Goal: Task Accomplishment & Management: Manage account settings

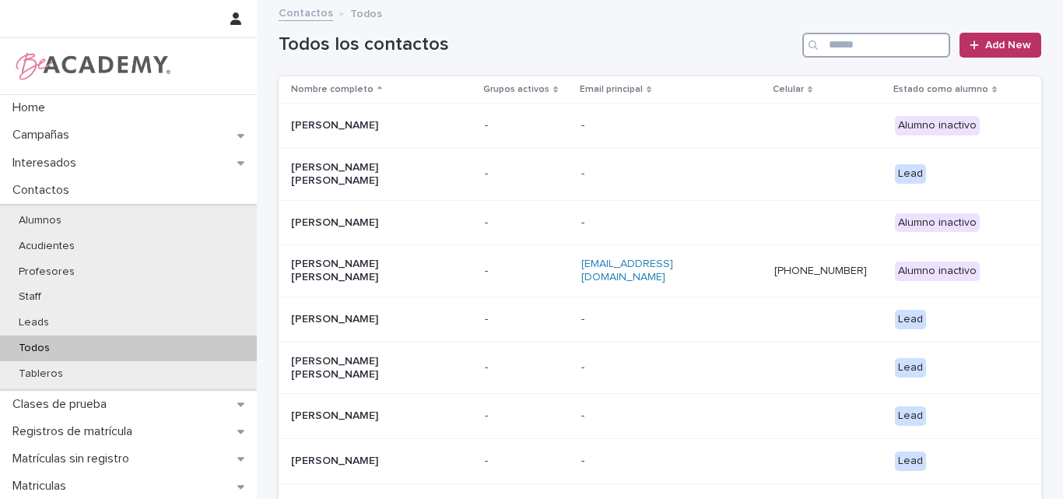
click at [869, 50] on input "Search" at bounding box center [876, 45] width 148 height 25
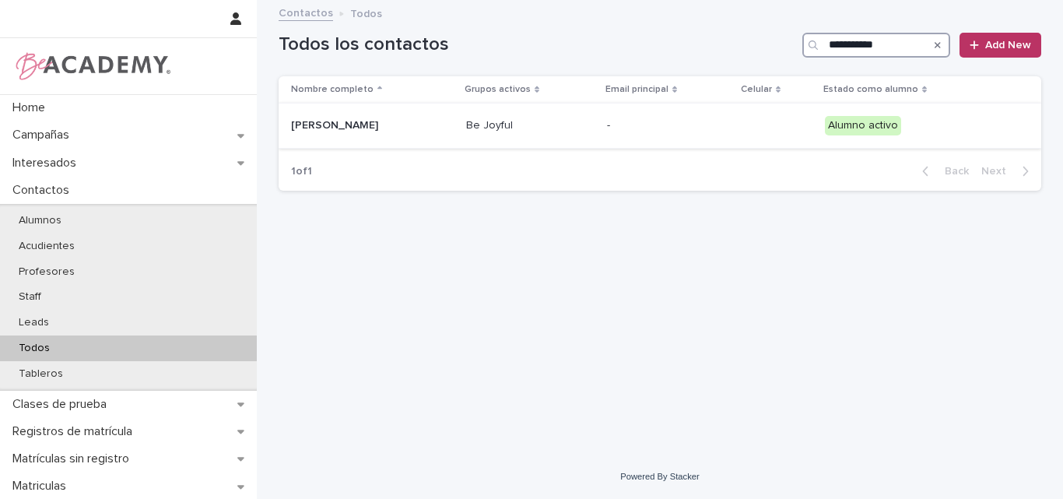
type input "**********"
click at [370, 126] on p "Olivia Gonzalez Arango" at bounding box center [369, 125] width 156 height 13
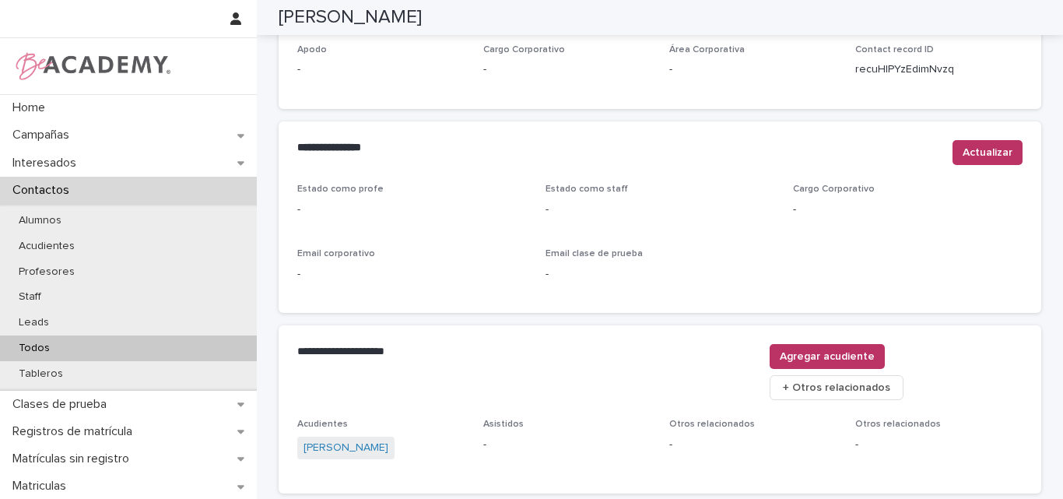
scroll to position [545, 0]
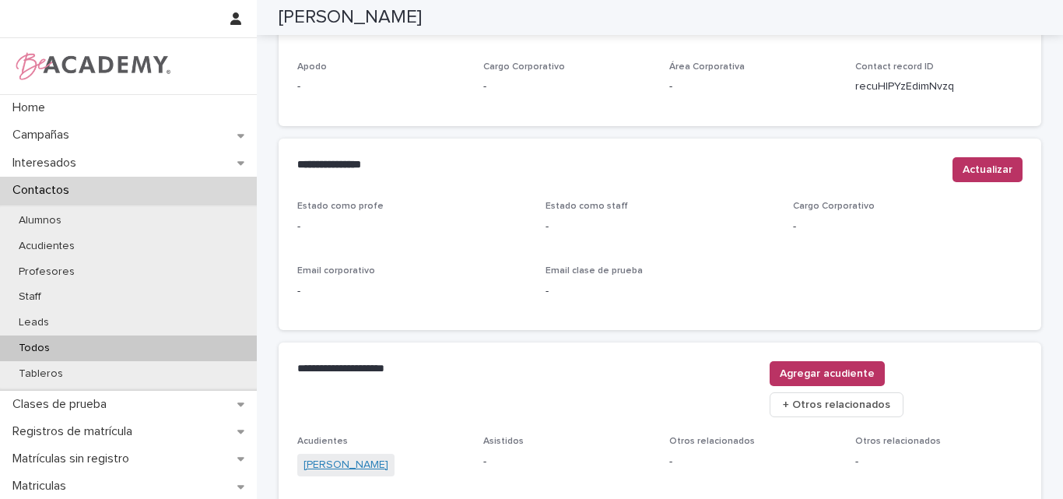
click at [369, 457] on link "Natalia Arango Ocampo" at bounding box center [346, 465] width 85 height 16
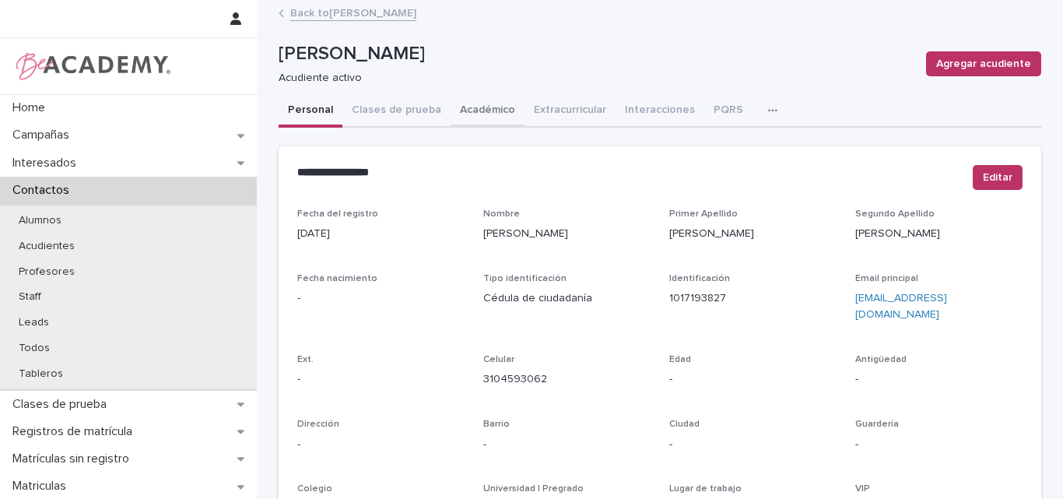
click at [455, 112] on button "Académico" at bounding box center [488, 111] width 74 height 33
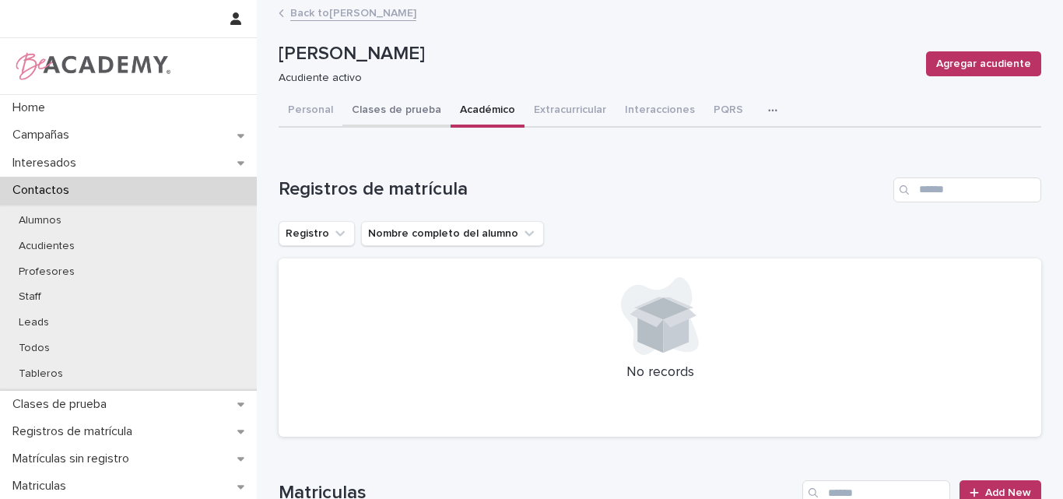
click at [388, 104] on button "Clases de prueba" at bounding box center [396, 111] width 108 height 33
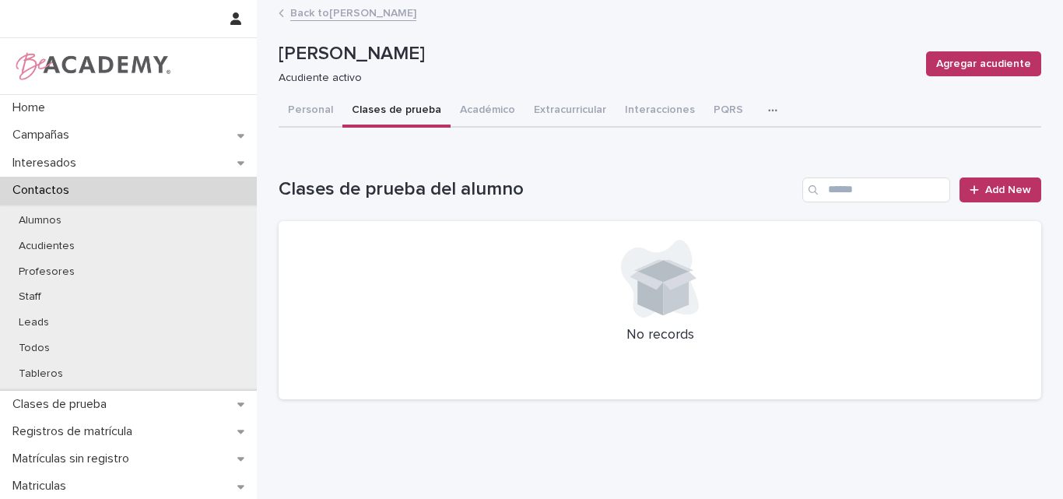
click at [403, 12] on link "Back to Olivia Gonzalez Arango" at bounding box center [353, 12] width 126 height 18
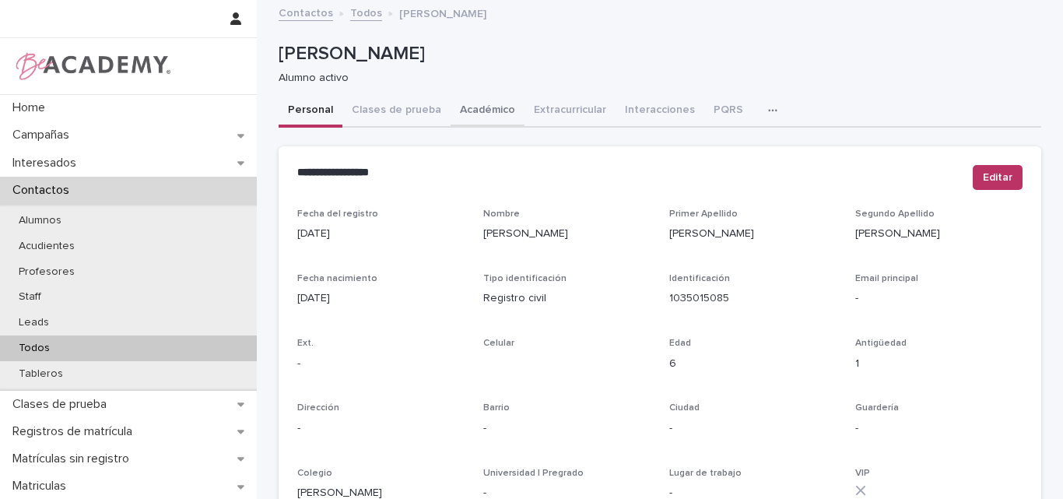
click at [469, 107] on button "Académico" at bounding box center [488, 111] width 74 height 33
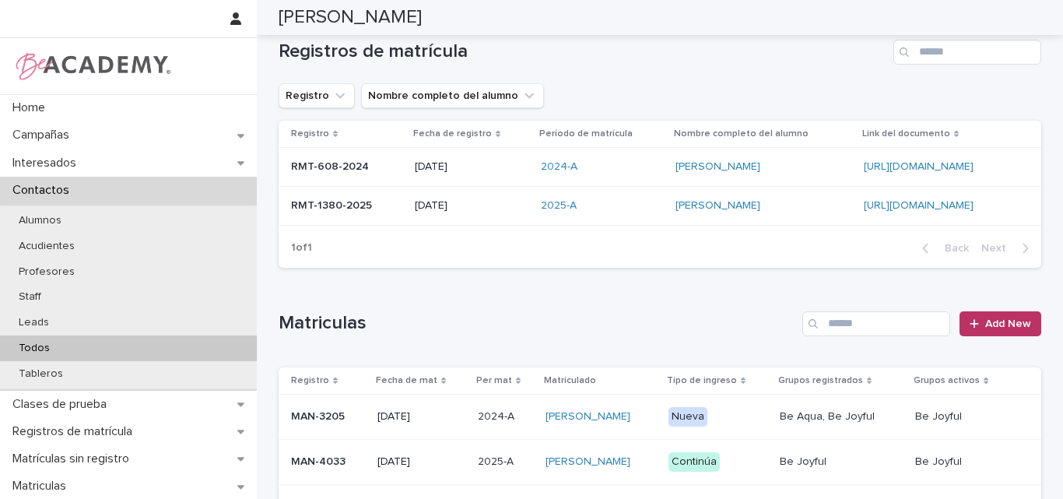
scroll to position [90, 0]
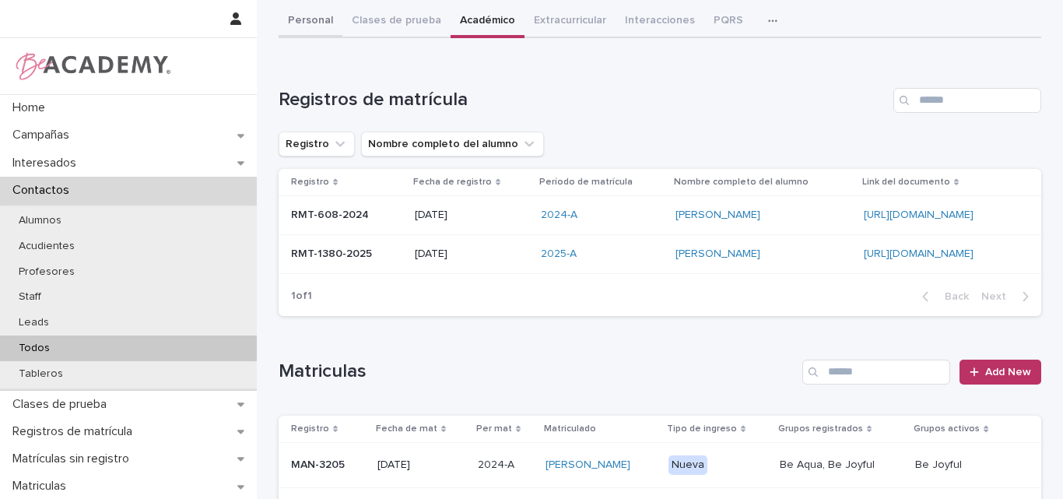
click at [305, 16] on button "Personal" at bounding box center [311, 21] width 64 height 33
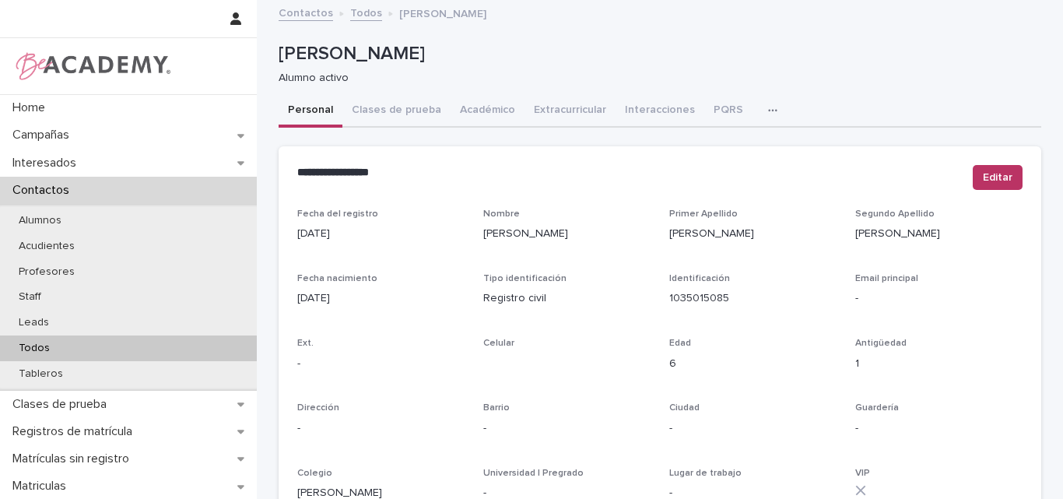
click at [48, 343] on p "Todos" at bounding box center [34, 348] width 56 height 13
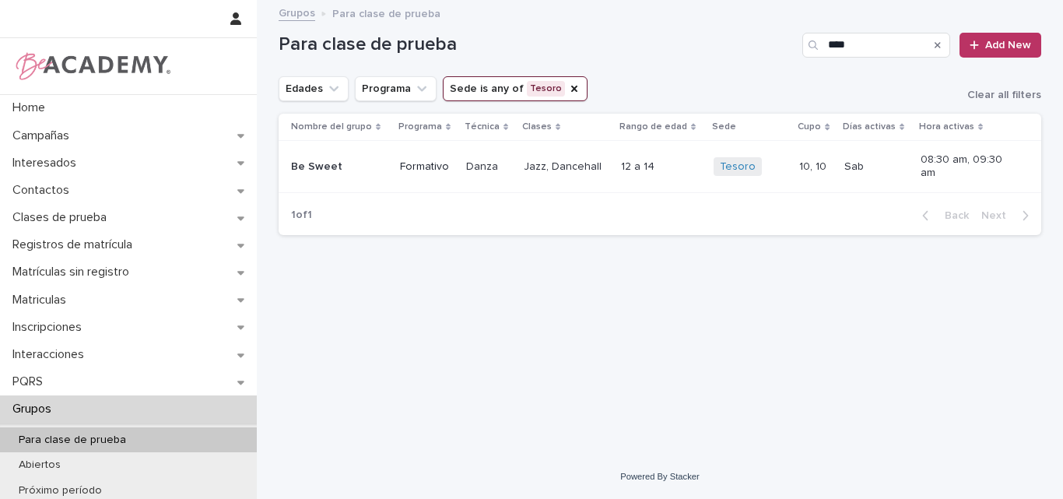
click at [936, 45] on icon "Search" at bounding box center [938, 44] width 6 height 9
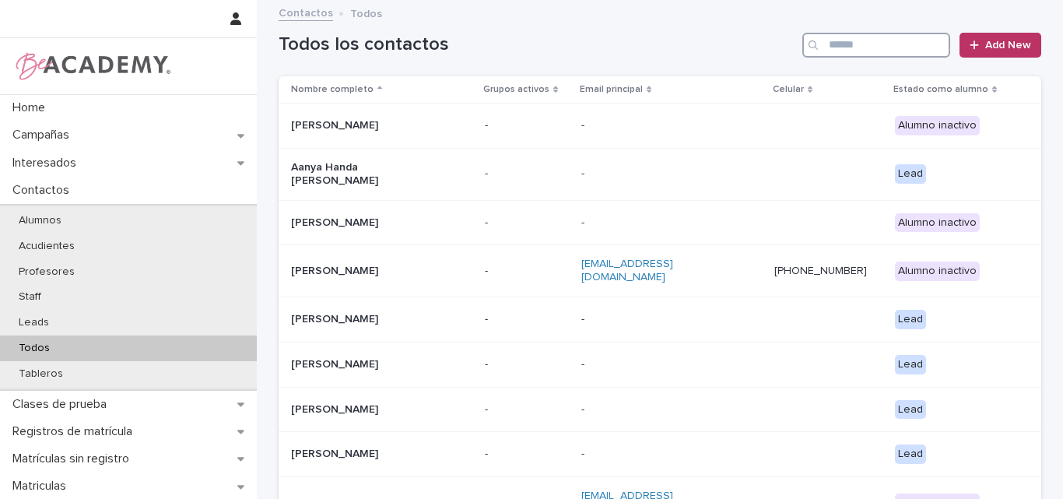
click at [826, 47] on input "Search" at bounding box center [876, 45] width 148 height 25
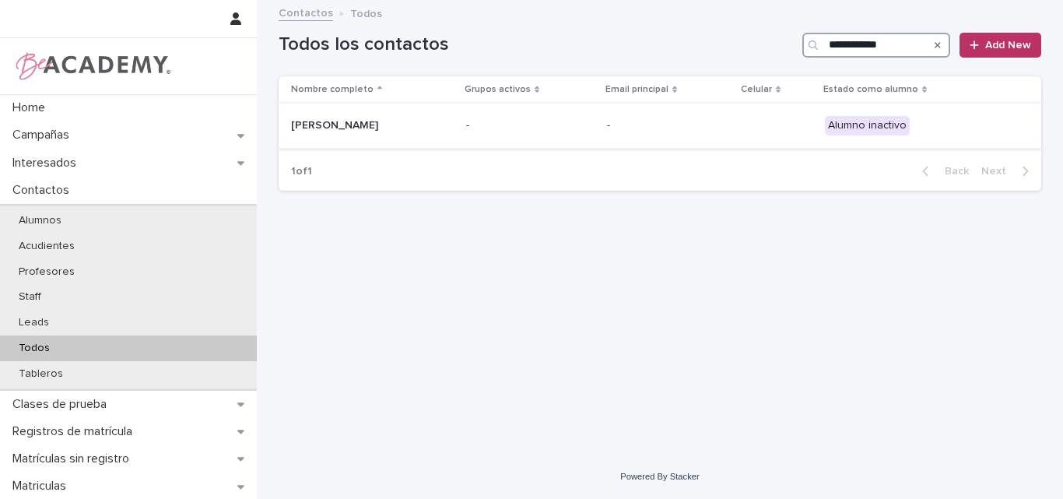
type input "**********"
click at [403, 114] on div "Luciana Najera Colmenares" at bounding box center [372, 126] width 163 height 26
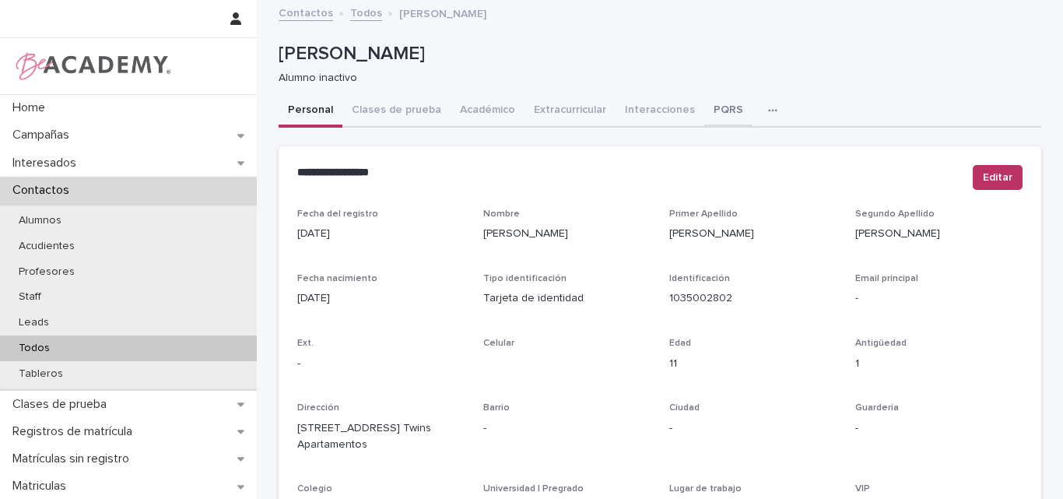
click at [712, 100] on button "PQRS" at bounding box center [728, 111] width 48 height 33
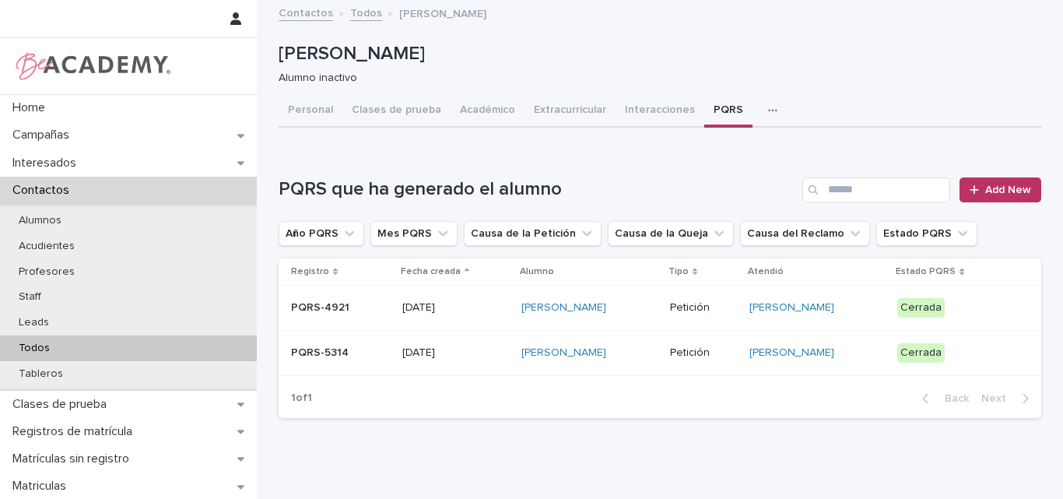
click at [353, 360] on p "PQRS-5314" at bounding box center [340, 352] width 99 height 13
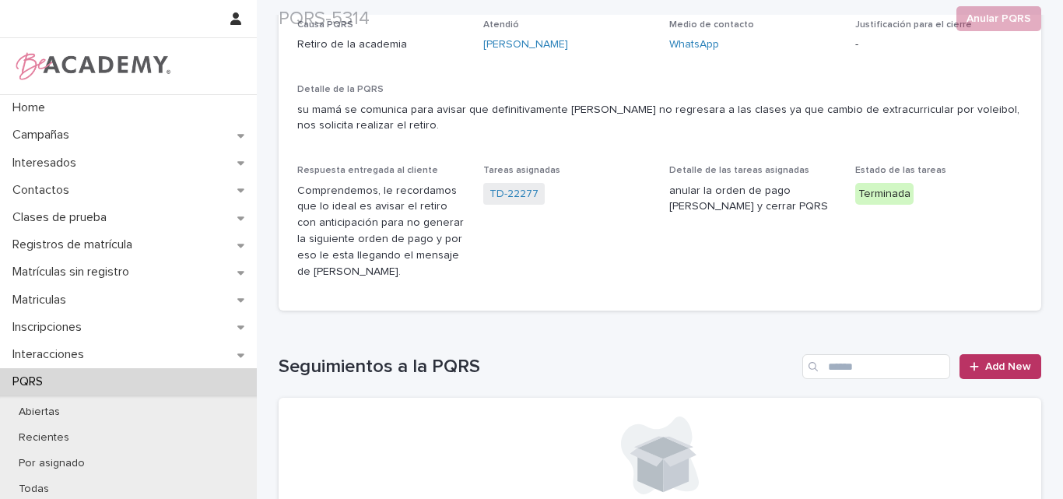
scroll to position [233, 0]
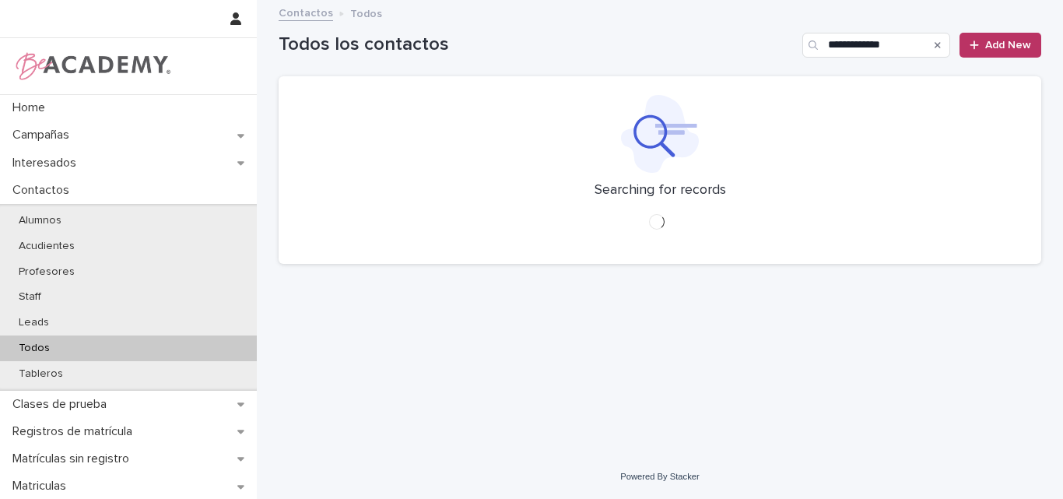
type input "**********"
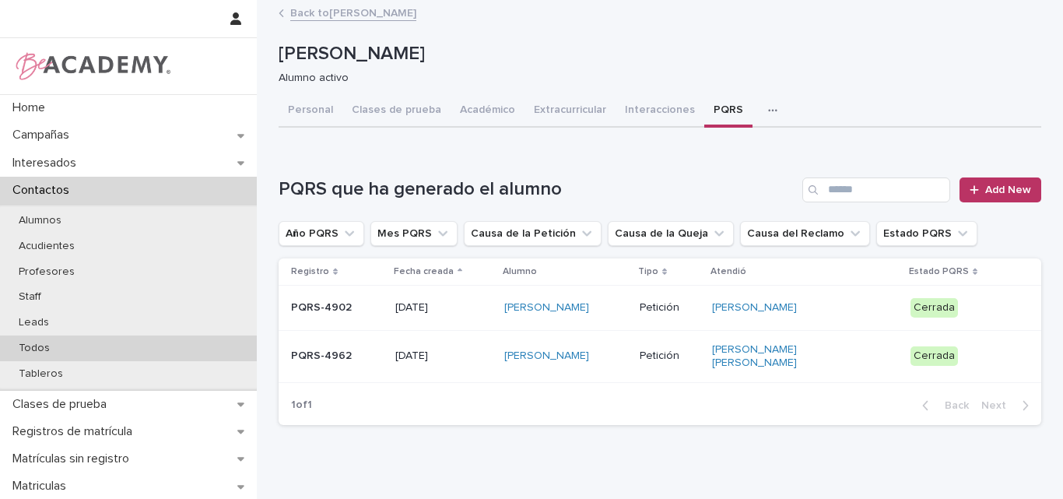
click at [37, 347] on p "Todos" at bounding box center [34, 348] width 56 height 13
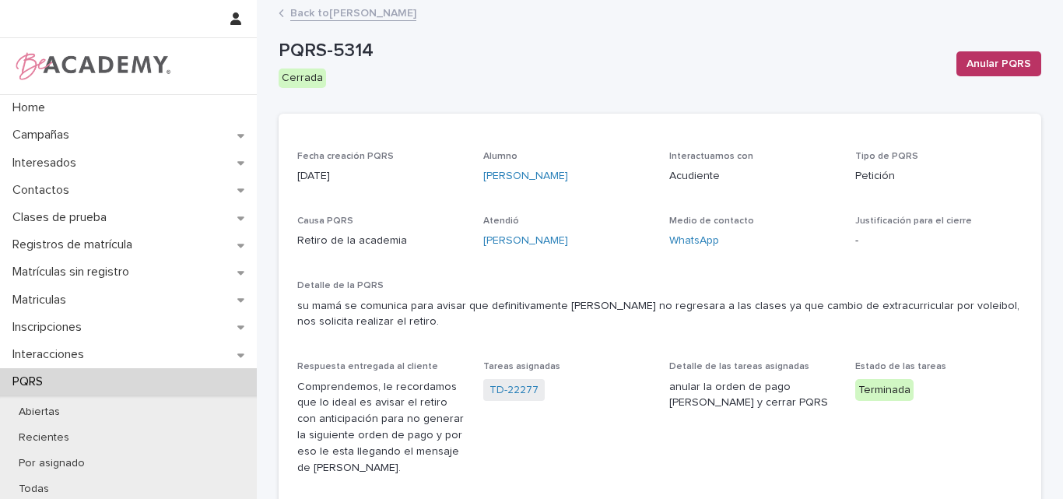
click at [339, 5] on link "Back to [PERSON_NAME]" at bounding box center [353, 12] width 126 height 18
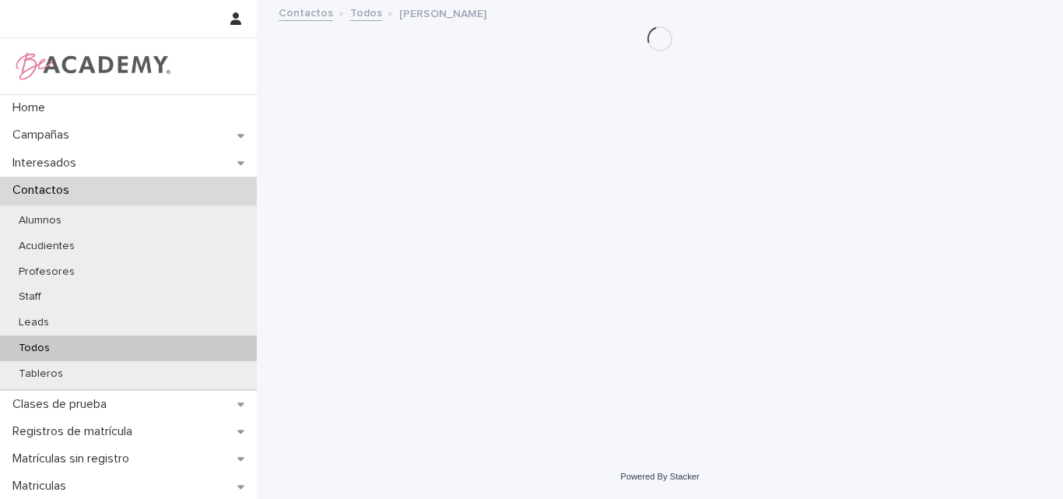
click at [39, 349] on p "Todos" at bounding box center [34, 348] width 56 height 13
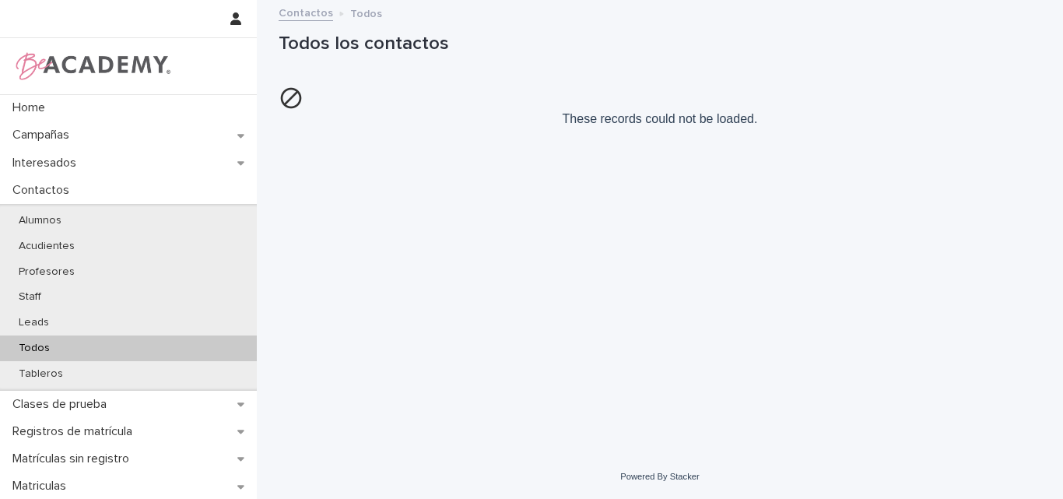
click at [32, 350] on p "Todos" at bounding box center [34, 348] width 56 height 13
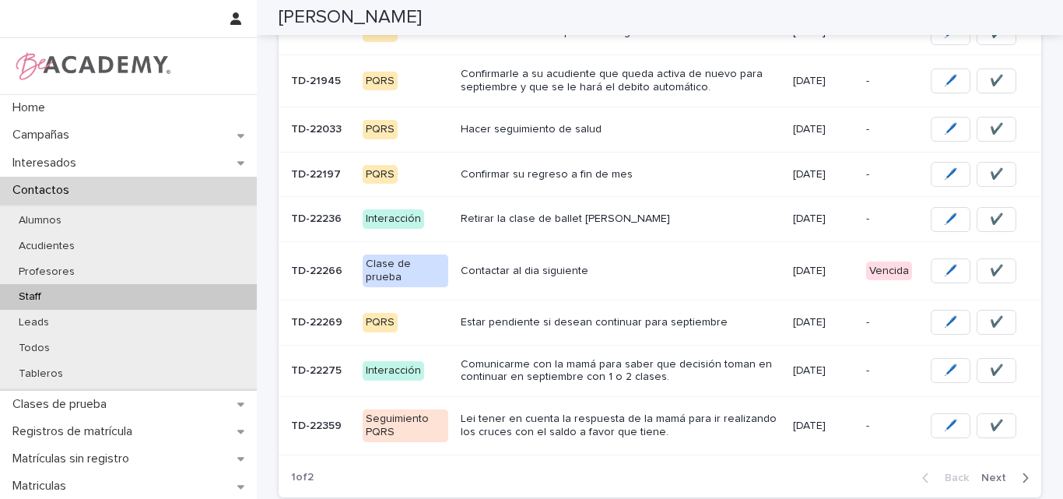
scroll to position [465, 0]
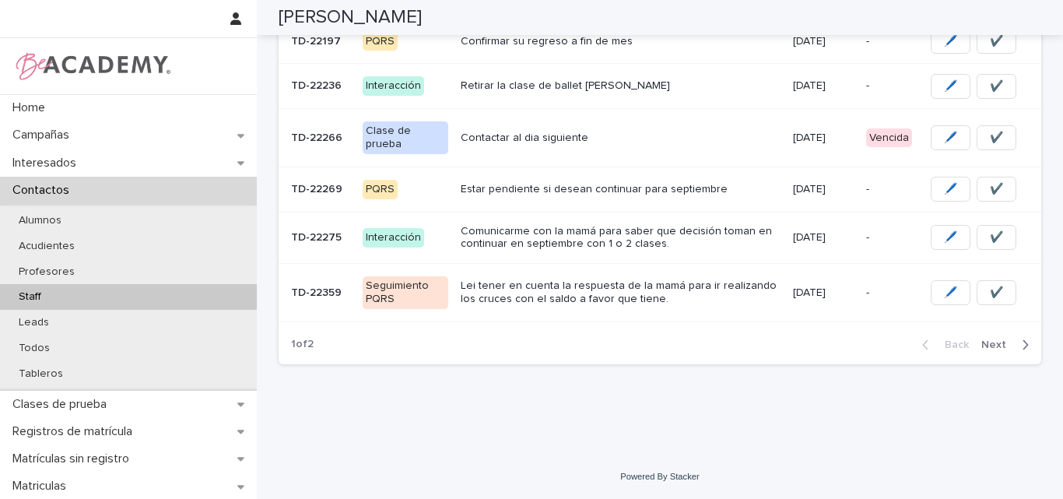
click at [990, 342] on span "Next" at bounding box center [998, 344] width 34 height 11
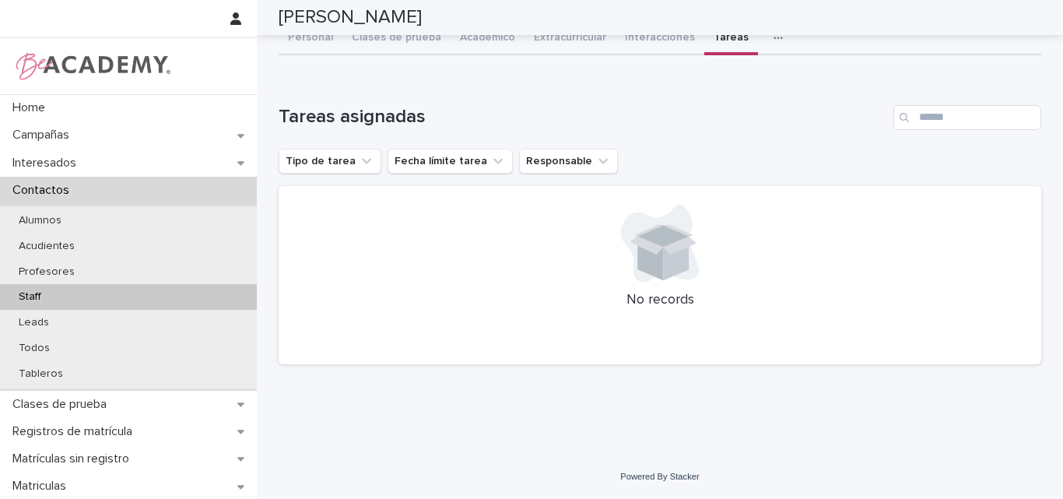
scroll to position [72, 0]
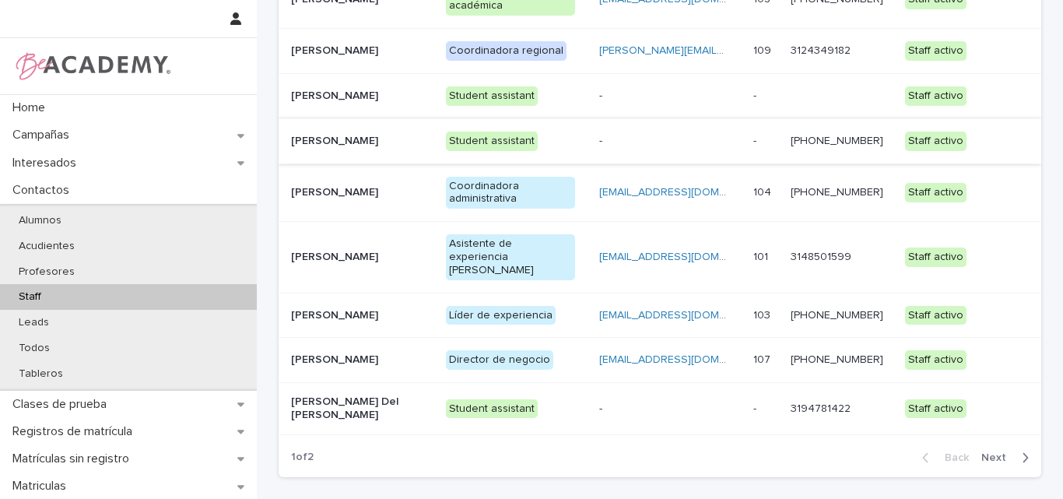
scroll to position [81, 0]
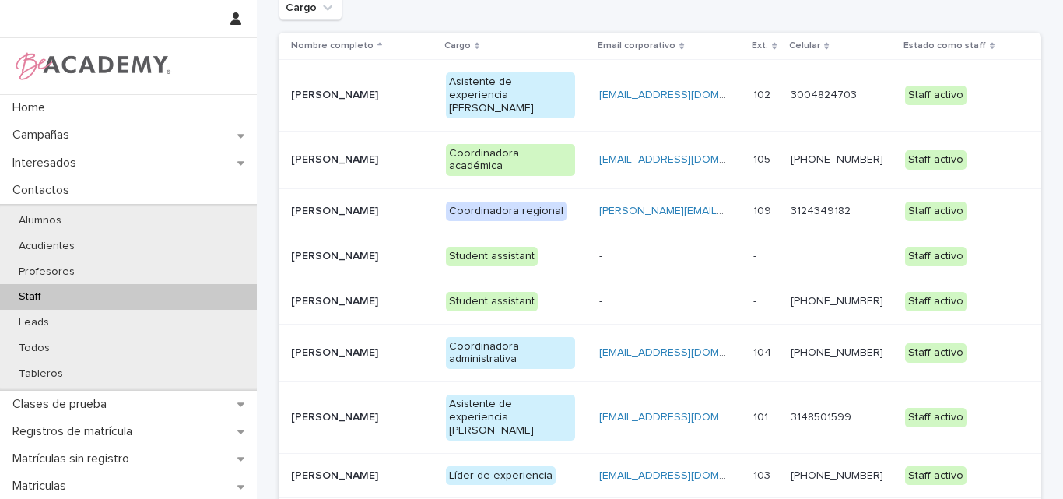
click at [319, 411] on p "[PERSON_NAME] [PERSON_NAME]" at bounding box center [356, 417] width 130 height 13
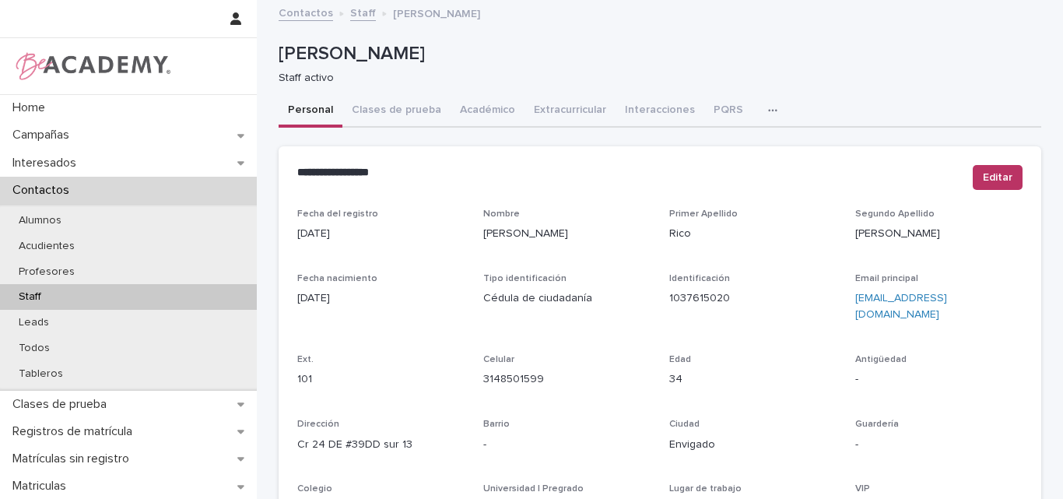
drag, startPoint x: 755, startPoint y: 105, endPoint x: 748, endPoint y: 129, distance: 25.1
click at [768, 106] on icon "button" at bounding box center [772, 110] width 9 height 11
click at [710, 145] on button "Tareas" at bounding box center [718, 150] width 103 height 23
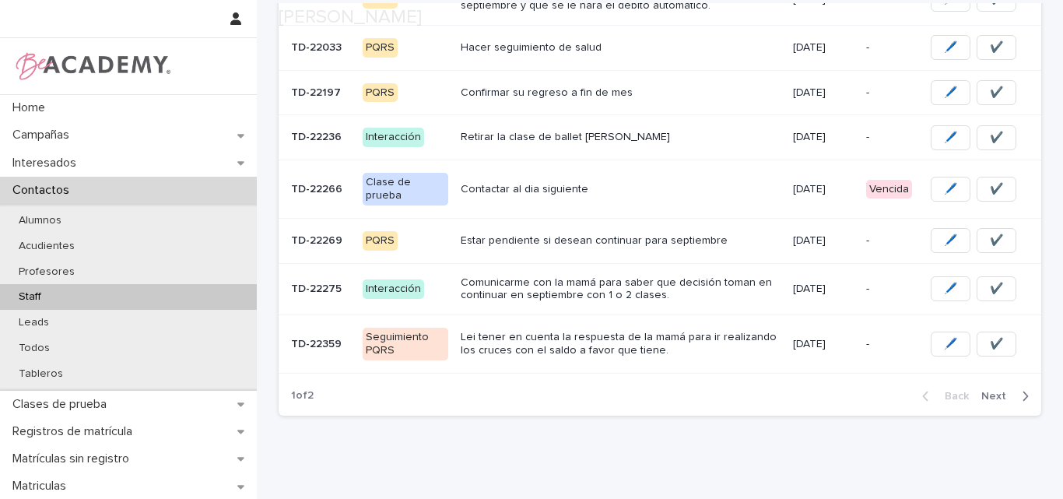
scroll to position [465, 0]
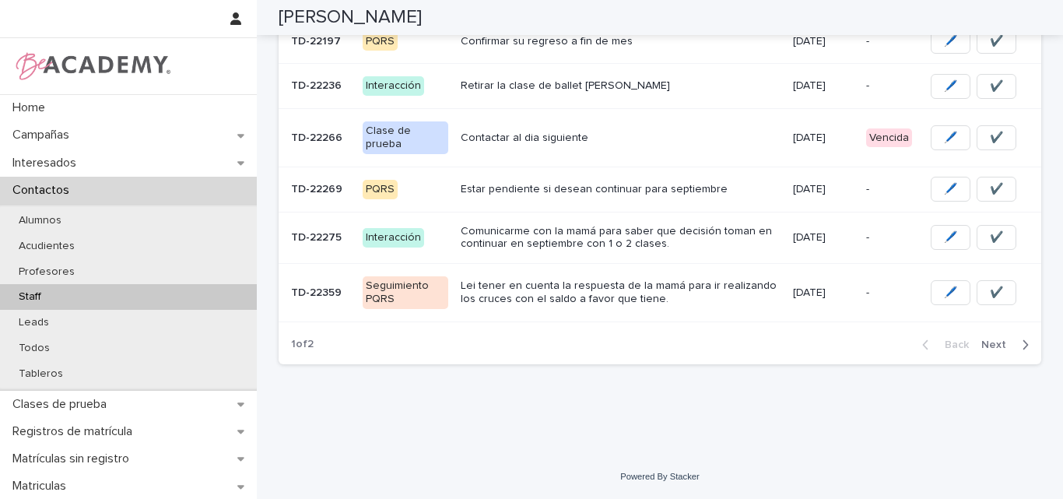
click at [992, 336] on div "Back Next" at bounding box center [976, 344] width 132 height 39
click at [997, 338] on button "Next" at bounding box center [1008, 345] width 66 height 14
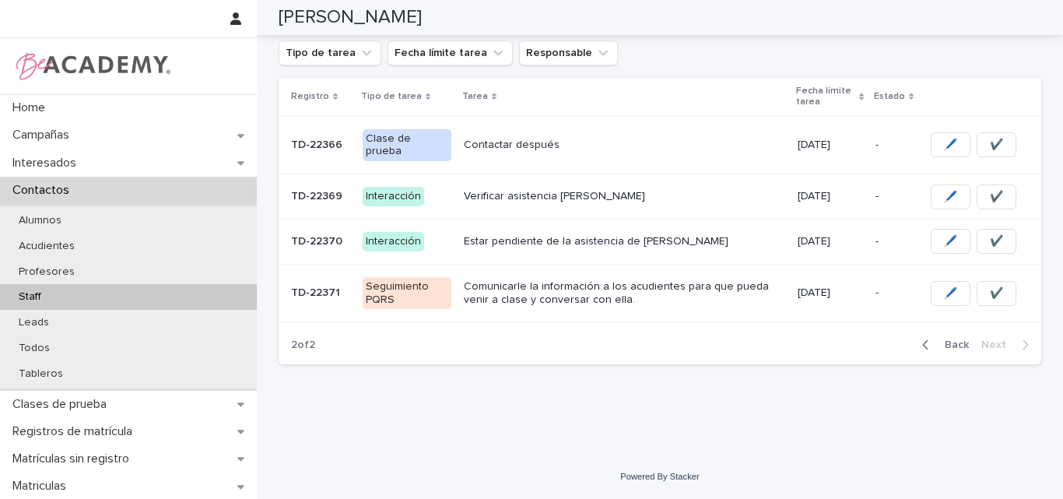
scroll to position [167, 0]
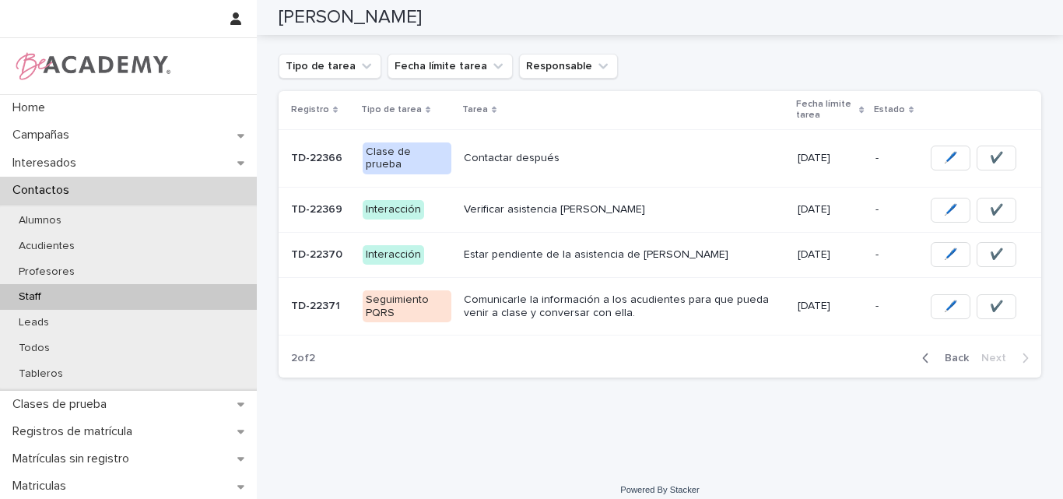
click at [546, 293] on p "Comunicarle la información a los acudientes para que pueda venir a clase y conv…" at bounding box center [624, 306] width 321 height 26
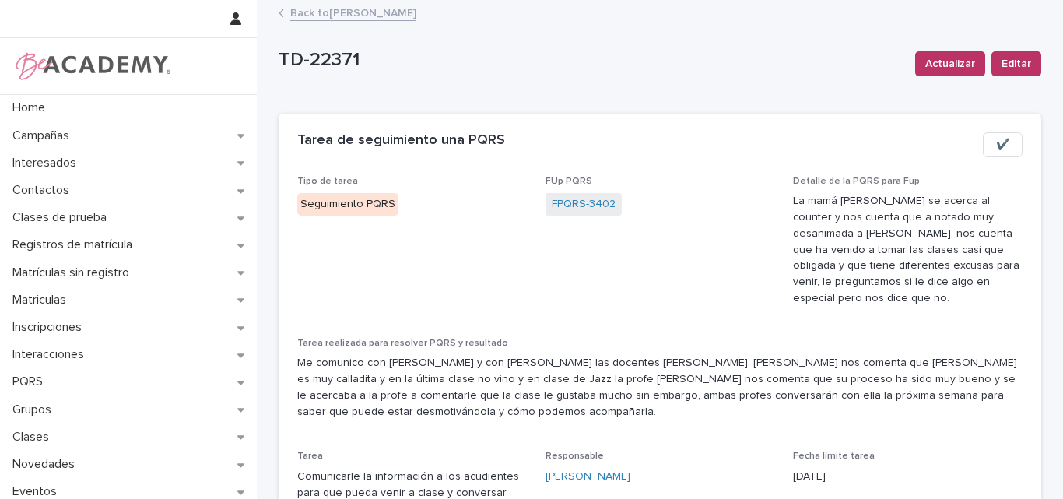
click at [996, 146] on span "✔️" at bounding box center [1002, 145] width 13 height 16
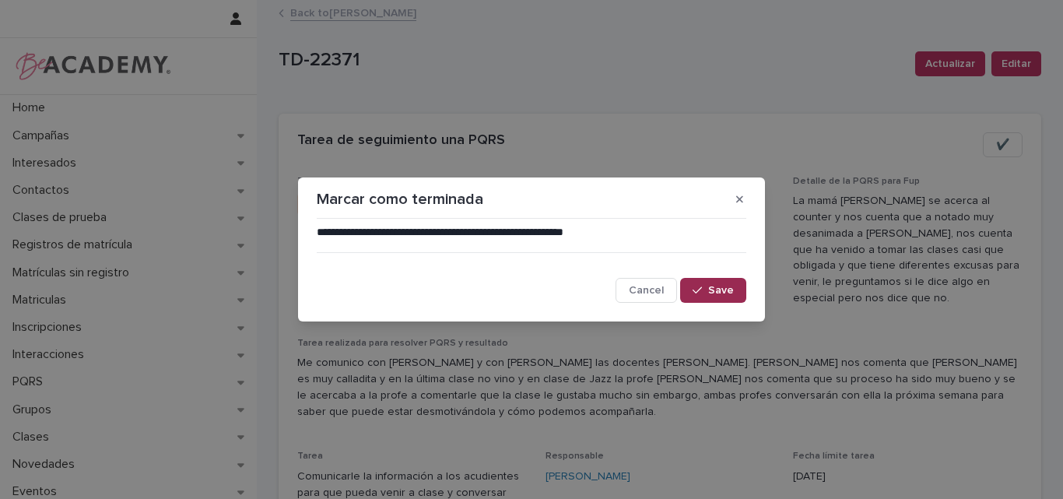
click at [718, 290] on span "Save" at bounding box center [721, 290] width 26 height 11
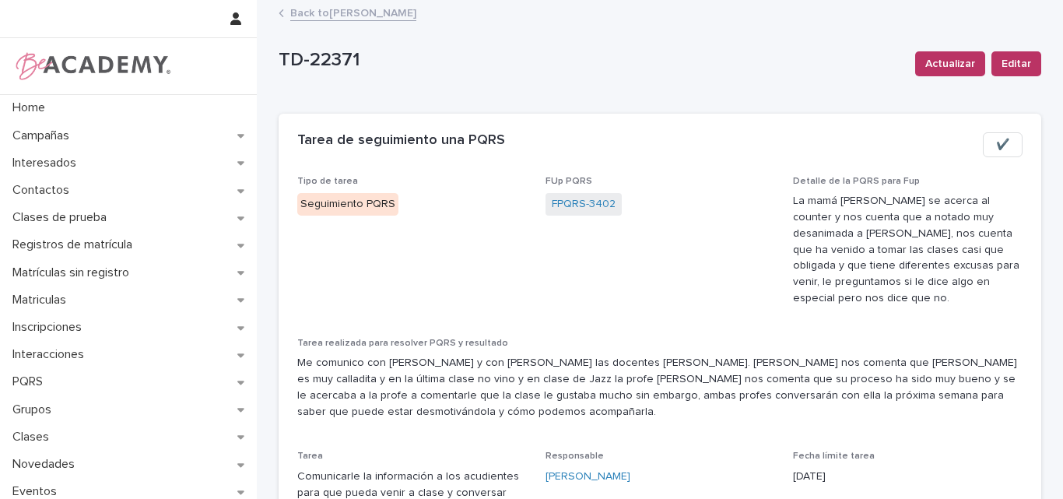
click at [364, 12] on link "Back to Lina Rico Montoya" at bounding box center [353, 12] width 126 height 18
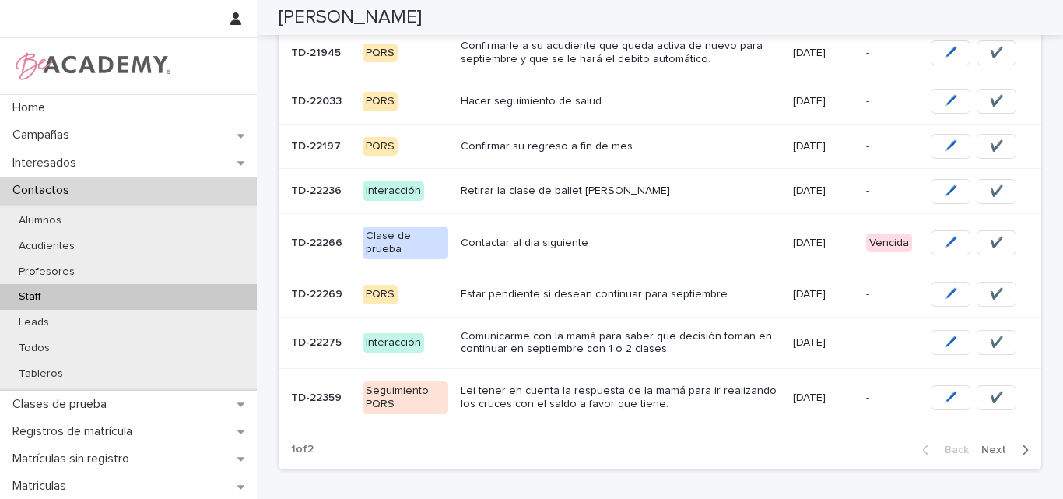
scroll to position [465, 0]
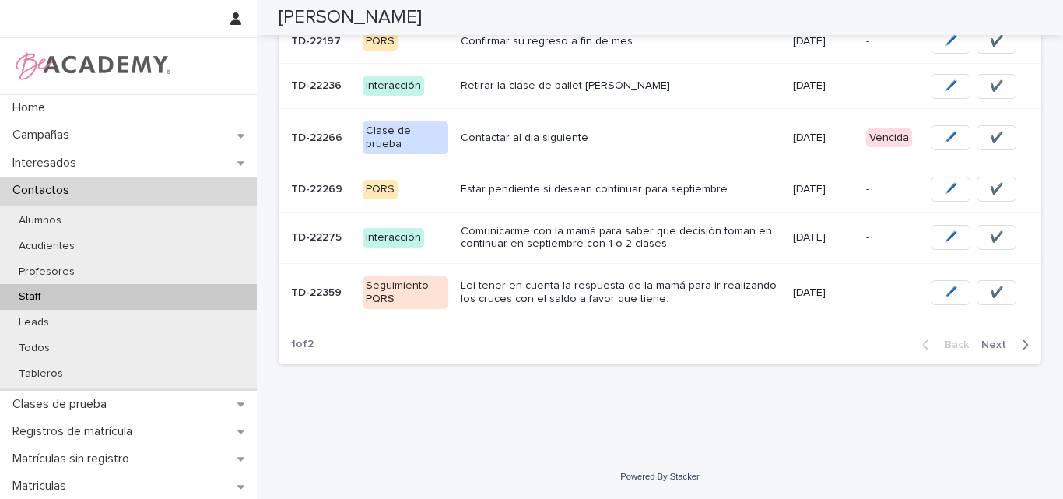
click at [988, 343] on span "Next" at bounding box center [998, 344] width 34 height 11
click at [605, 303] on p "Lei tener en cuenta la respuesta de la mamá para ir realizando los cruces con e…" at bounding box center [621, 292] width 320 height 26
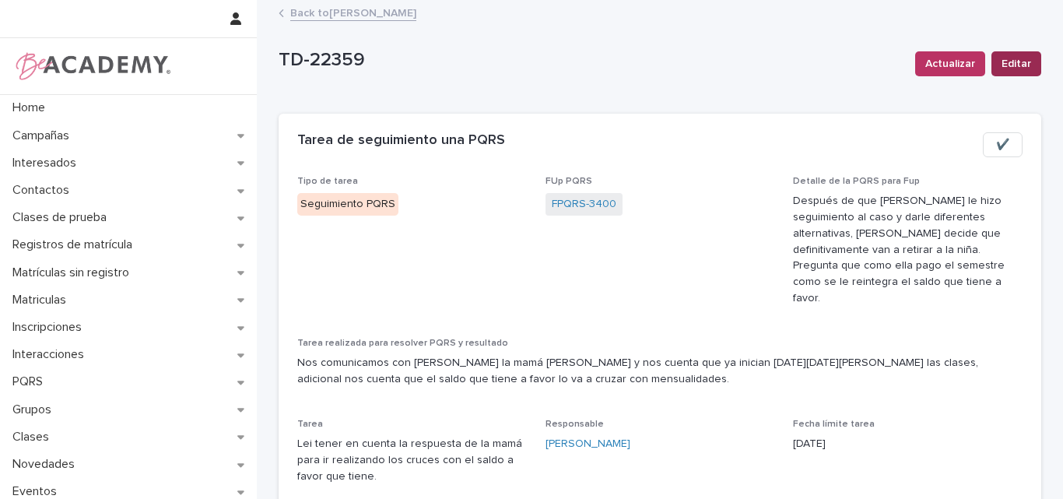
click at [1008, 61] on span "Editar" at bounding box center [1017, 64] width 30 height 16
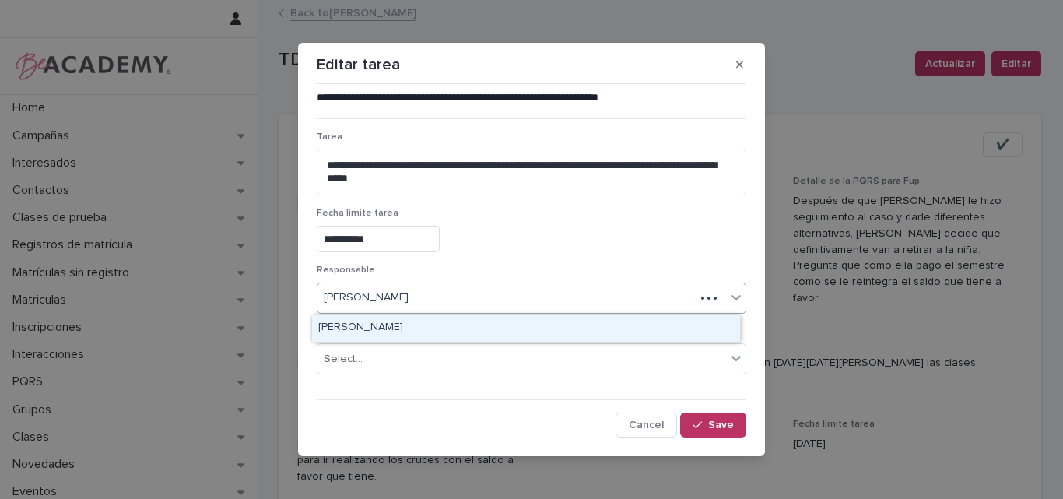
click at [437, 297] on div "[PERSON_NAME] [PERSON_NAME]" at bounding box center [506, 298] width 377 height 26
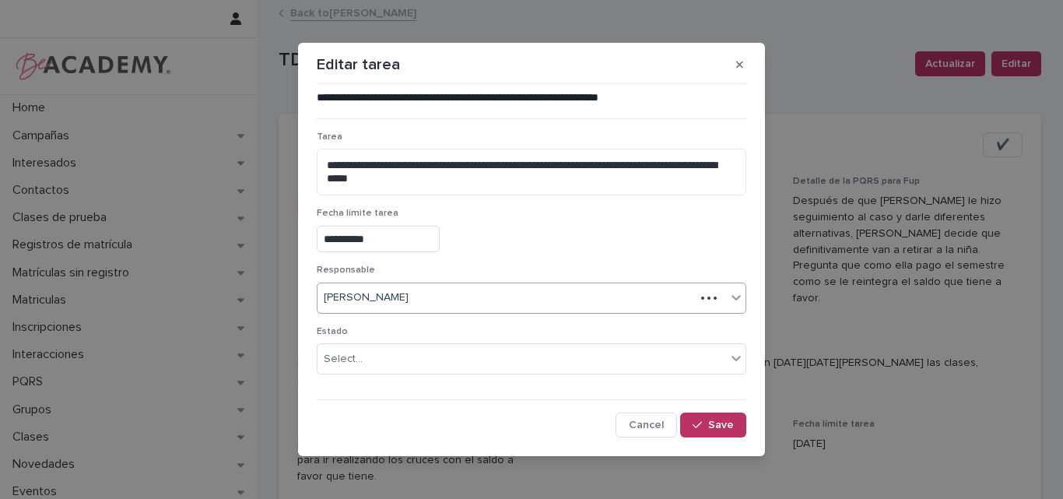
click at [684, 295] on div "[PERSON_NAME] [PERSON_NAME]" at bounding box center [506, 298] width 377 height 26
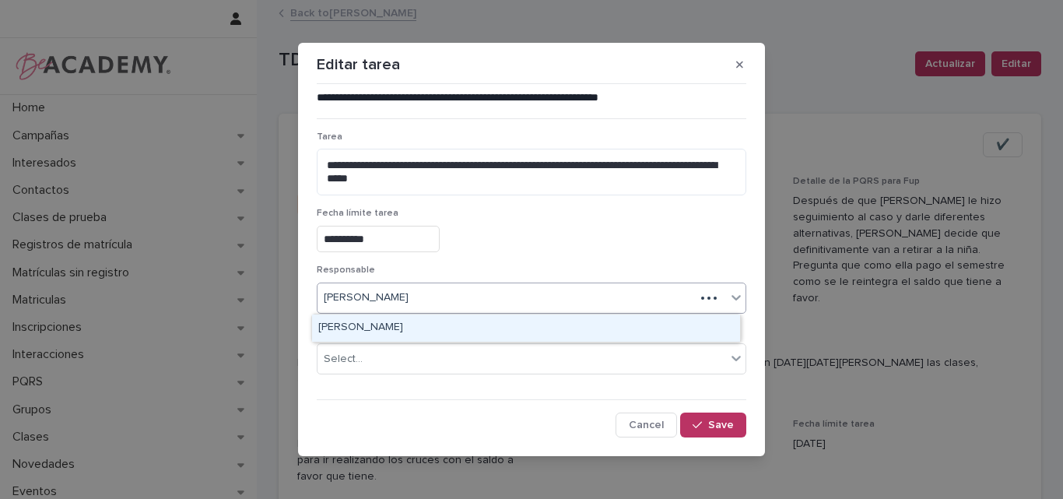
click at [548, 297] on div "[PERSON_NAME] [PERSON_NAME]" at bounding box center [506, 298] width 377 height 26
click at [497, 290] on div "[PERSON_NAME] [PERSON_NAME]" at bounding box center [506, 298] width 377 height 26
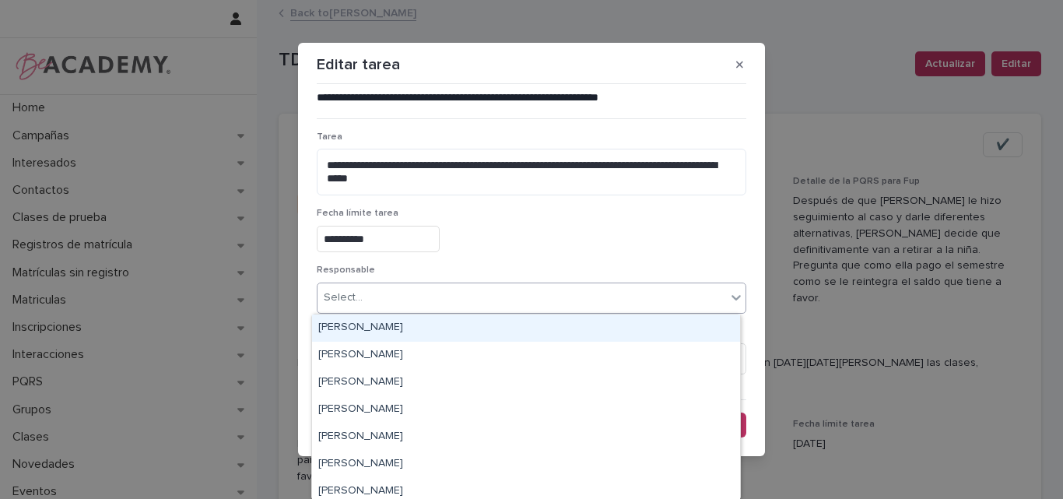
click at [470, 294] on div "Select..." at bounding box center [522, 298] width 409 height 26
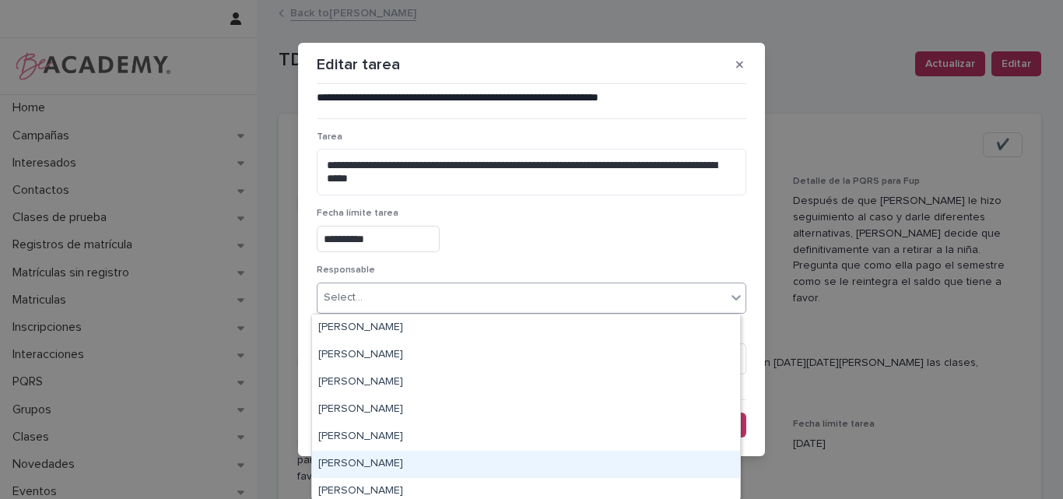
click at [372, 461] on div "[PERSON_NAME] [PERSON_NAME]" at bounding box center [526, 464] width 428 height 27
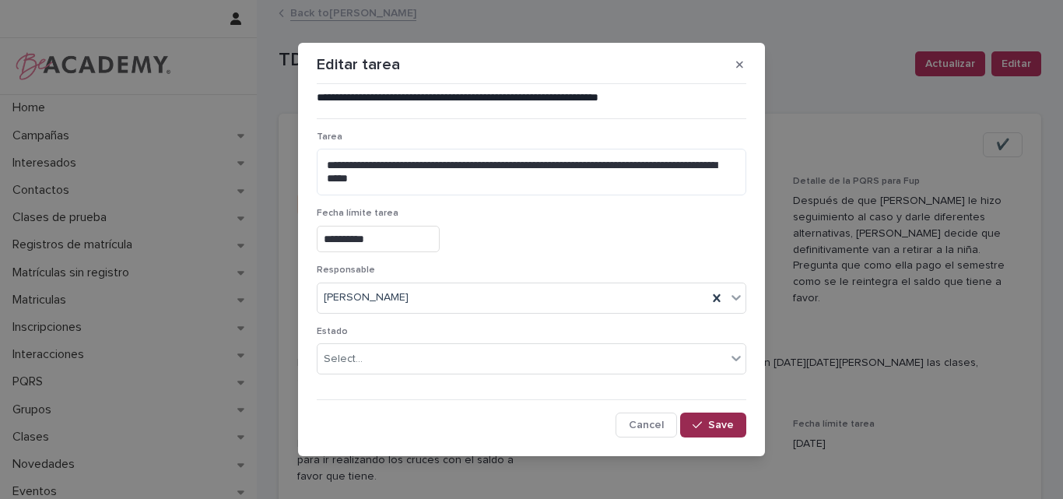
click at [728, 421] on button "Save" at bounding box center [713, 424] width 66 height 25
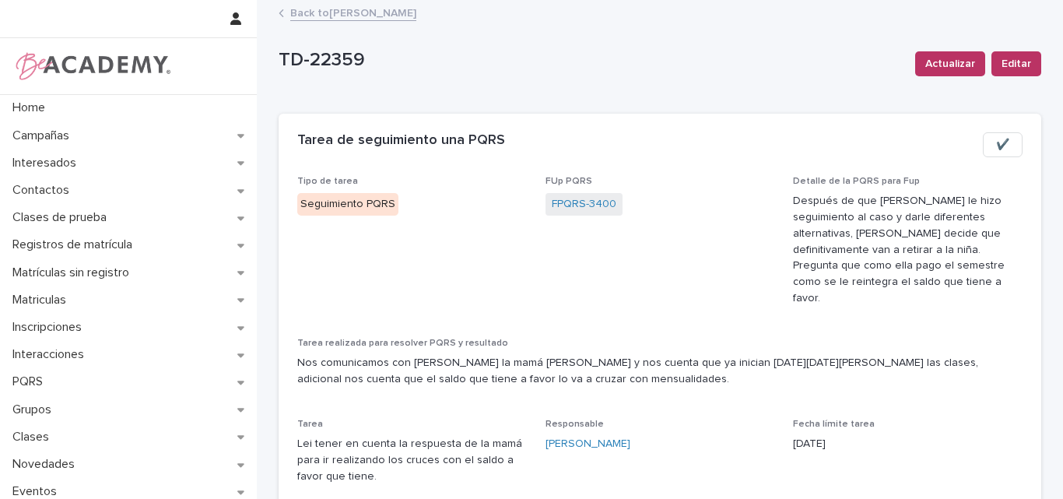
click at [342, 12] on link "Back to Lina Rico Montoya" at bounding box center [353, 12] width 126 height 18
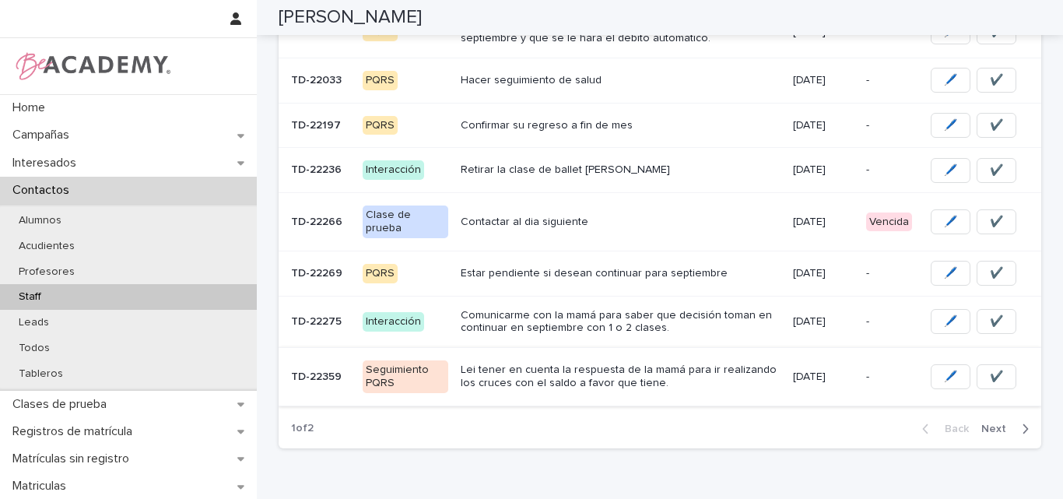
scroll to position [465, 0]
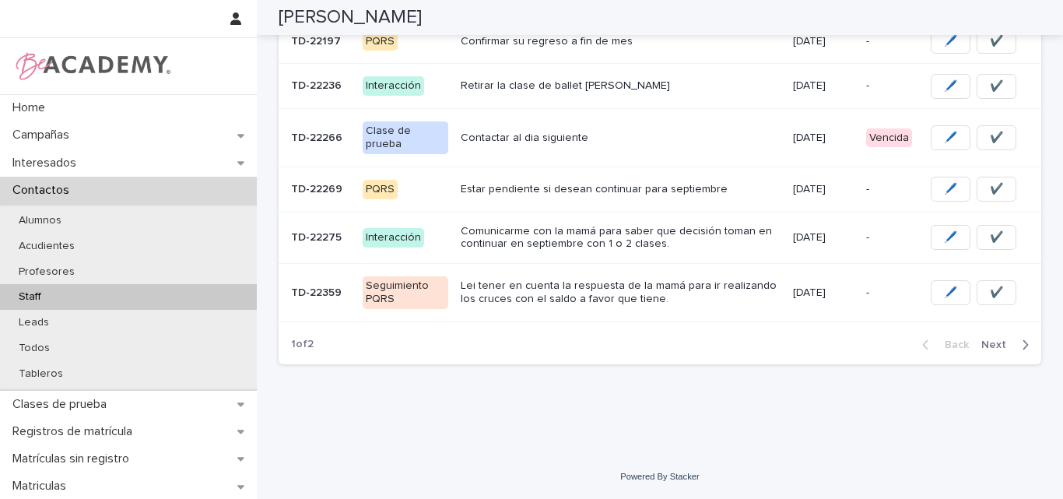
click at [992, 343] on span "Next" at bounding box center [998, 344] width 34 height 11
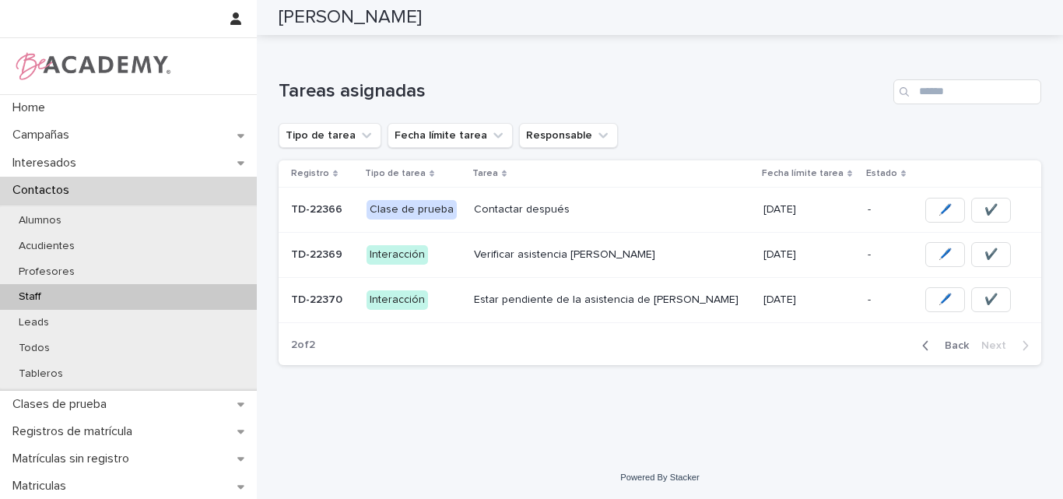
scroll to position [98, 0]
click at [528, 206] on p "Contactar después" at bounding box center [612, 209] width 277 height 13
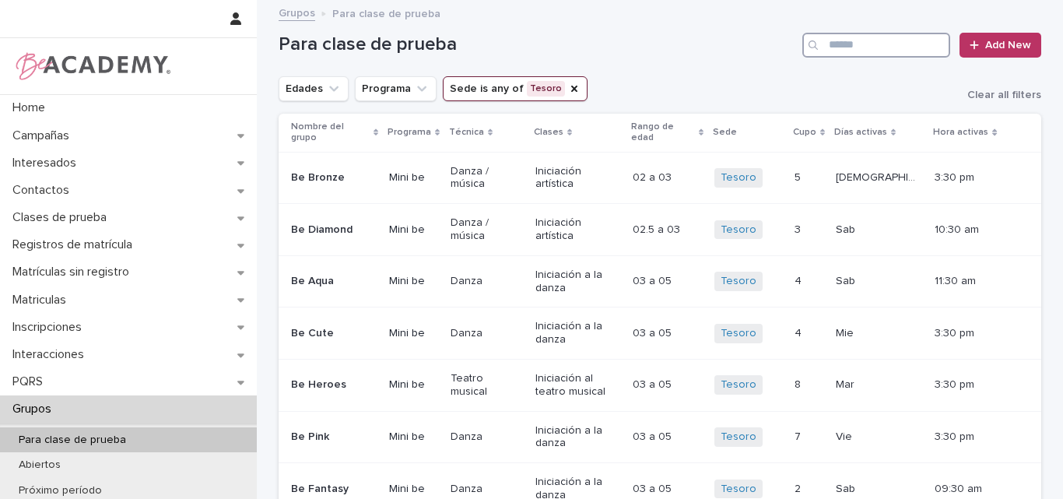
click at [871, 44] on input "Search" at bounding box center [876, 45] width 148 height 25
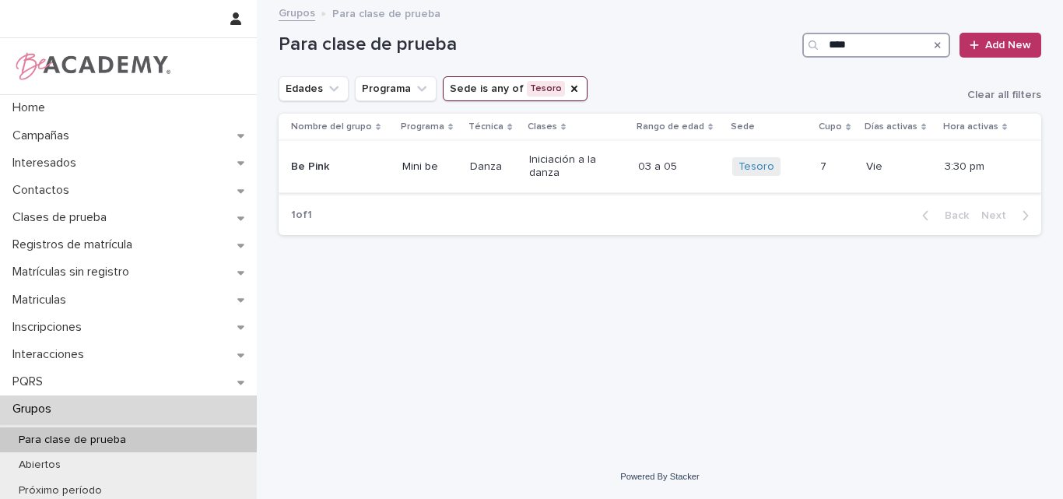
type input "****"
click at [353, 173] on p "Be Pink" at bounding box center [334, 166] width 86 height 13
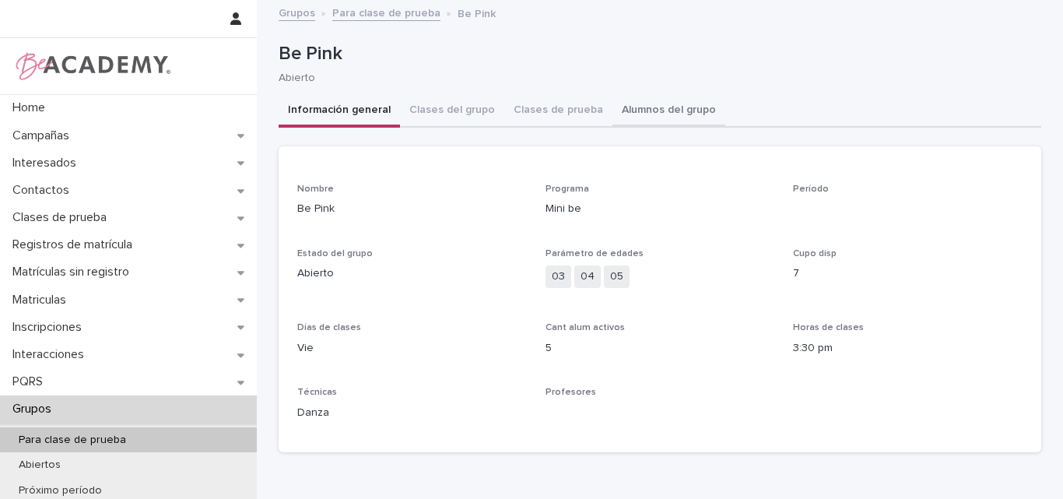
click at [651, 104] on button "Alumnos del grupo" at bounding box center [669, 111] width 113 height 33
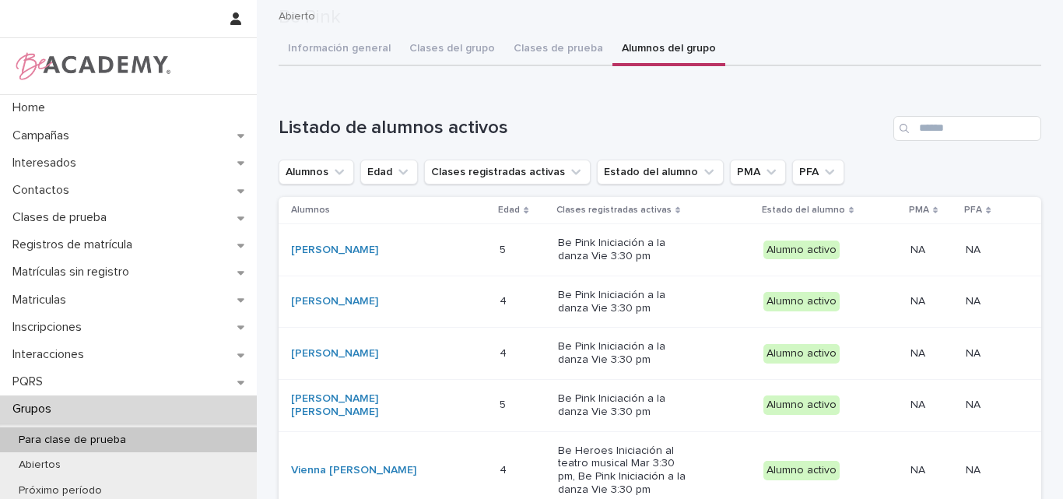
scroll to position [156, 0]
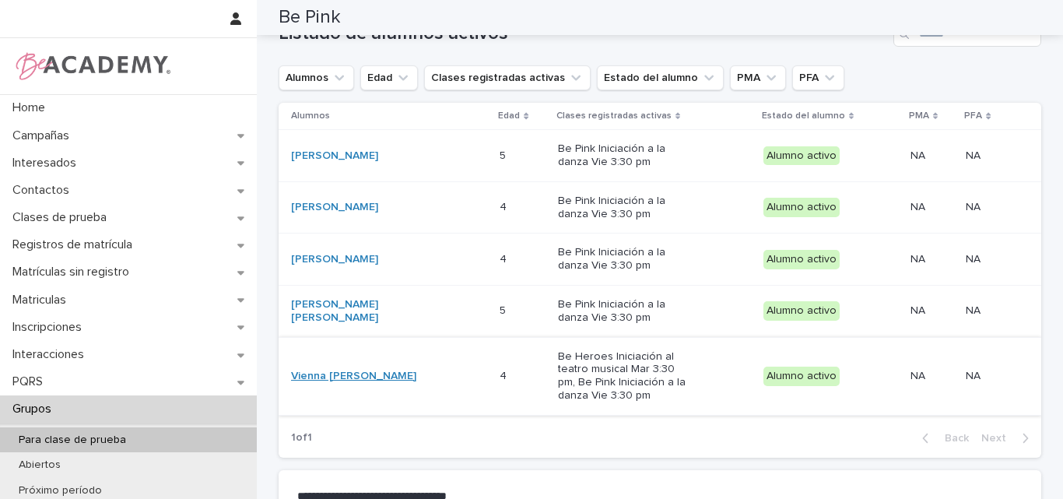
click at [346, 370] on link "Vienna Rose Giraldo Jaramillo" at bounding box center [353, 376] width 125 height 13
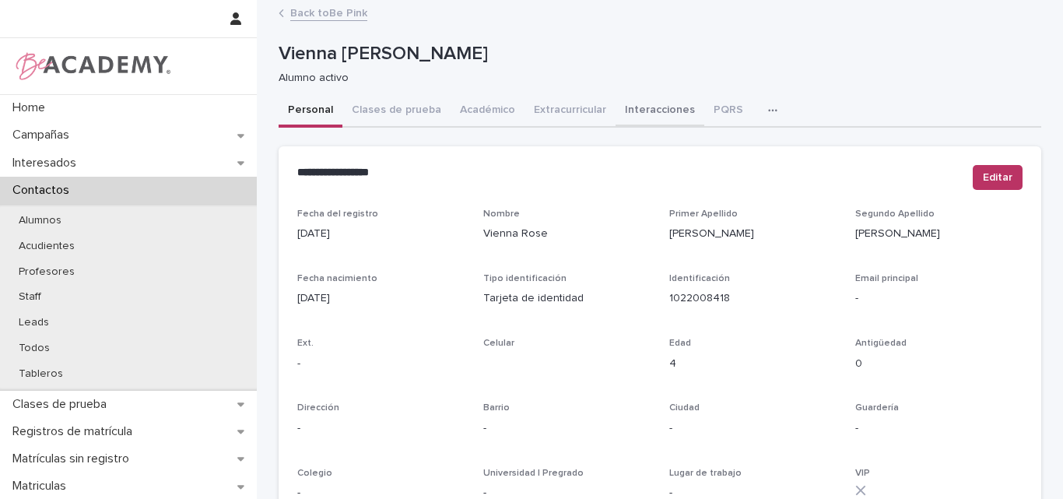
click at [643, 106] on button "Interacciones" at bounding box center [660, 111] width 89 height 33
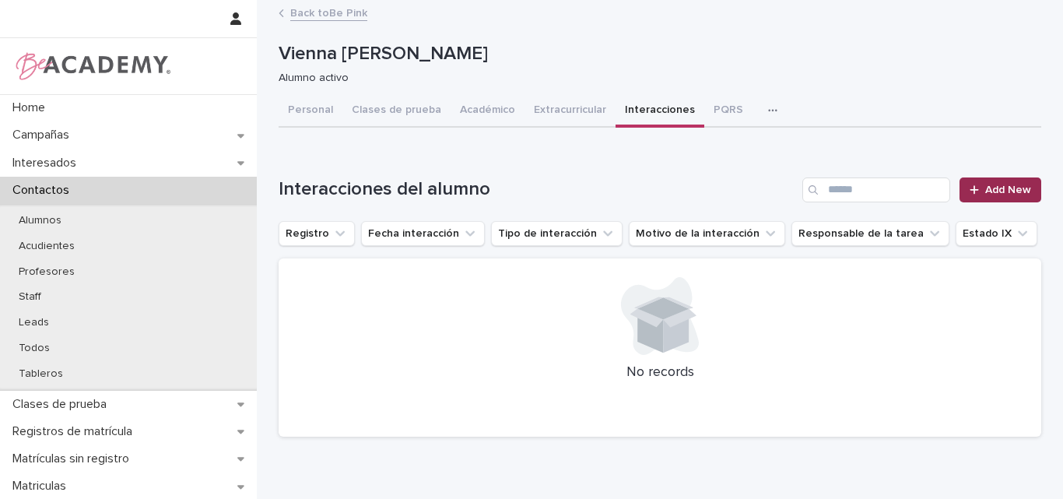
click at [974, 191] on icon at bounding box center [974, 189] width 9 height 11
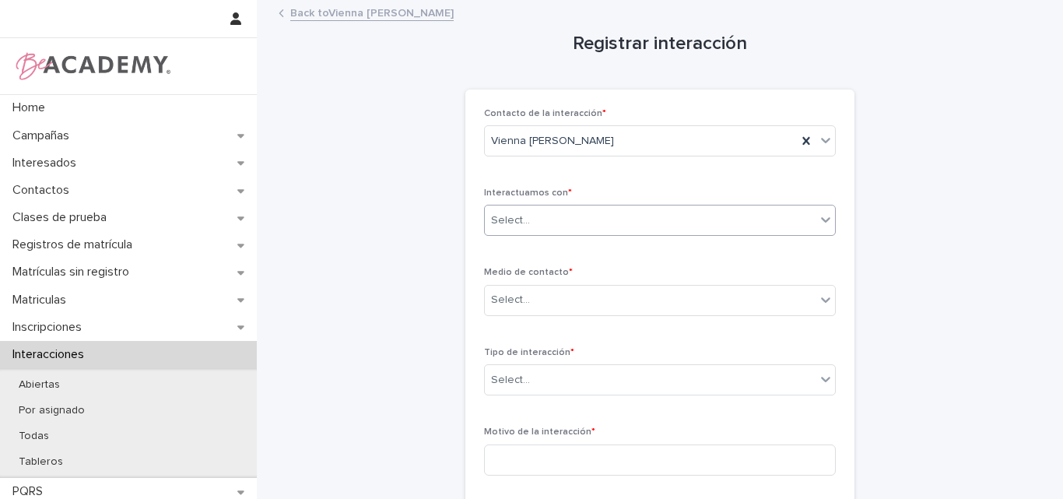
click at [806, 212] on div "Select..." at bounding box center [650, 221] width 331 height 26
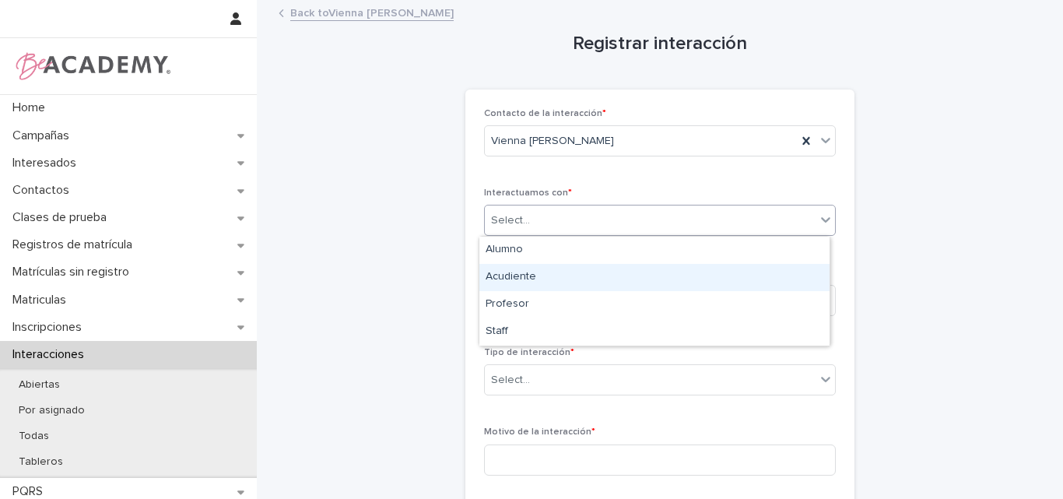
click at [510, 279] on div "Acudiente" at bounding box center [654, 277] width 350 height 27
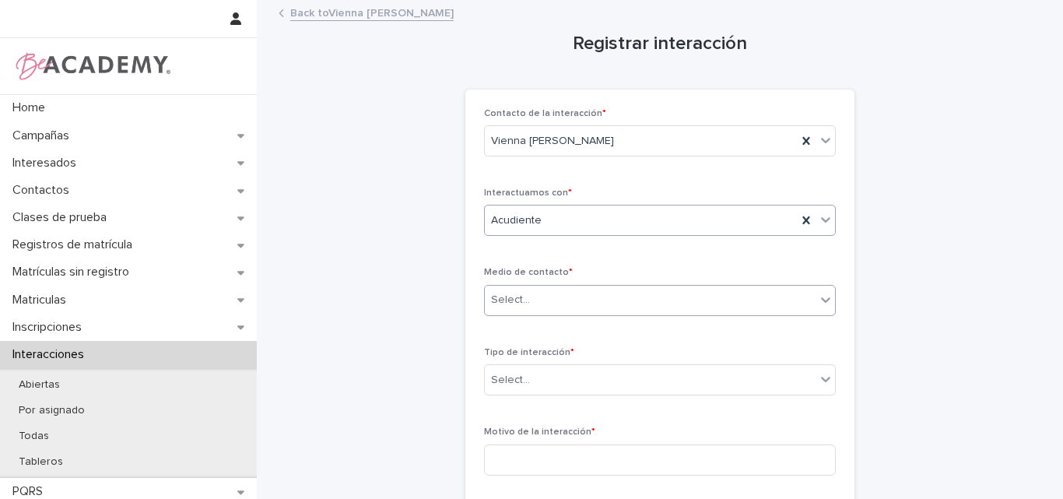
click at [532, 300] on input "text" at bounding box center [533, 299] width 2 height 13
click at [648, 249] on div "Contacto de la interacción * Vienna Rose Giraldo Jaramillo Interactuamos con * …" at bounding box center [660, 469] width 352 height 723
click at [570, 297] on div "Select..." at bounding box center [650, 300] width 331 height 26
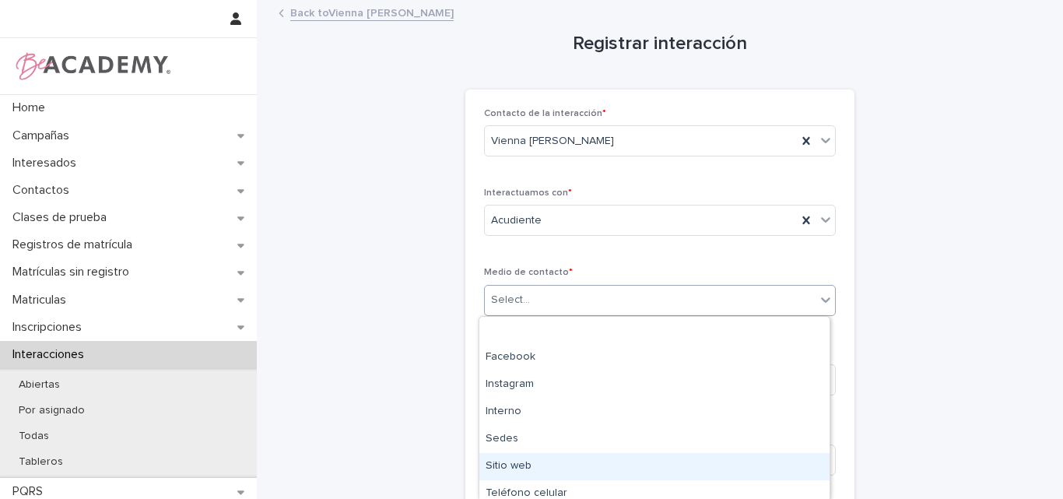
scroll to position [62, 0]
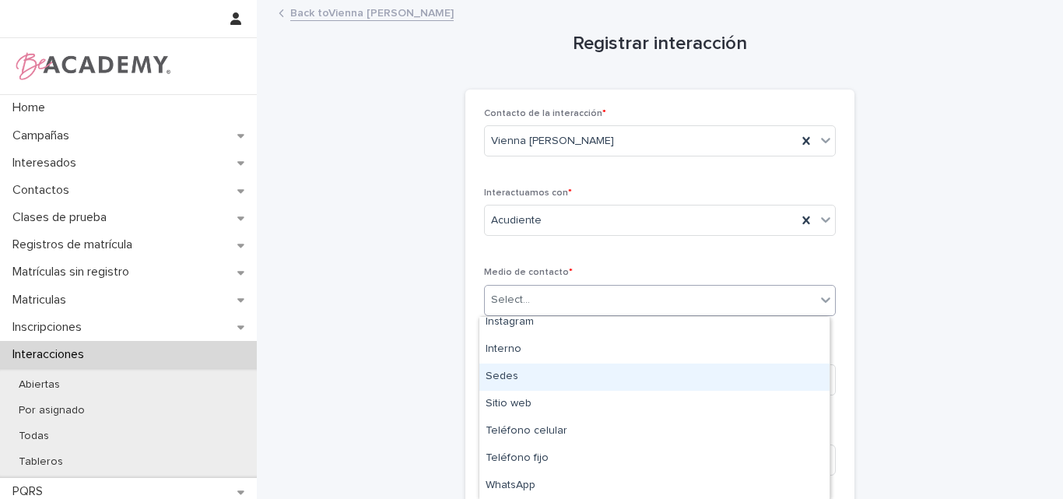
click at [520, 381] on div "Sedes" at bounding box center [654, 376] width 350 height 27
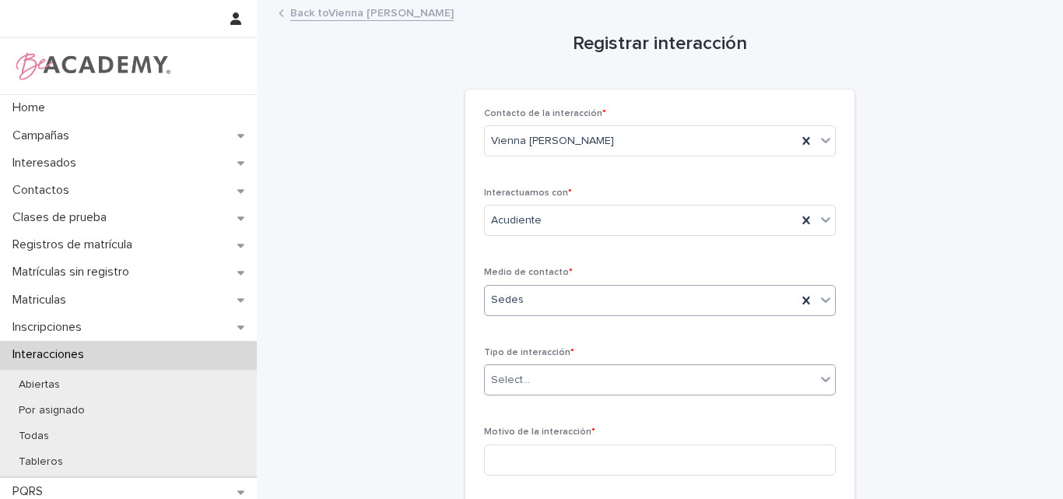
click at [711, 366] on div "Select..." at bounding box center [660, 379] width 352 height 31
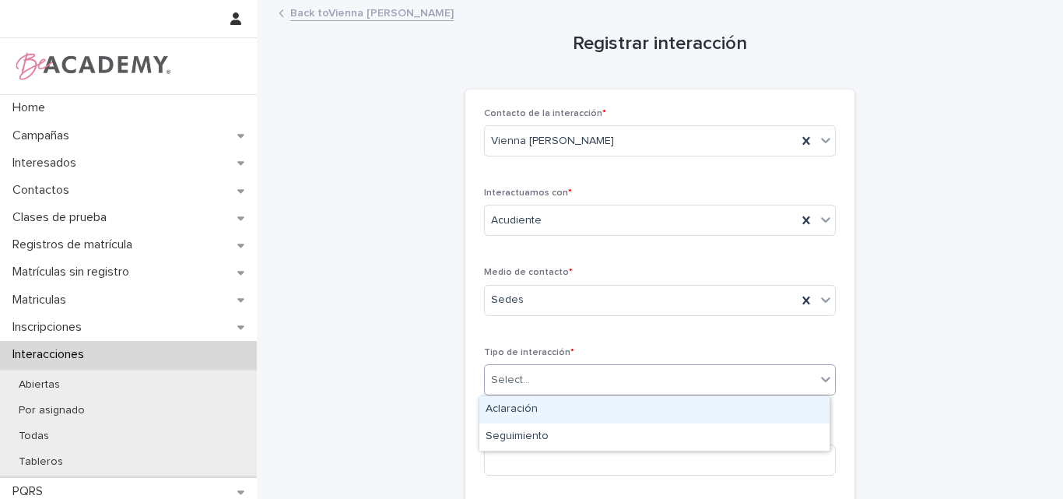
click at [542, 408] on div "Aclaración" at bounding box center [654, 409] width 350 height 27
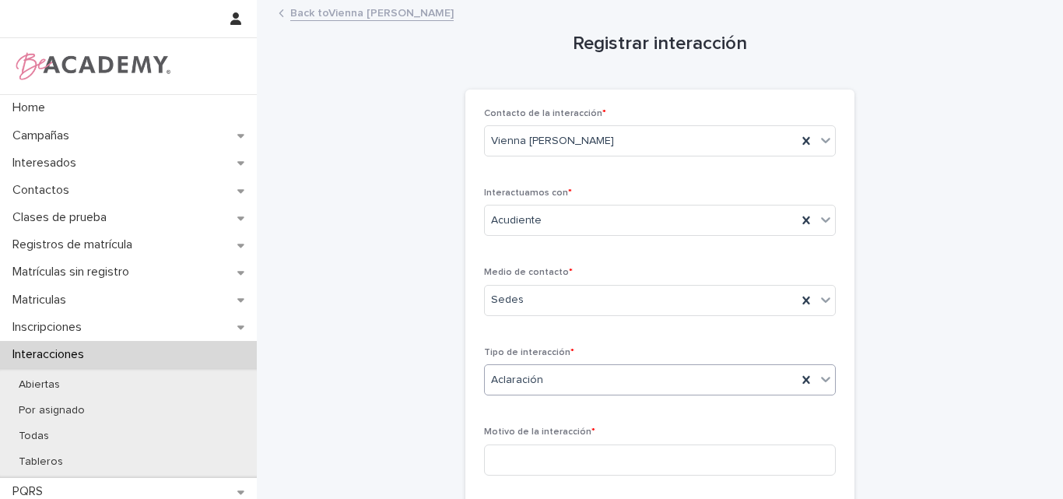
scroll to position [78, 0]
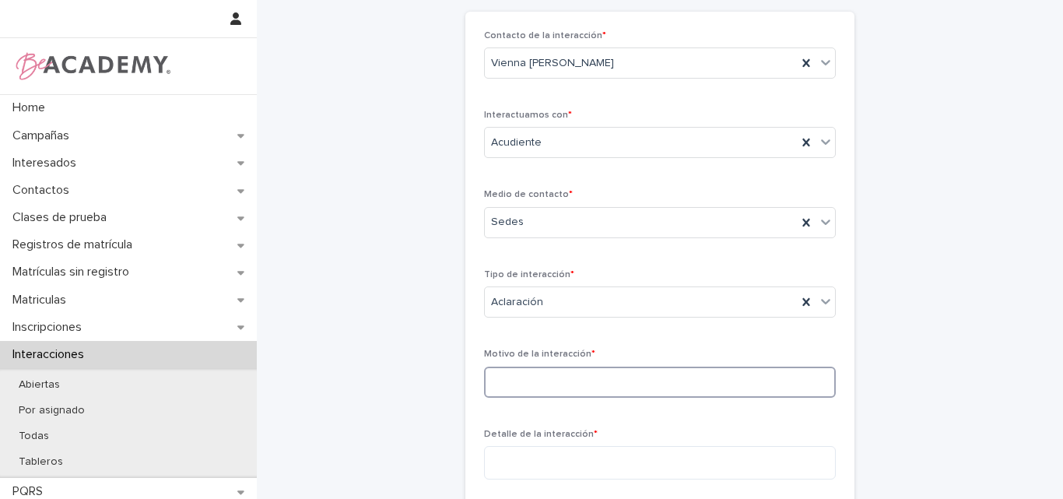
click at [574, 395] on input at bounding box center [660, 382] width 352 height 31
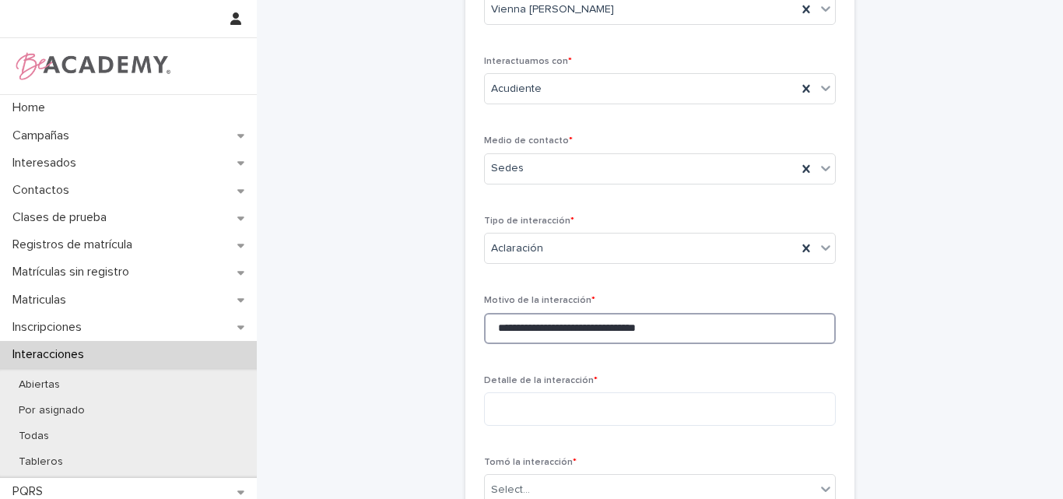
scroll to position [156, 0]
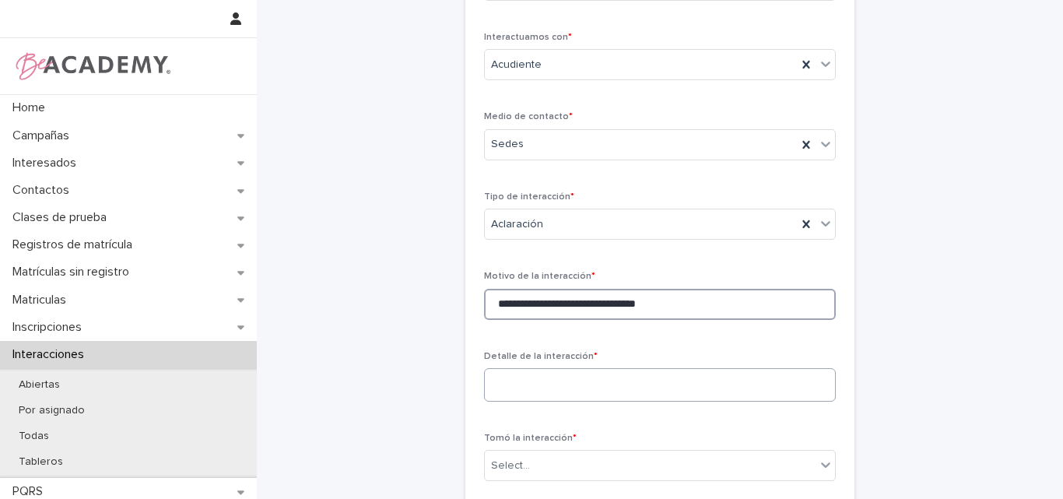
type input "**********"
click at [578, 380] on textarea at bounding box center [660, 384] width 352 height 33
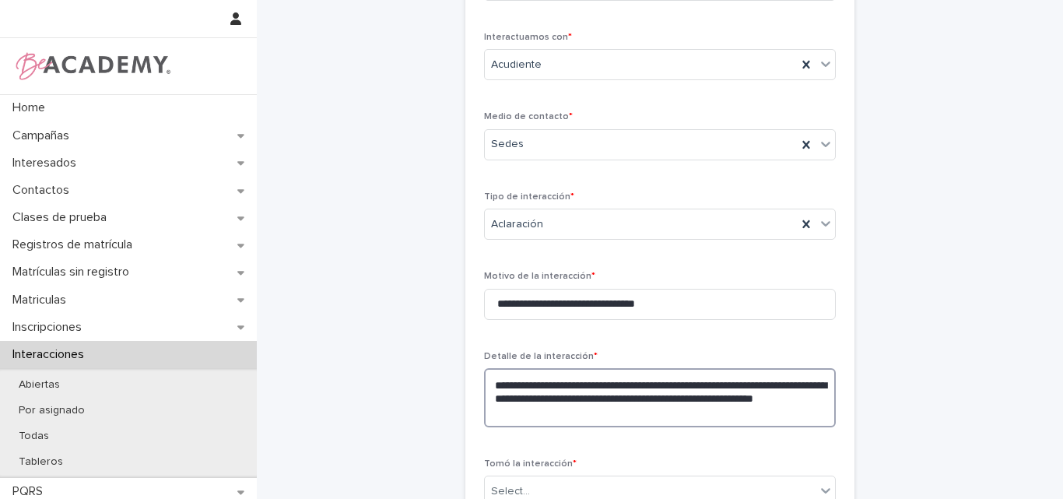
scroll to position [389, 0]
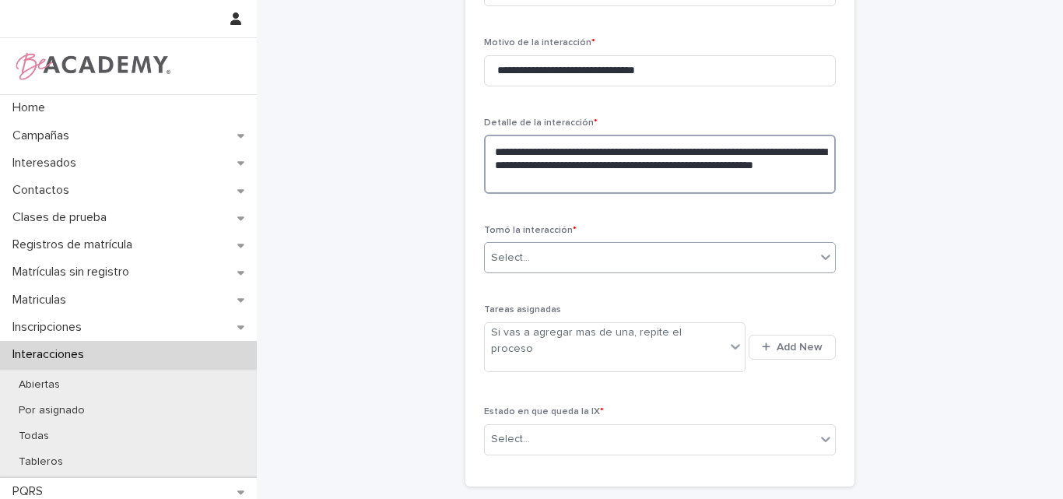
type textarea "**********"
click at [576, 255] on div "Select..." at bounding box center [650, 258] width 331 height 26
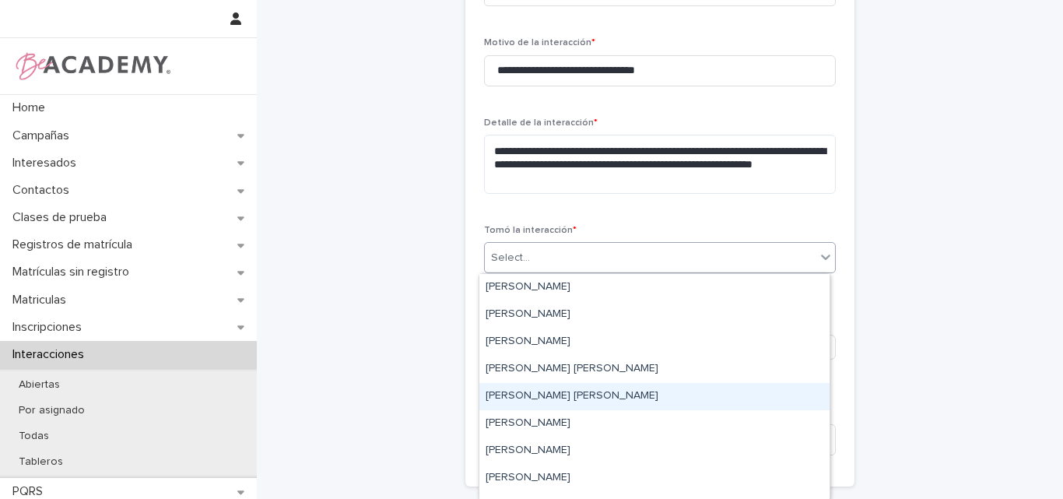
click at [528, 388] on div "[PERSON_NAME] [PERSON_NAME]" at bounding box center [654, 396] width 350 height 27
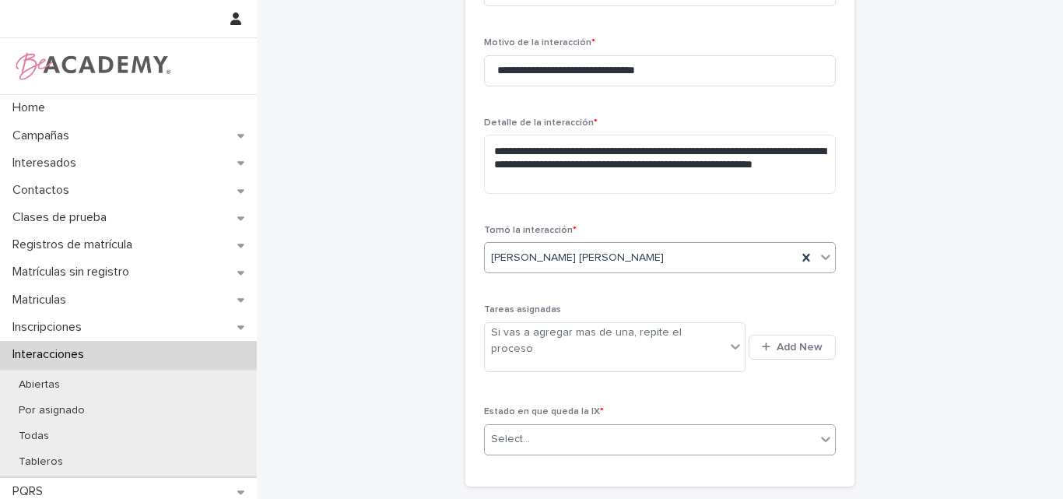
click at [596, 427] on div "Select..." at bounding box center [650, 440] width 331 height 26
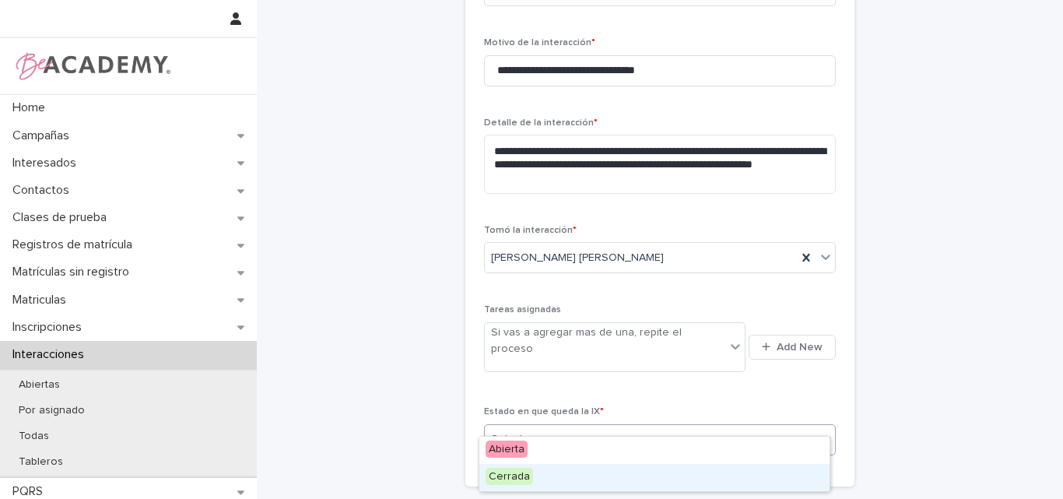
click at [519, 479] on span "Cerrada" at bounding box center [509, 476] width 47 height 17
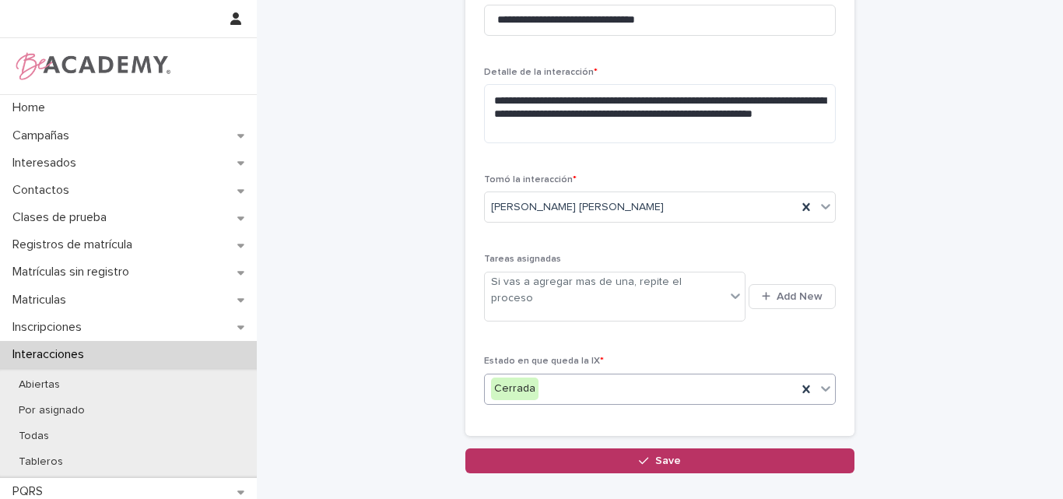
scroll to position [517, 0]
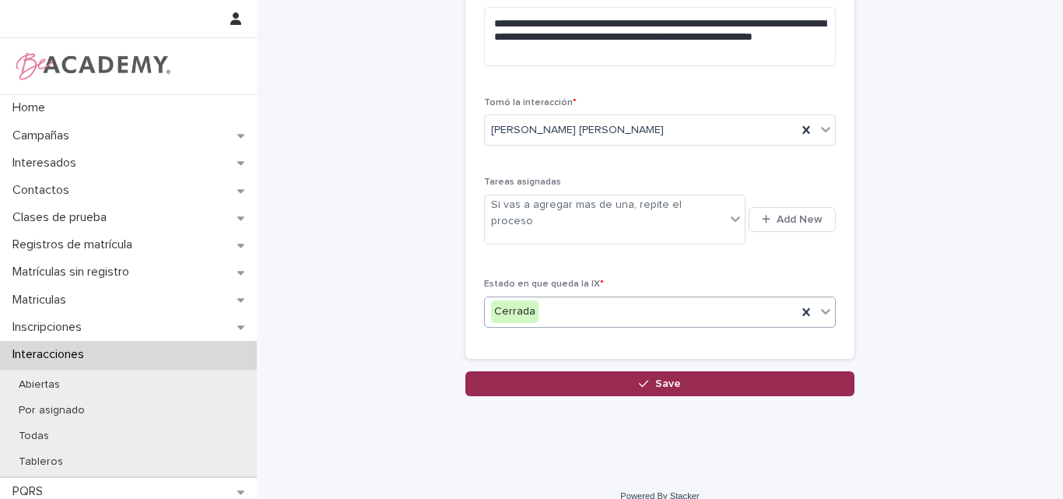
click at [655, 378] on span "Save" at bounding box center [668, 383] width 26 height 11
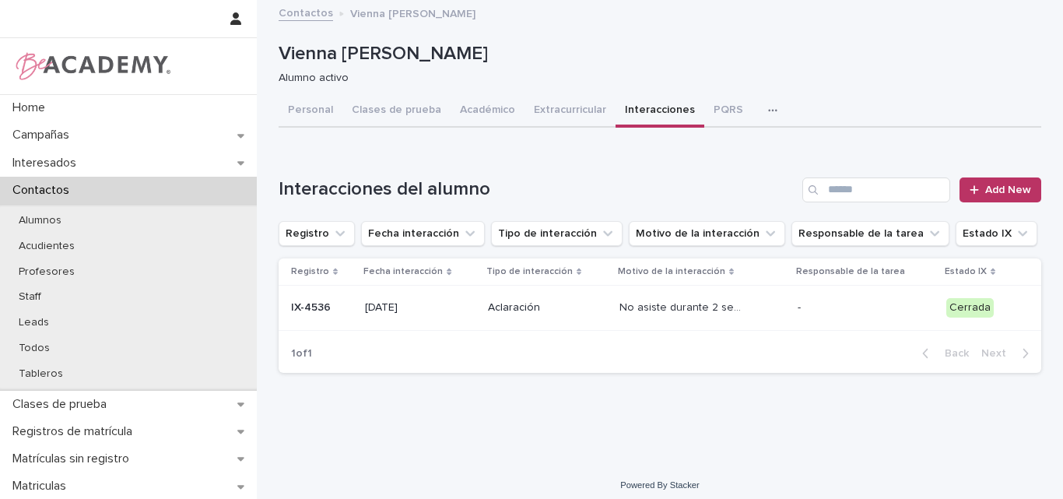
click at [329, 316] on div "IX-4536 IX-4536" at bounding box center [321, 308] width 61 height 26
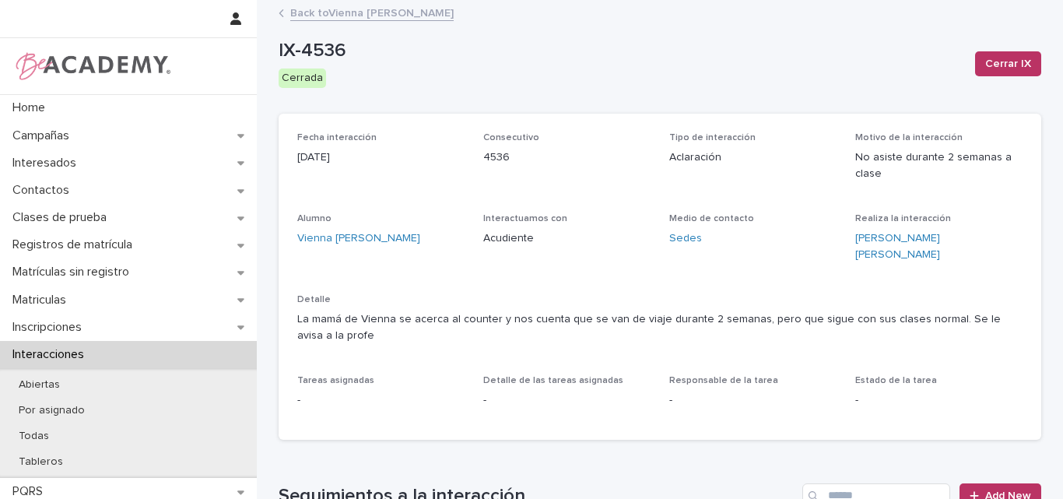
click at [336, 11] on link "Back to Vienna Rose Giraldo Jaramillo" at bounding box center [371, 12] width 163 height 18
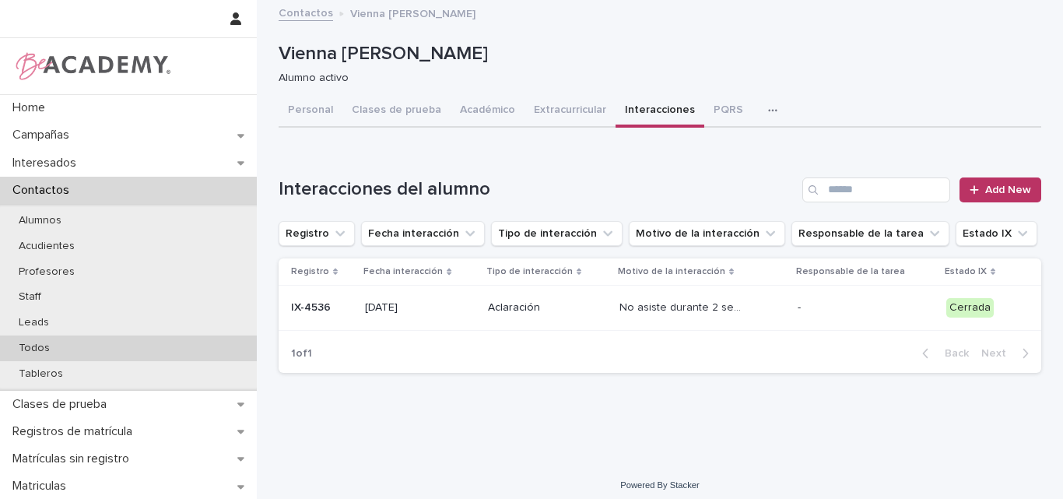
click at [65, 347] on div "Todos" at bounding box center [128, 348] width 257 height 26
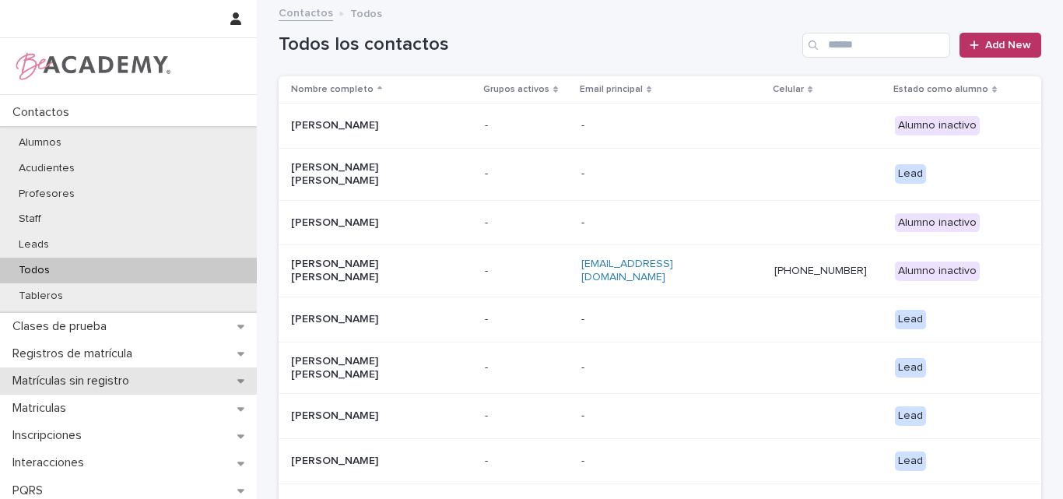
scroll to position [233, 0]
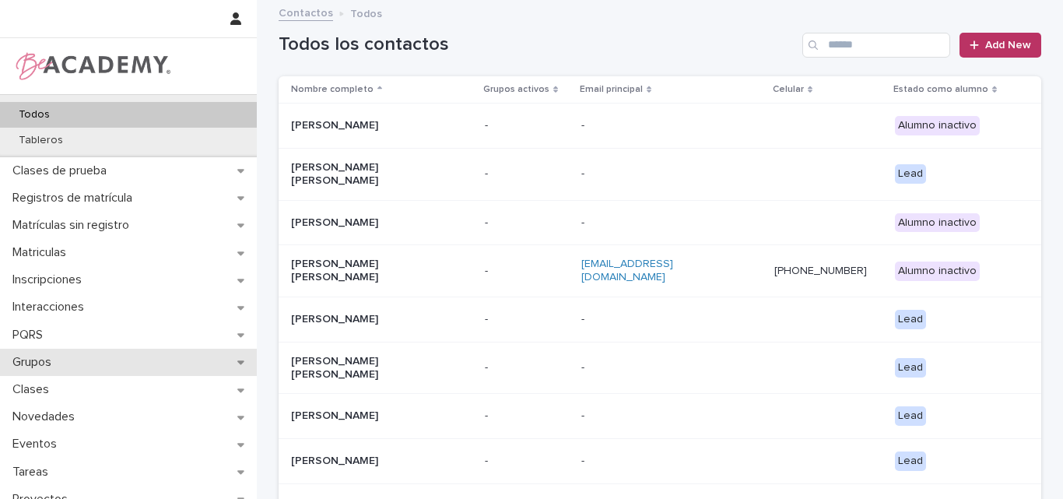
click at [82, 365] on div "Grupos" at bounding box center [128, 362] width 257 height 27
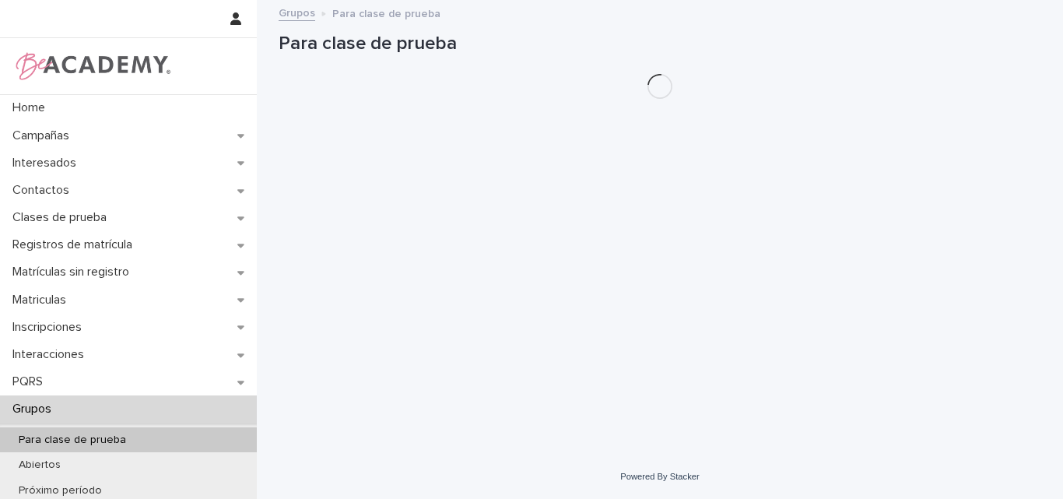
click at [62, 434] on p "Para clase de prueba" at bounding box center [72, 440] width 132 height 13
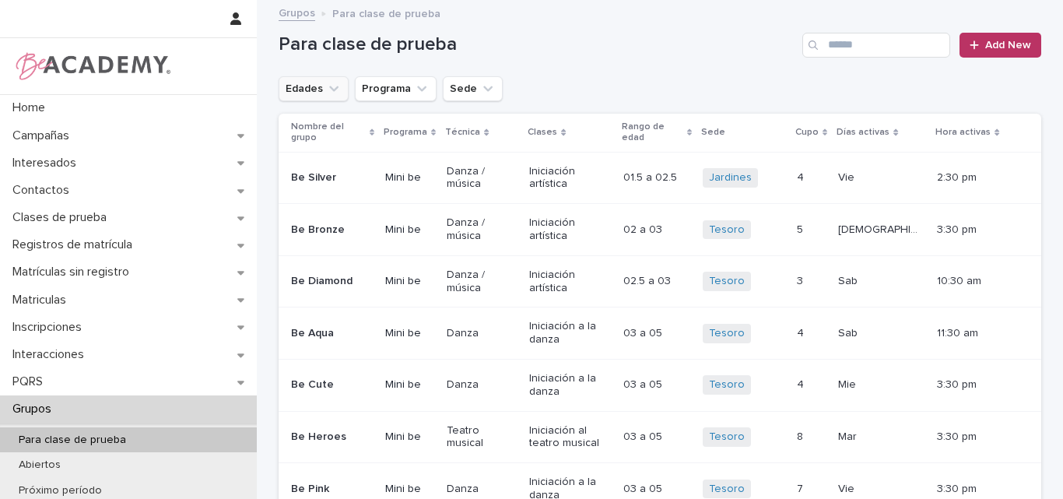
click at [326, 87] on icon "Edades" at bounding box center [334, 89] width 16 height 16
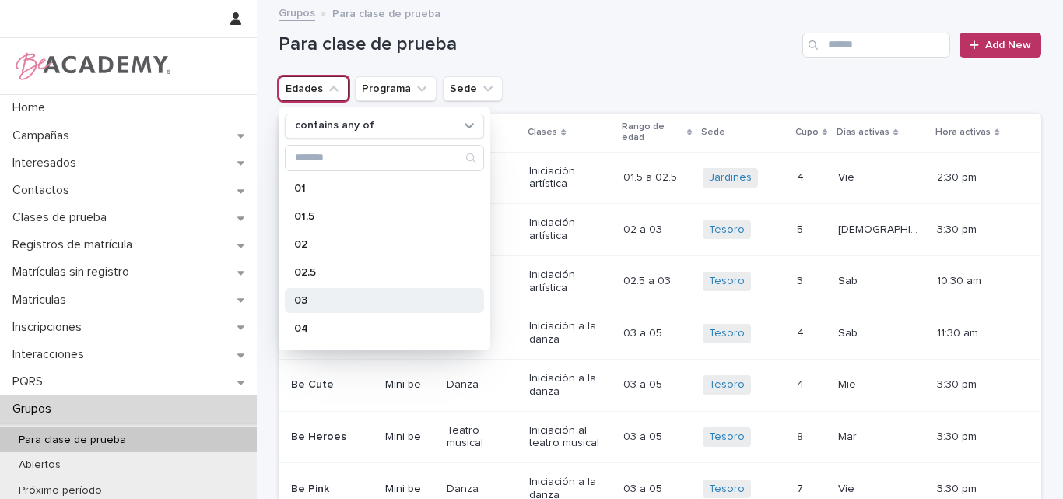
scroll to position [78, 0]
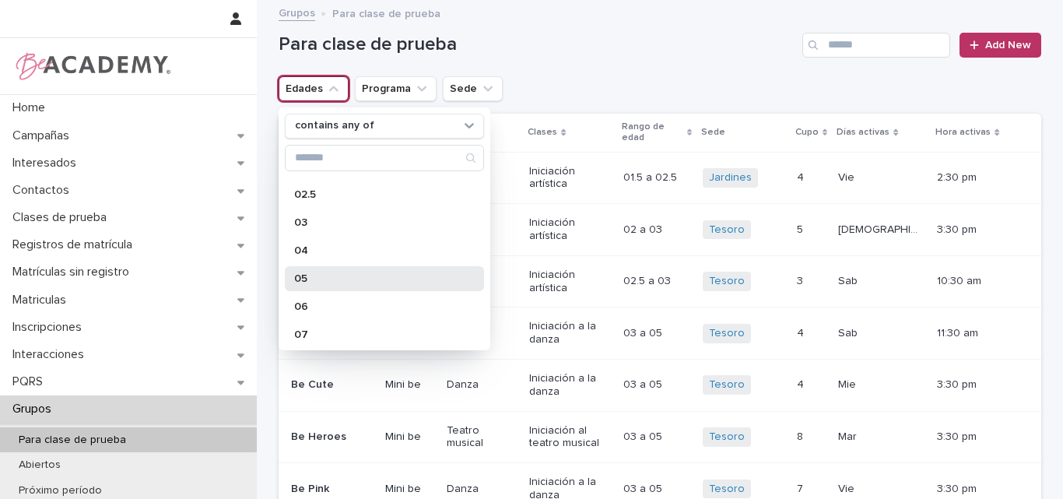
click at [310, 276] on p "05" at bounding box center [376, 278] width 165 height 11
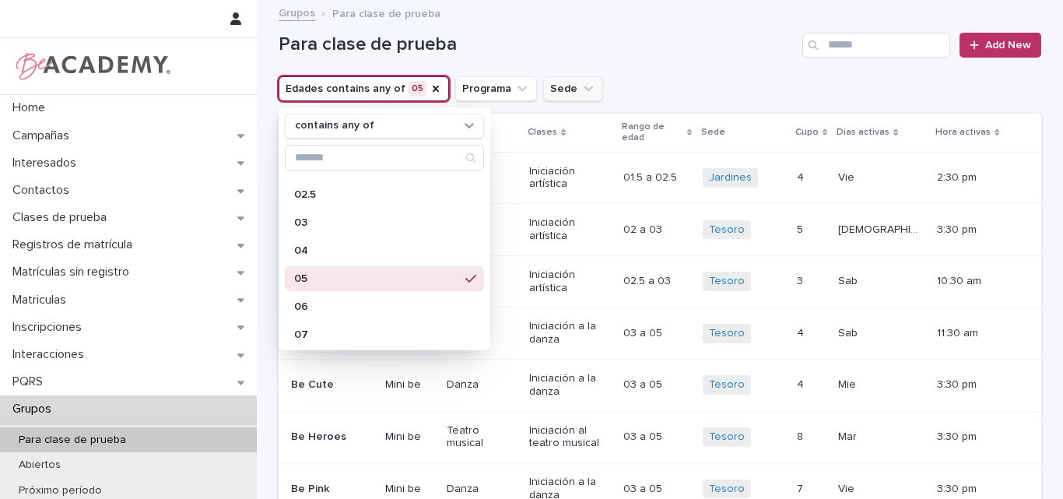
click at [592, 45] on h1 "Para clase de prueba" at bounding box center [538, 44] width 518 height 23
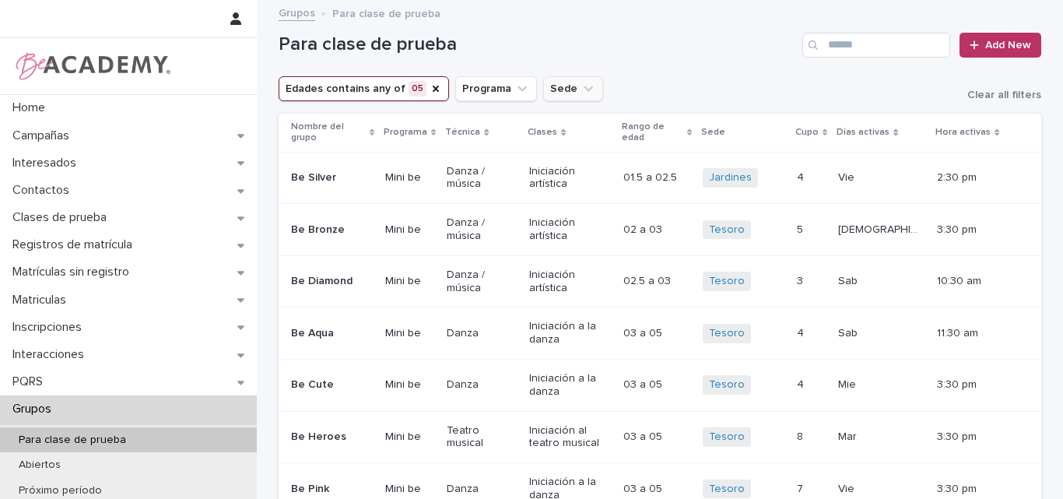
click at [581, 92] on icon "Sede" at bounding box center [589, 89] width 16 height 16
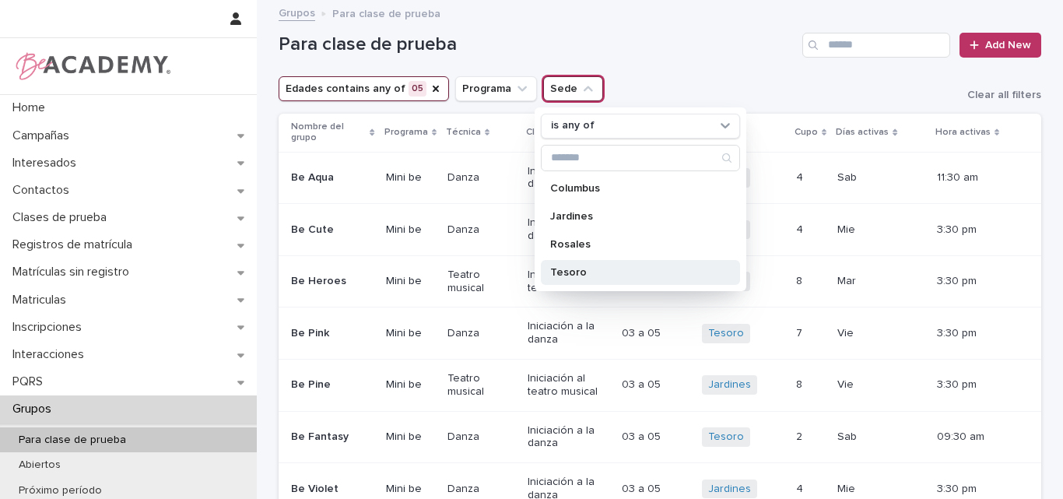
click at [563, 265] on div "Tesoro" at bounding box center [640, 272] width 199 height 25
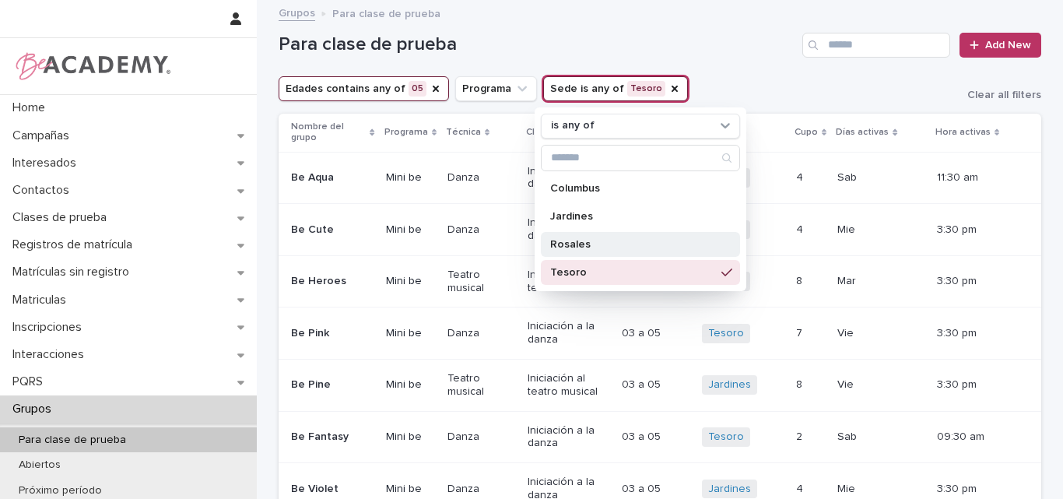
click at [574, 244] on p "Rosales" at bounding box center [632, 244] width 165 height 11
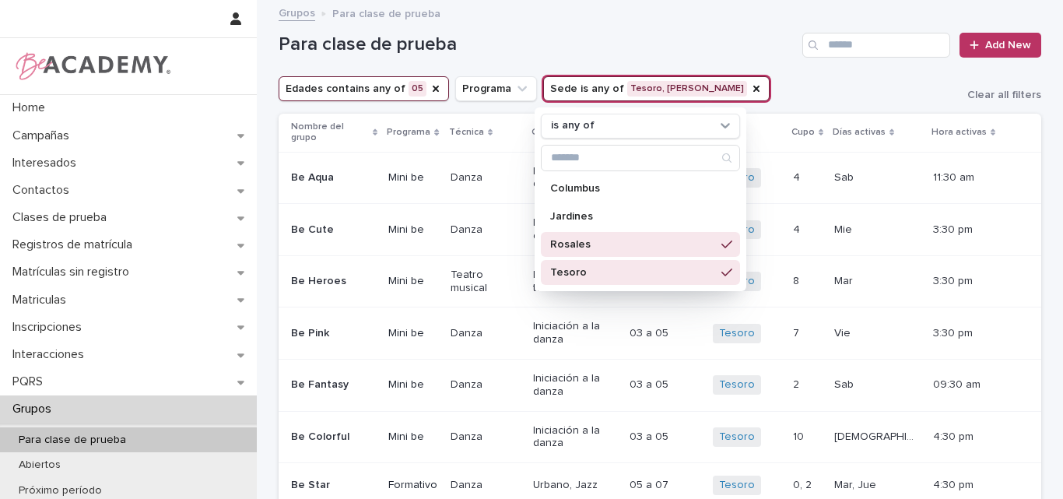
click at [574, 267] on p "Tesoro" at bounding box center [632, 272] width 165 height 11
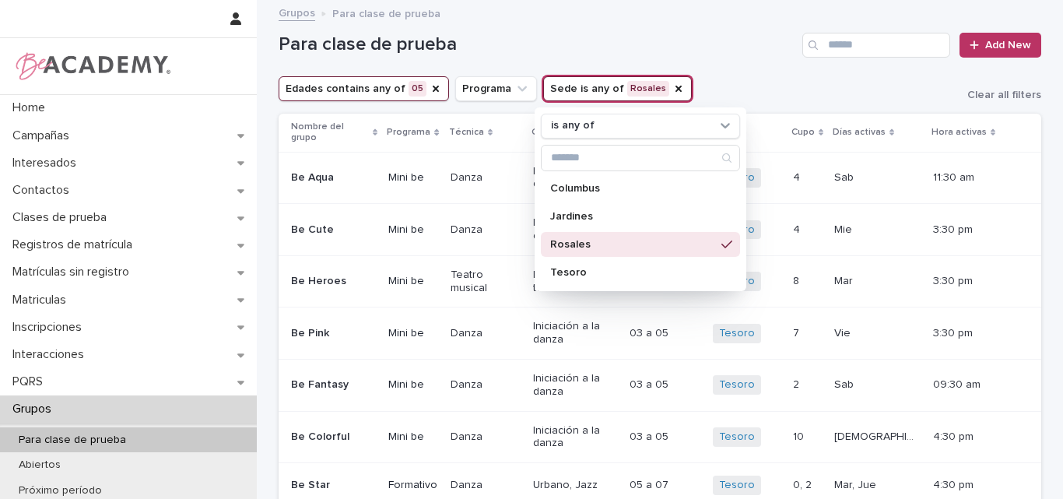
click at [658, 42] on h1 "Para clase de prueba" at bounding box center [538, 44] width 518 height 23
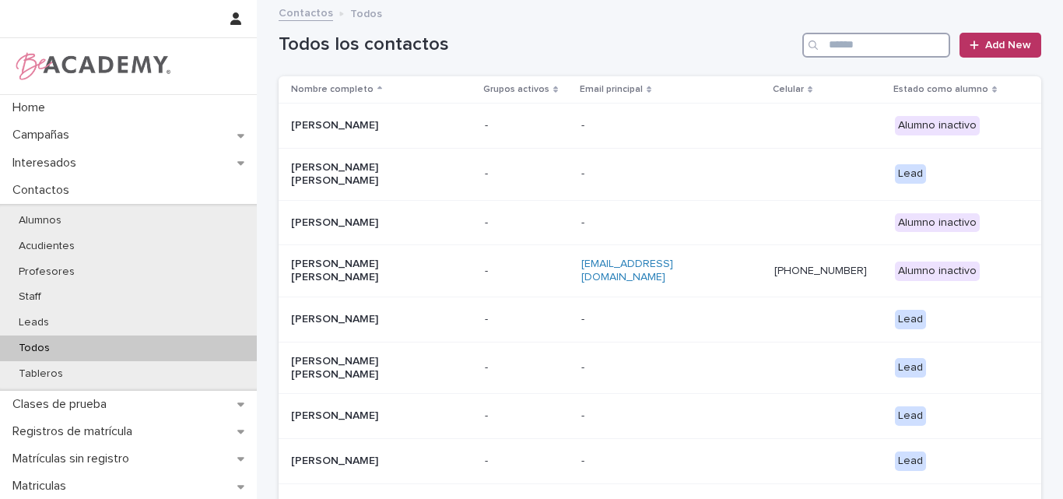
click at [901, 44] on input "Search" at bounding box center [876, 45] width 148 height 25
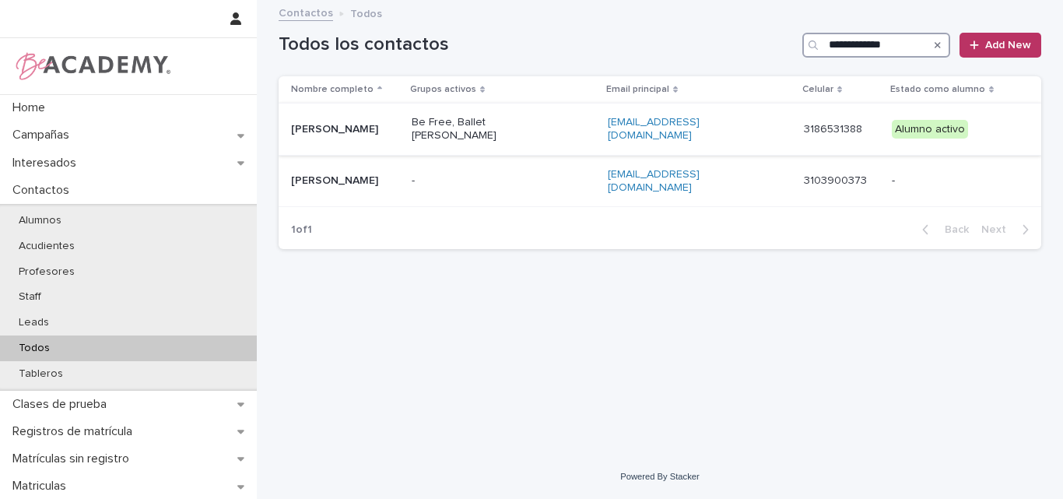
type input "**********"
click at [348, 128] on p "Catalina Rivera Correa" at bounding box center [345, 129] width 108 height 13
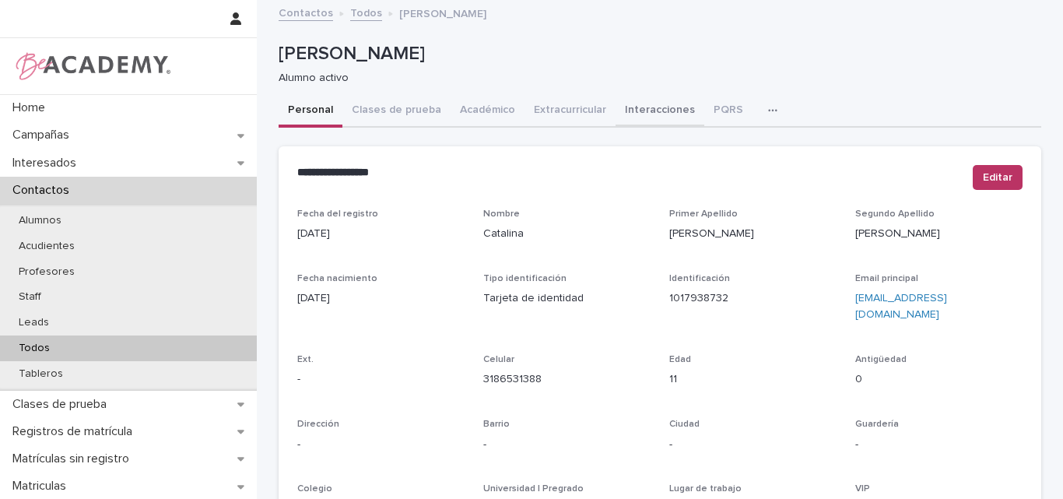
click at [657, 113] on button "Interacciones" at bounding box center [660, 111] width 89 height 33
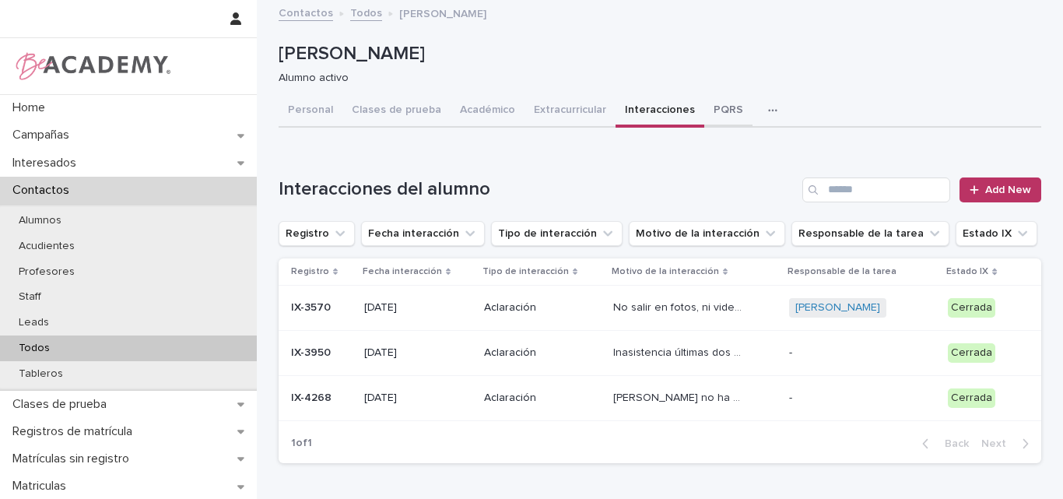
click at [708, 106] on button "PQRS" at bounding box center [728, 111] width 48 height 33
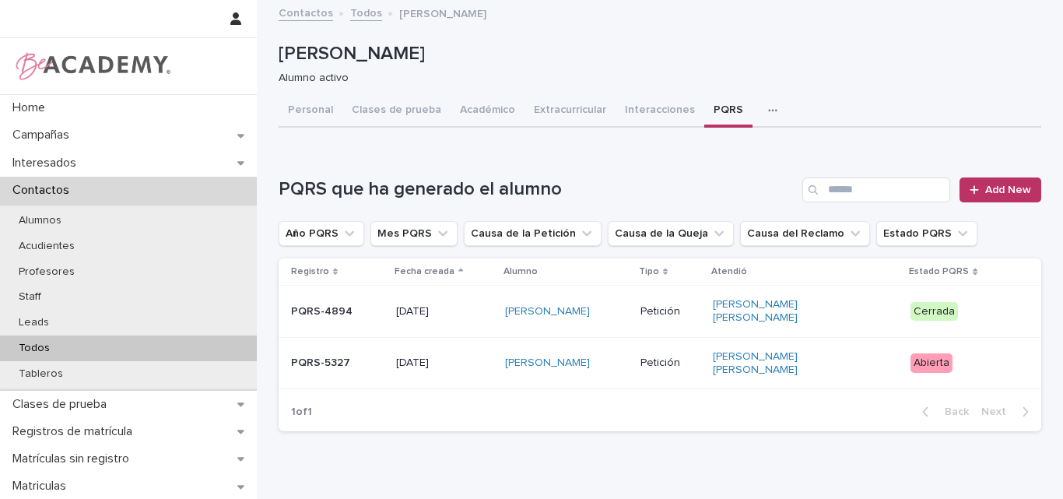
scroll to position [54, 0]
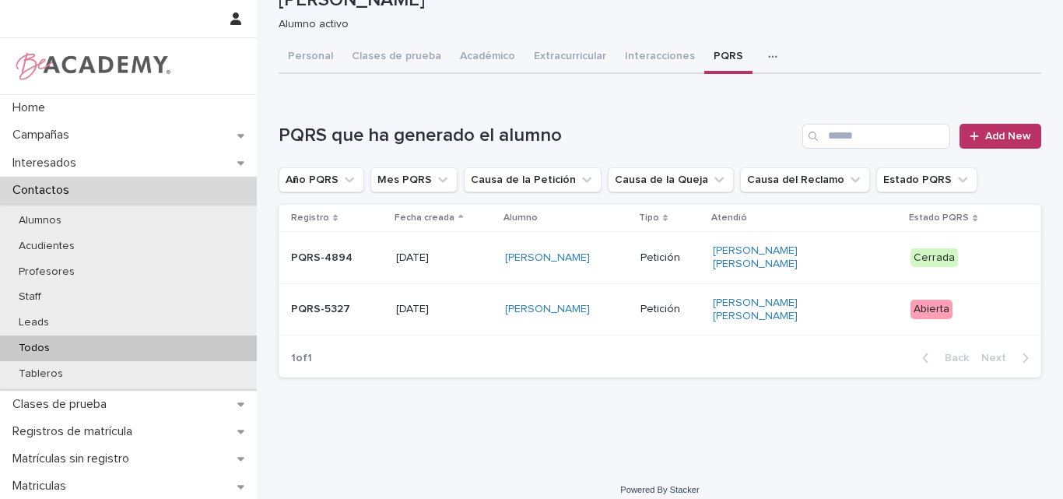
click at [342, 303] on p "PQRS-5327" at bounding box center [337, 309] width 93 height 13
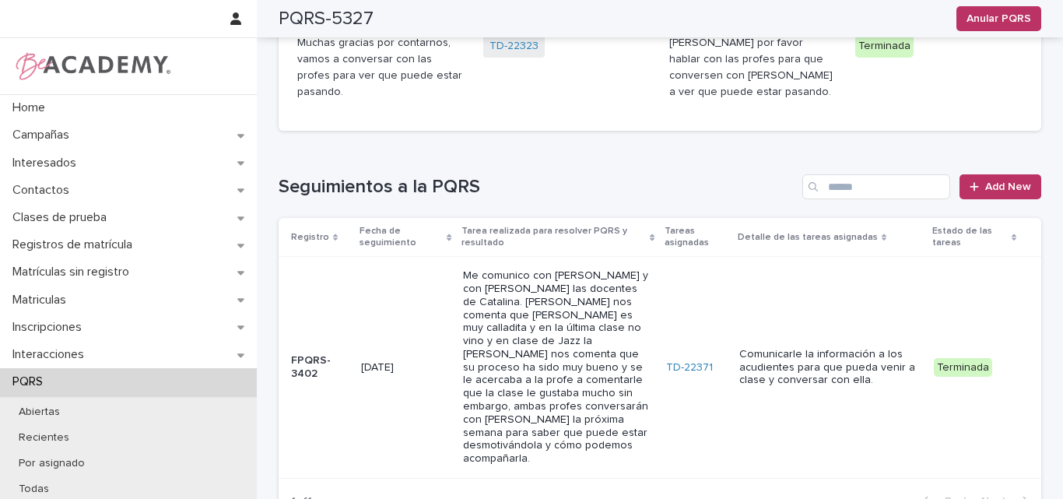
scroll to position [350, 0]
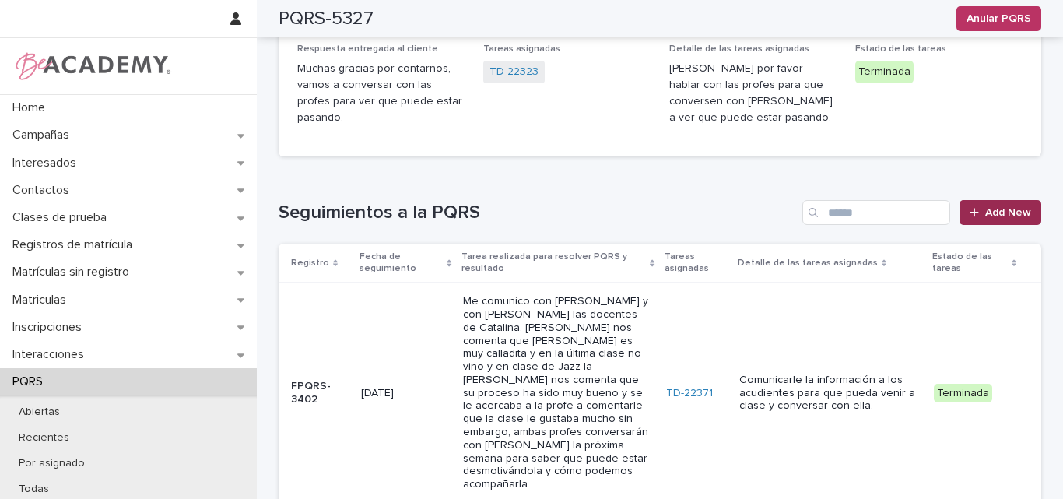
click at [1010, 200] on link "Add New" at bounding box center [1001, 212] width 82 height 25
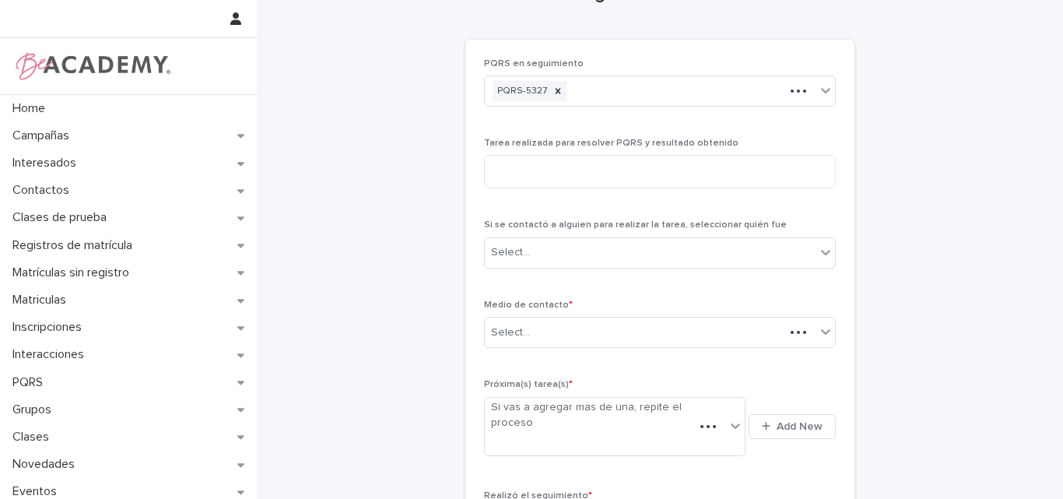
scroll to position [47, 0]
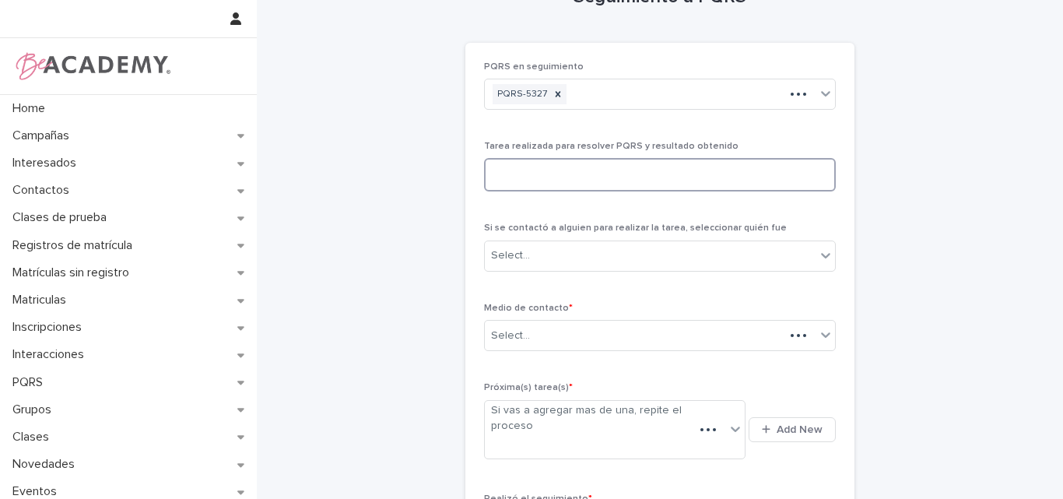
click at [594, 177] on textarea at bounding box center [660, 174] width 352 height 33
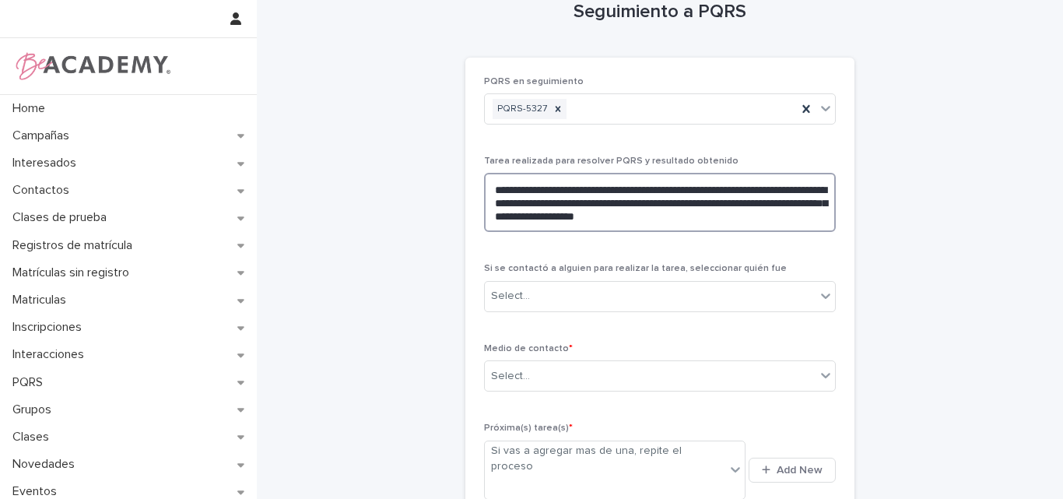
scroll to position [110, 0]
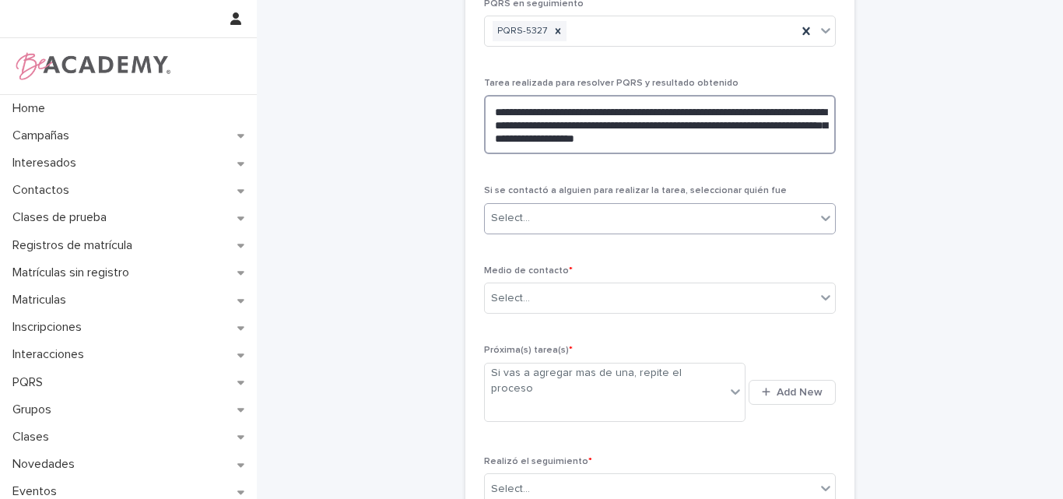
type textarea "**********"
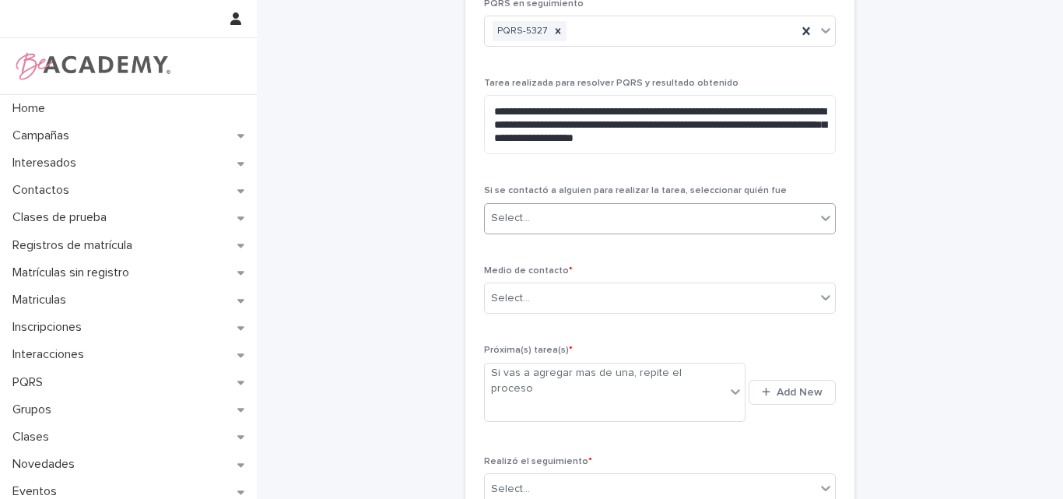
click at [582, 222] on div "Select..." at bounding box center [650, 218] width 331 height 26
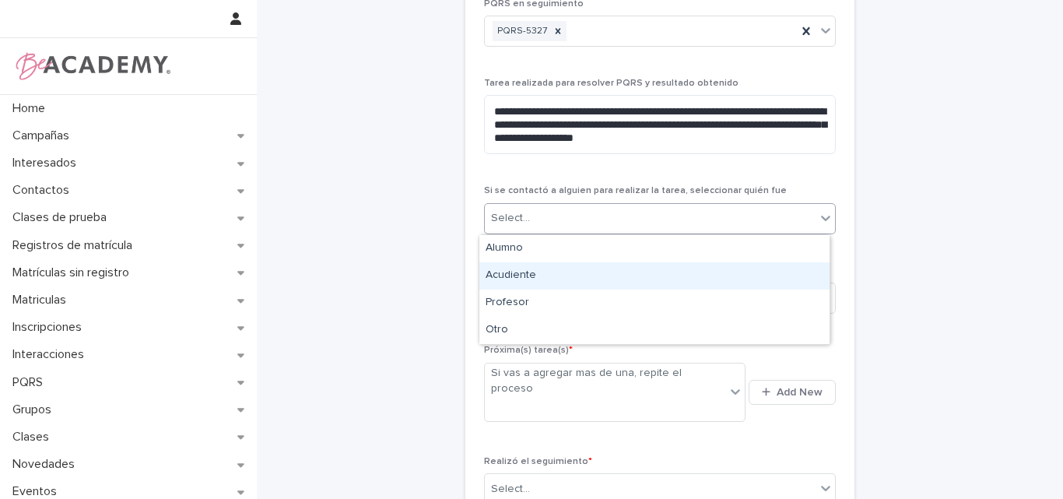
click at [561, 274] on div "Acudiente" at bounding box center [654, 275] width 350 height 27
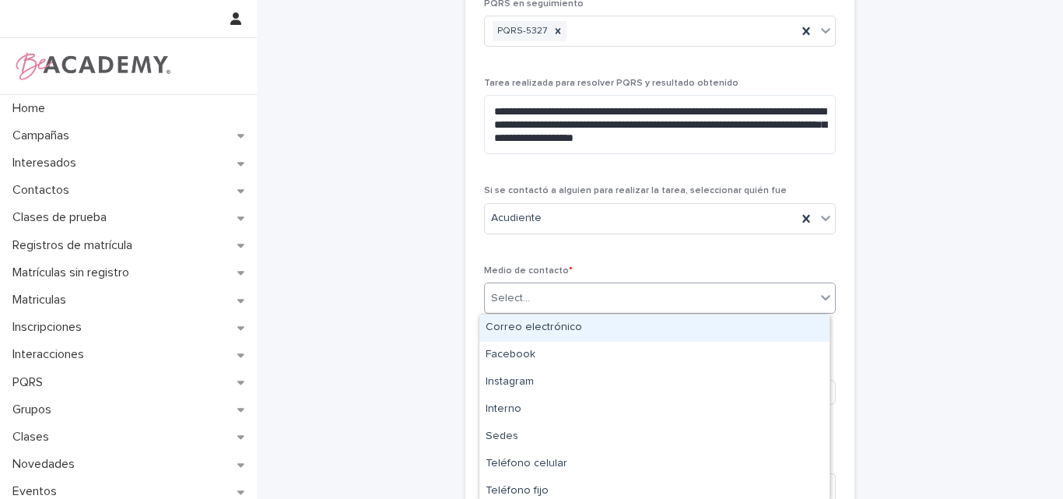
click at [615, 296] on div "Select..." at bounding box center [650, 299] width 331 height 26
type input "**"
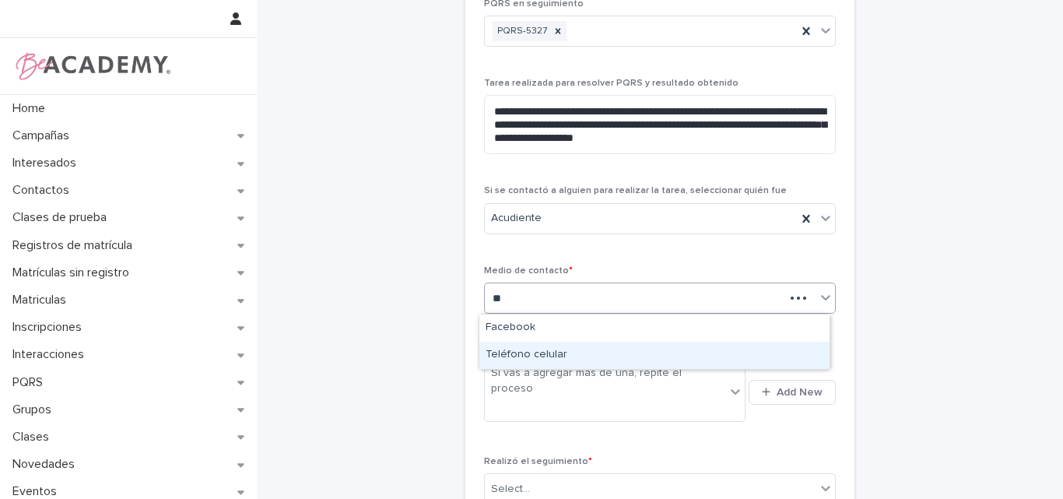
click at [550, 355] on div "Teléfono celular" at bounding box center [654, 355] width 350 height 27
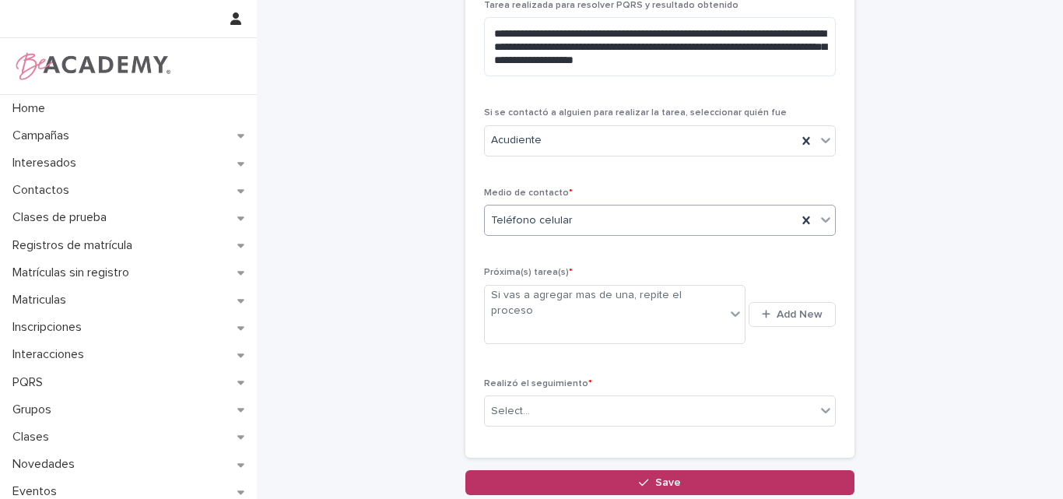
scroll to position [265, 0]
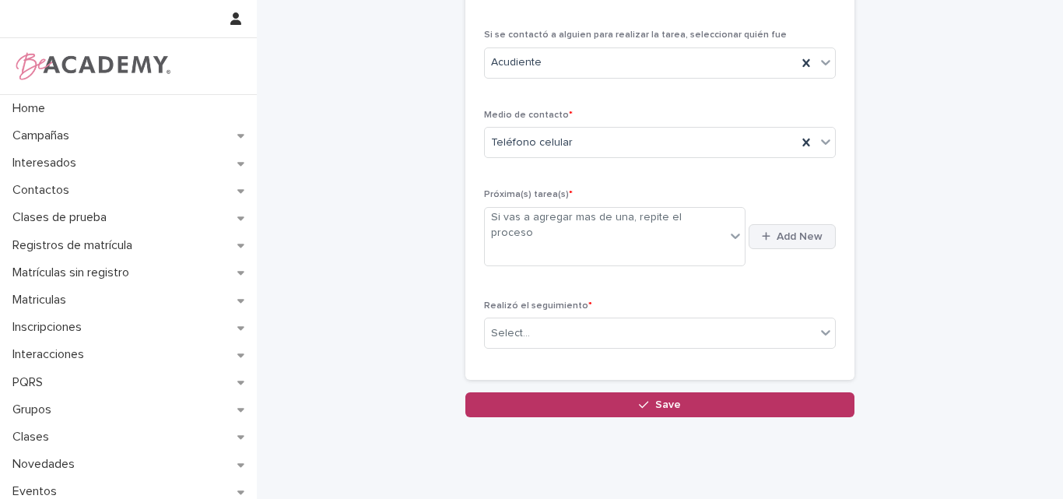
click at [785, 231] on span "Add New" at bounding box center [800, 236] width 46 height 11
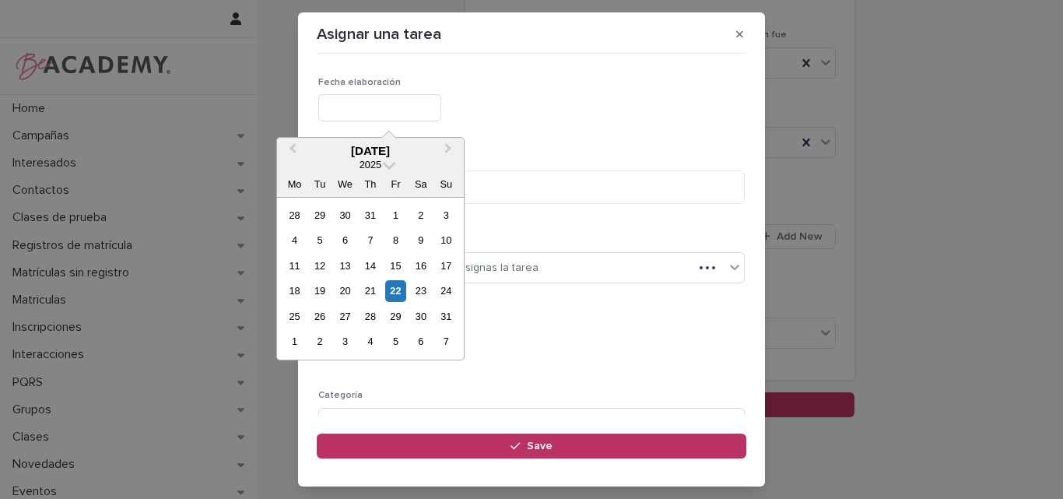
type input "**********"
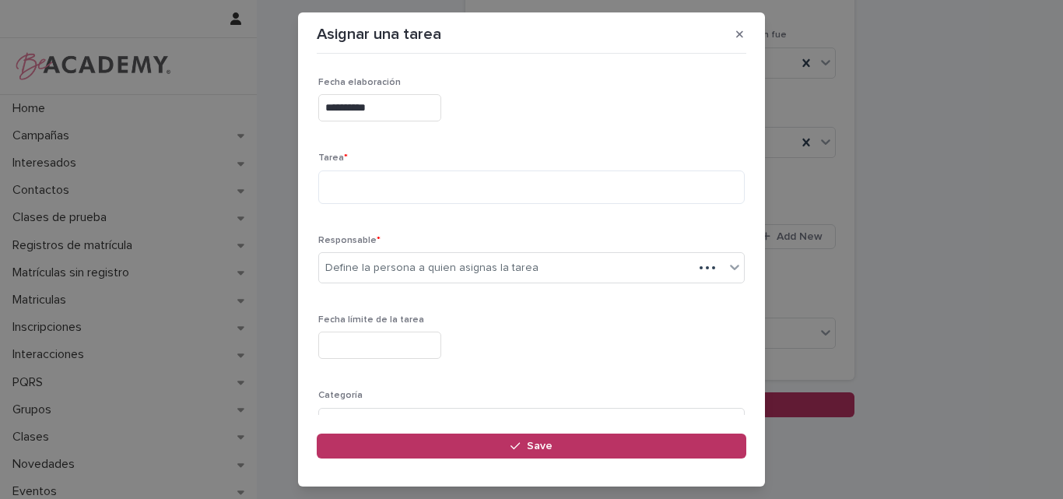
click at [402, 120] on input "**********" at bounding box center [379, 107] width 123 height 27
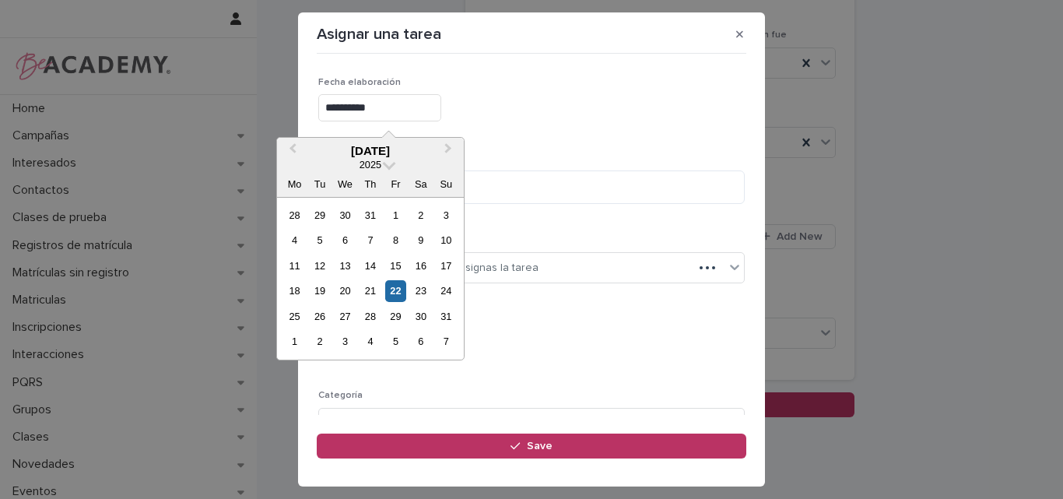
click at [557, 151] on div "**********" at bounding box center [531, 304] width 427 height 454
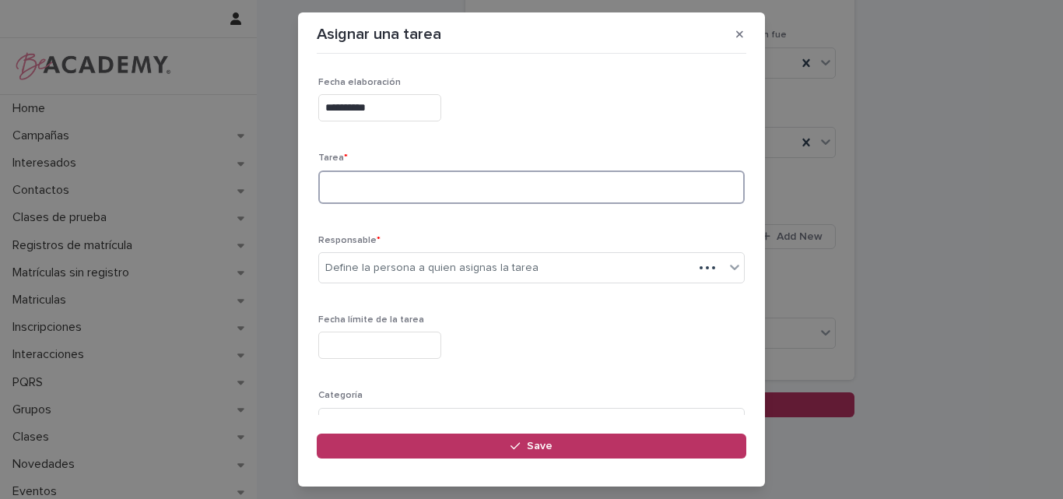
click at [405, 197] on textarea at bounding box center [531, 186] width 427 height 33
type textarea "*"
click at [412, 184] on textarea "**********" at bounding box center [525, 186] width 415 height 33
click at [406, 188] on textarea "**********" at bounding box center [525, 186] width 415 height 33
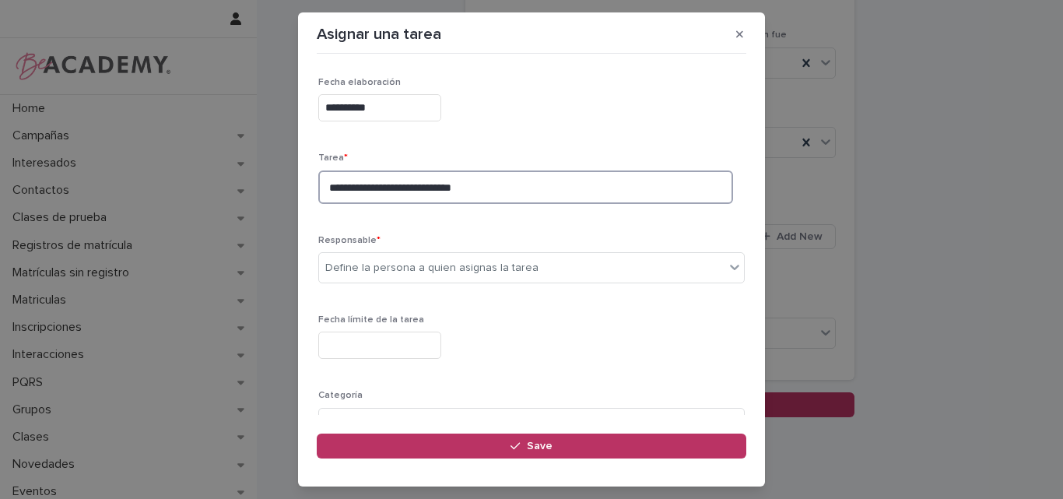
click at [409, 188] on textarea "**********" at bounding box center [525, 186] width 415 height 33
type textarea "**********"
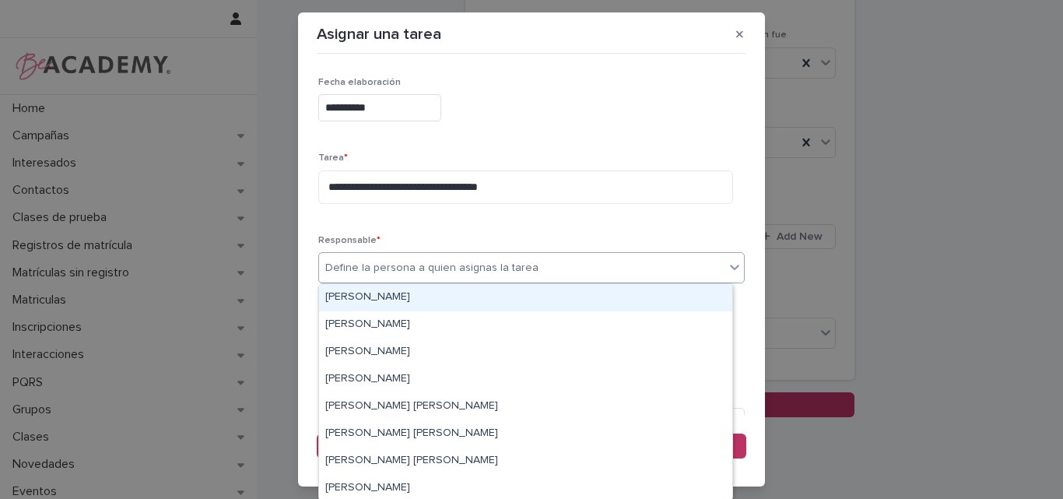
click at [413, 274] on div "Define la persona a quien asignas la tarea" at bounding box center [431, 268] width 213 height 16
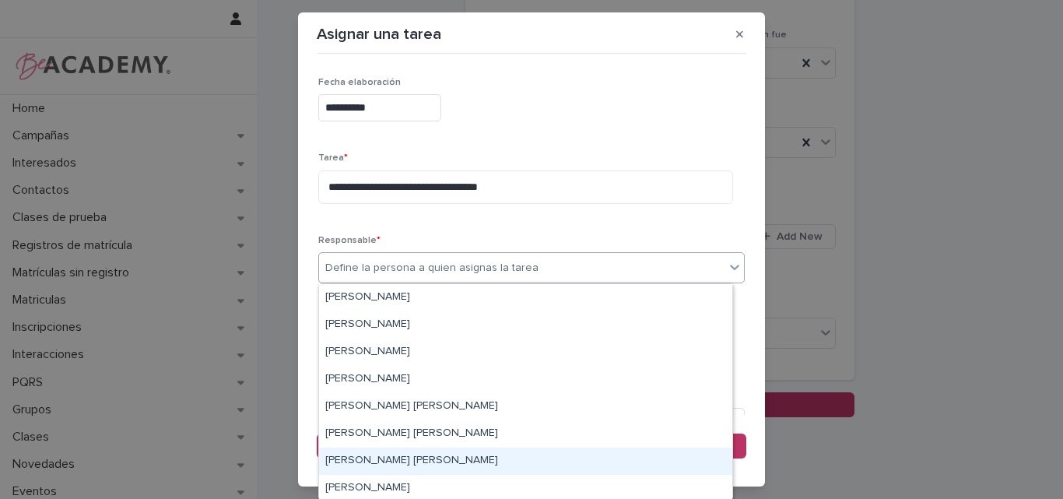
click at [358, 462] on div "[PERSON_NAME] [PERSON_NAME]" at bounding box center [525, 461] width 413 height 27
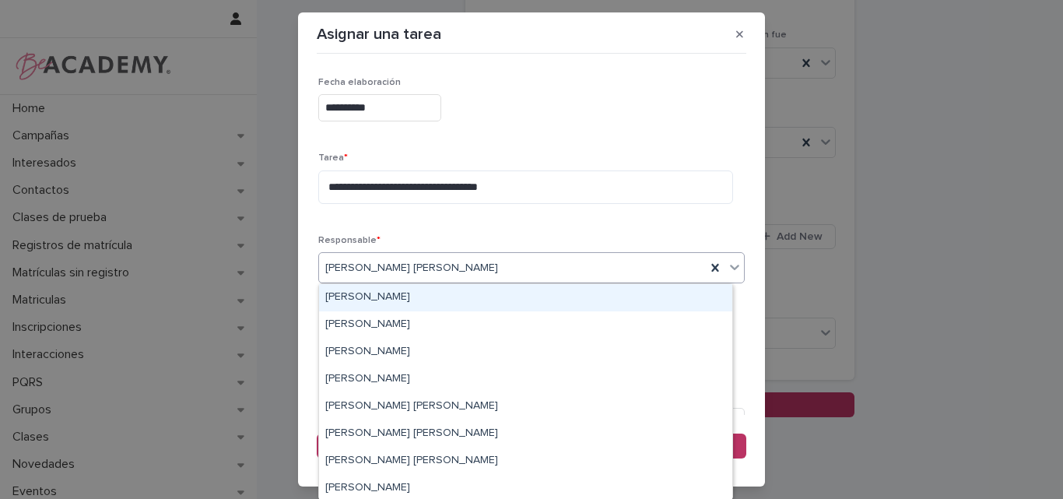
click at [440, 266] on div "[PERSON_NAME] [PERSON_NAME]" at bounding box center [512, 268] width 387 height 26
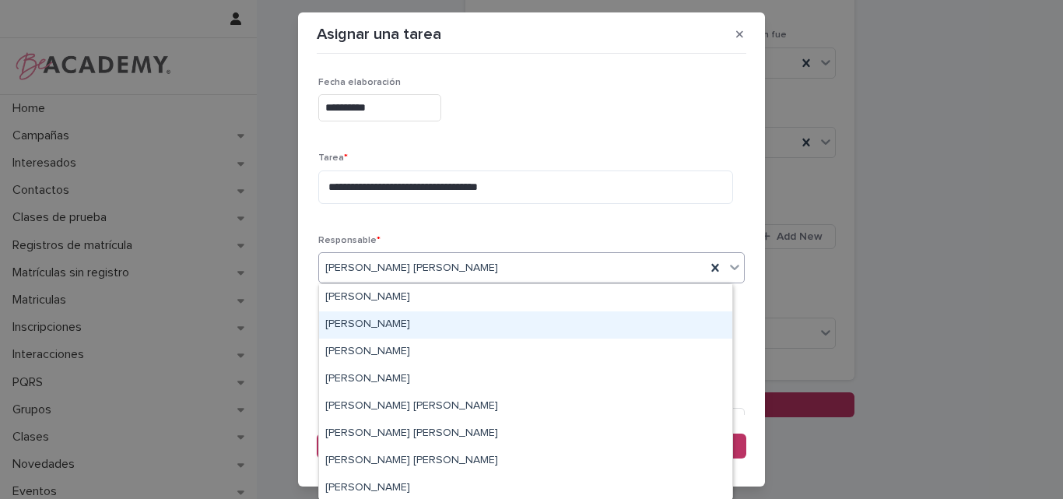
click at [415, 321] on div "[PERSON_NAME]" at bounding box center [525, 324] width 413 height 27
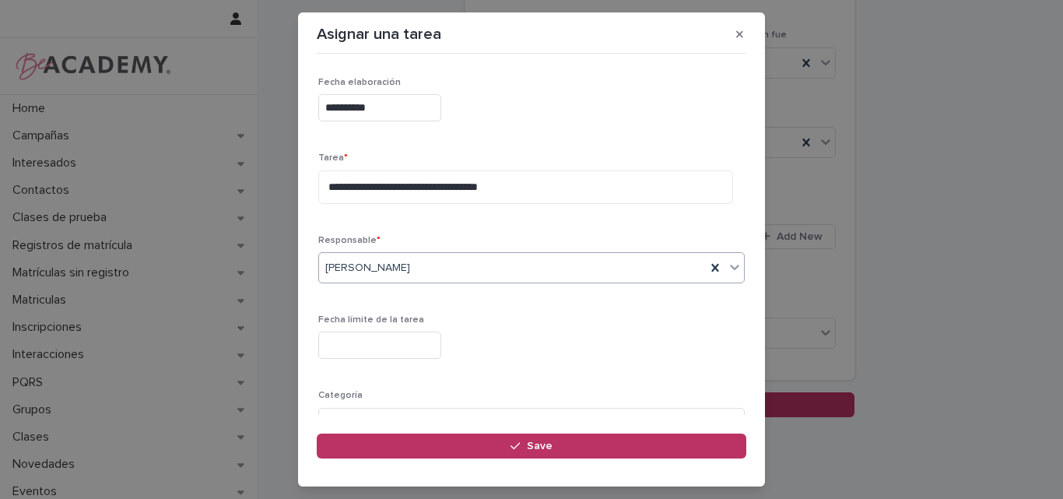
scroll to position [78, 0]
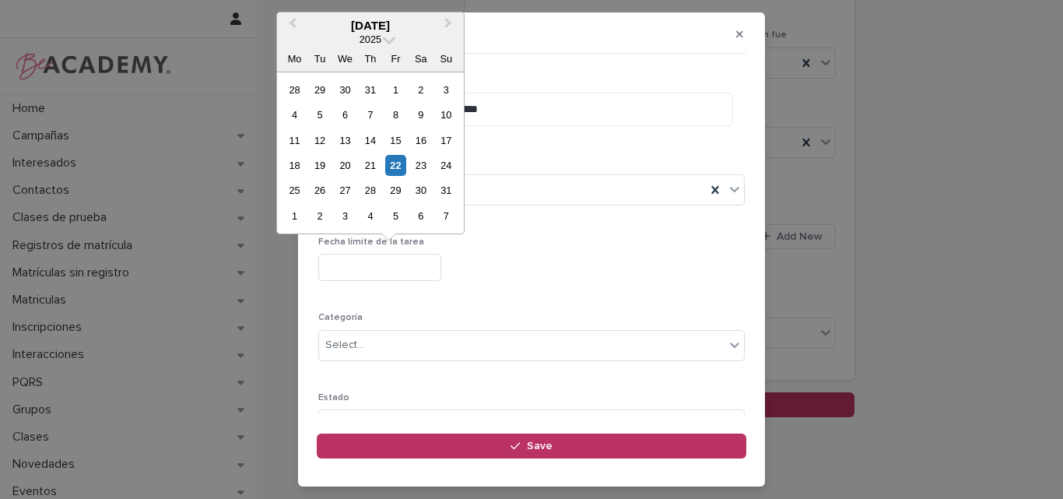
click at [421, 268] on input "text" at bounding box center [379, 267] width 123 height 27
click at [313, 190] on div "26" at bounding box center [319, 190] width 21 height 21
type input "**********"
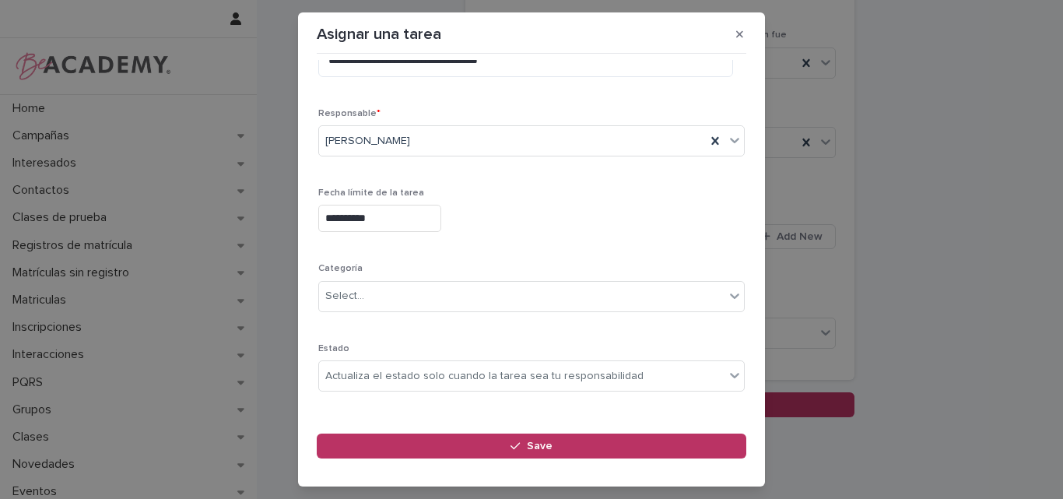
scroll to position [152, 0]
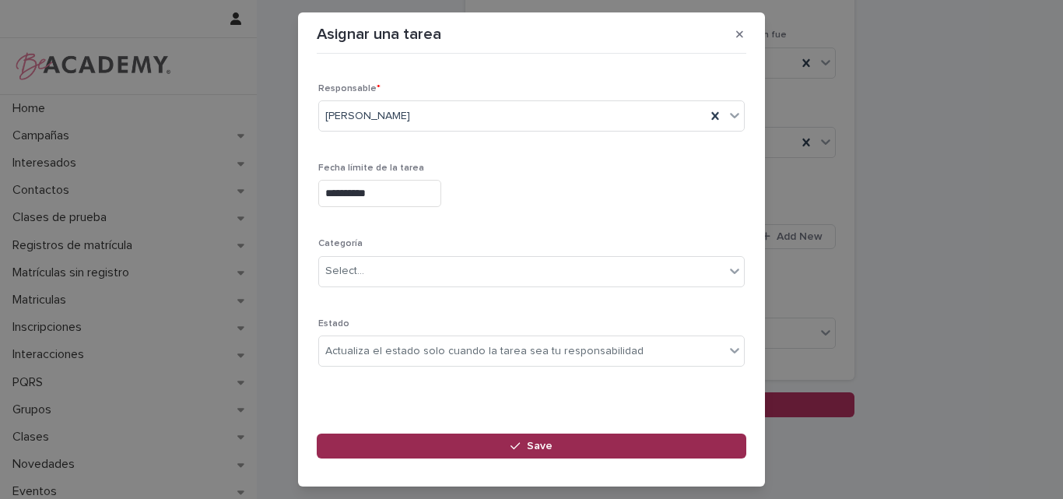
click at [556, 444] on button "Save" at bounding box center [532, 446] width 430 height 25
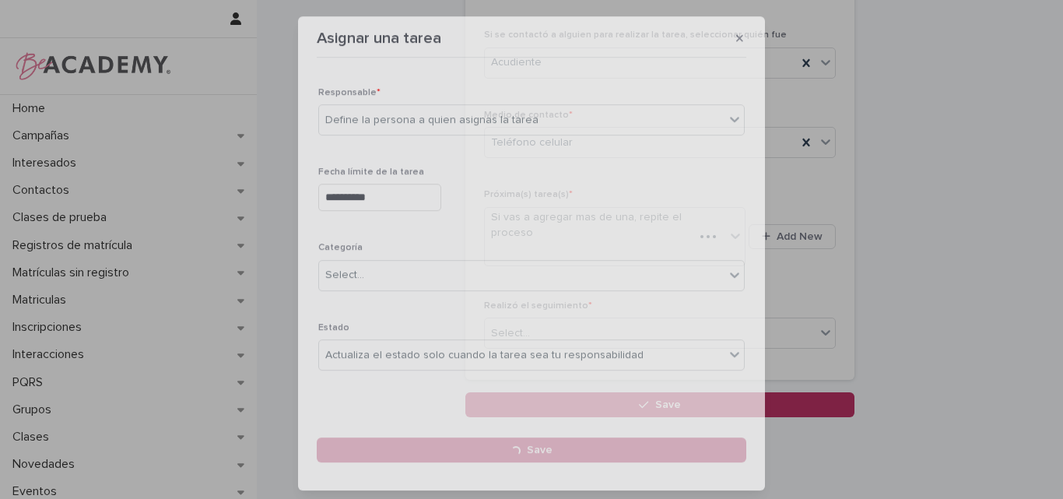
scroll to position [265, 0]
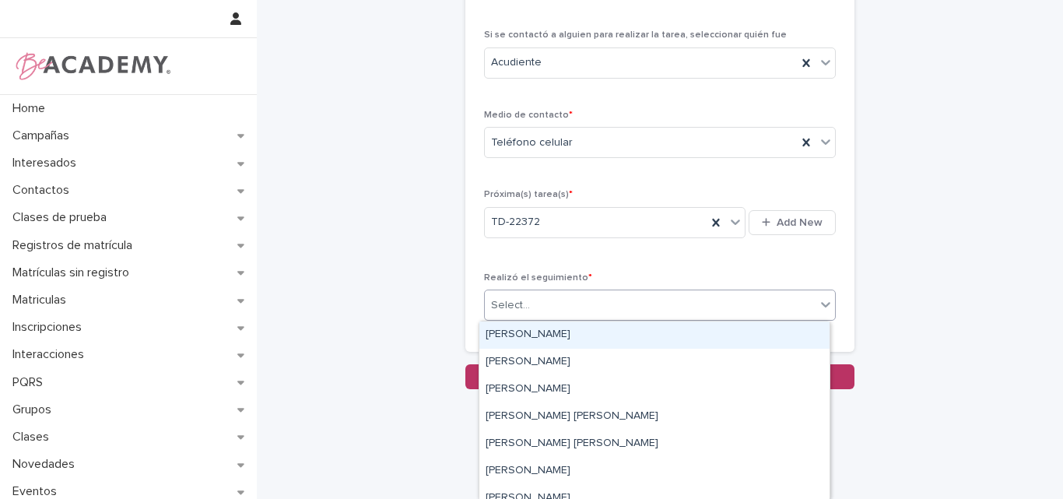
click at [526, 302] on div "Select..." at bounding box center [650, 306] width 331 height 26
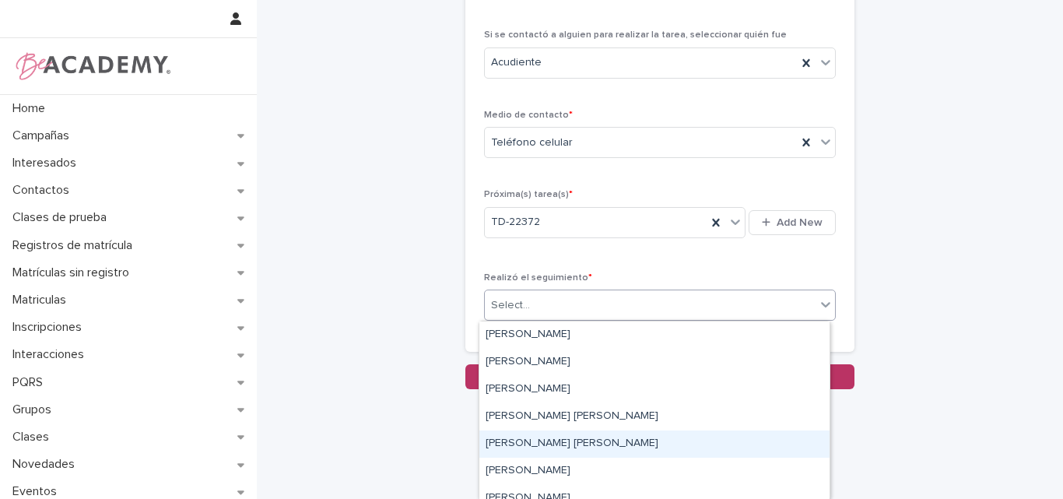
click at [540, 454] on div "Lina Rico Montoya" at bounding box center [654, 443] width 350 height 27
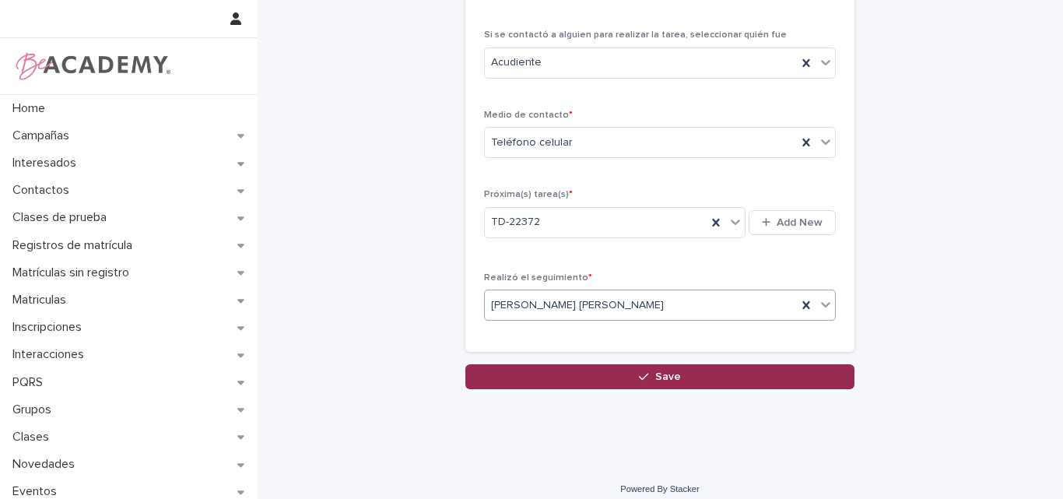
click at [649, 372] on button "Save" at bounding box center [659, 376] width 389 height 25
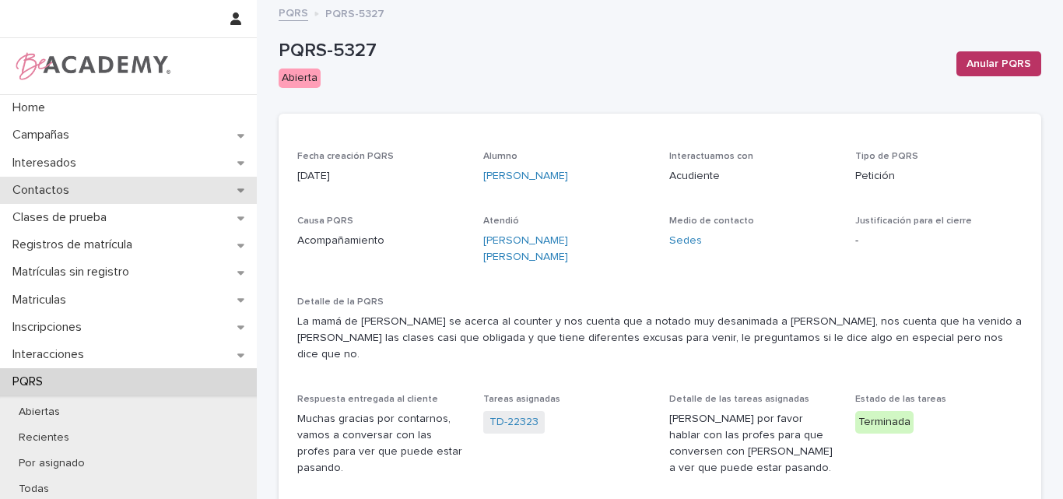
click at [53, 189] on p "Contactos" at bounding box center [43, 190] width 75 height 15
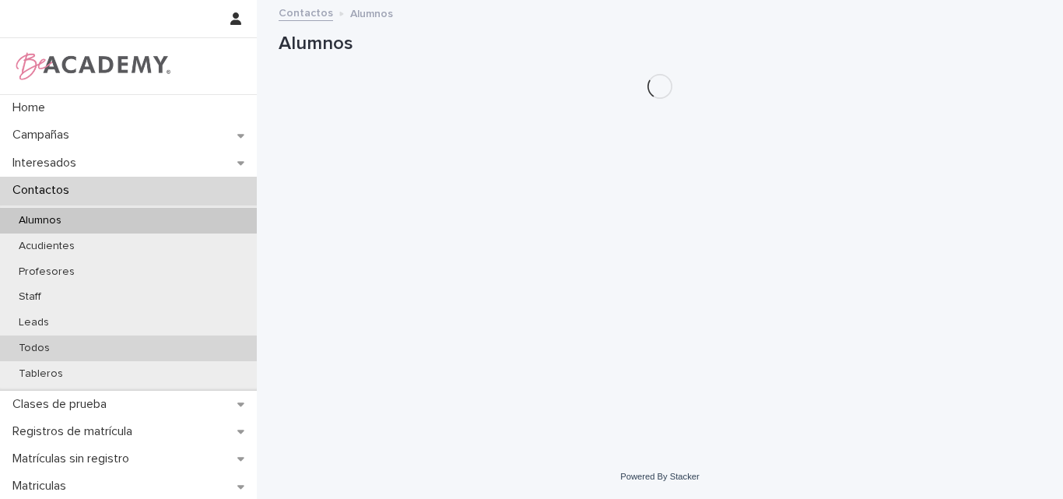
click at [47, 344] on p "Todos" at bounding box center [34, 348] width 56 height 13
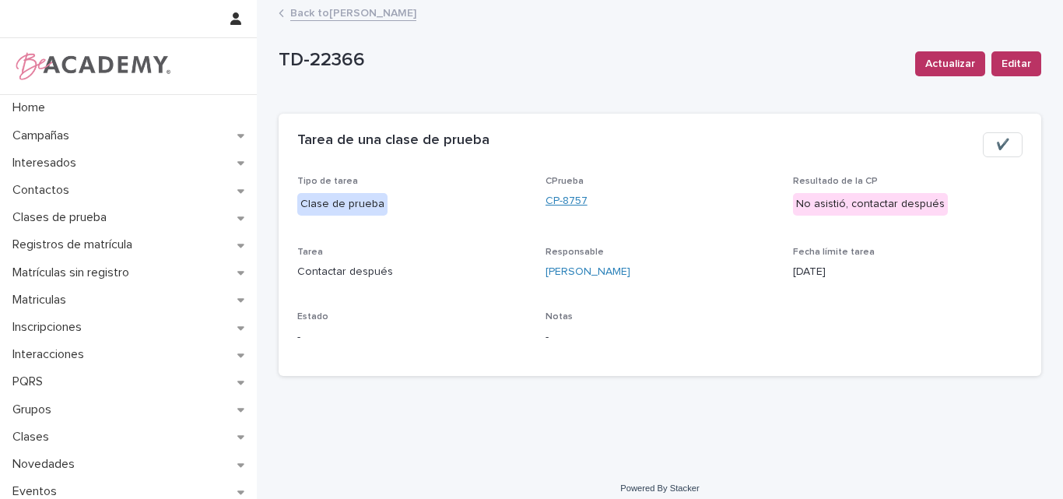
click at [563, 201] on link "CP-8757" at bounding box center [567, 201] width 42 height 16
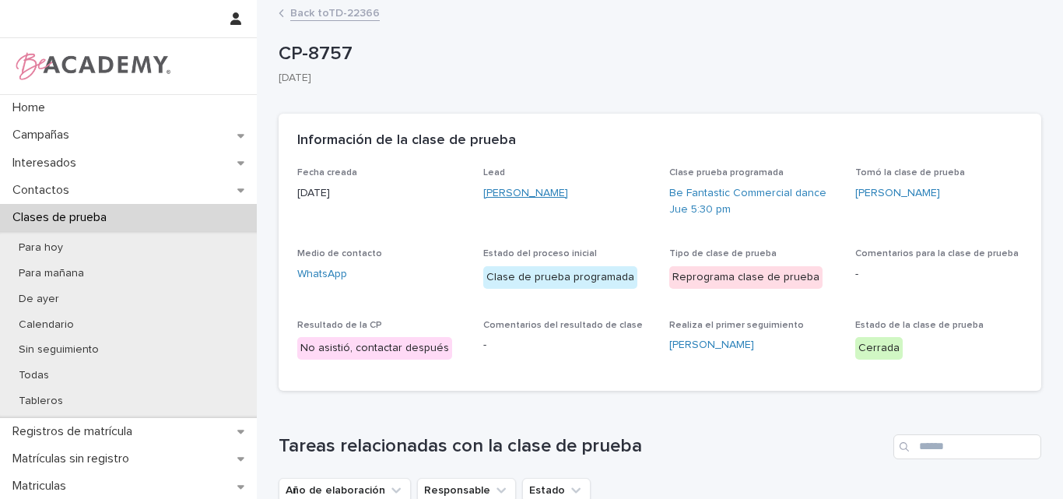
click at [541, 194] on link "[PERSON_NAME]" at bounding box center [525, 193] width 85 height 16
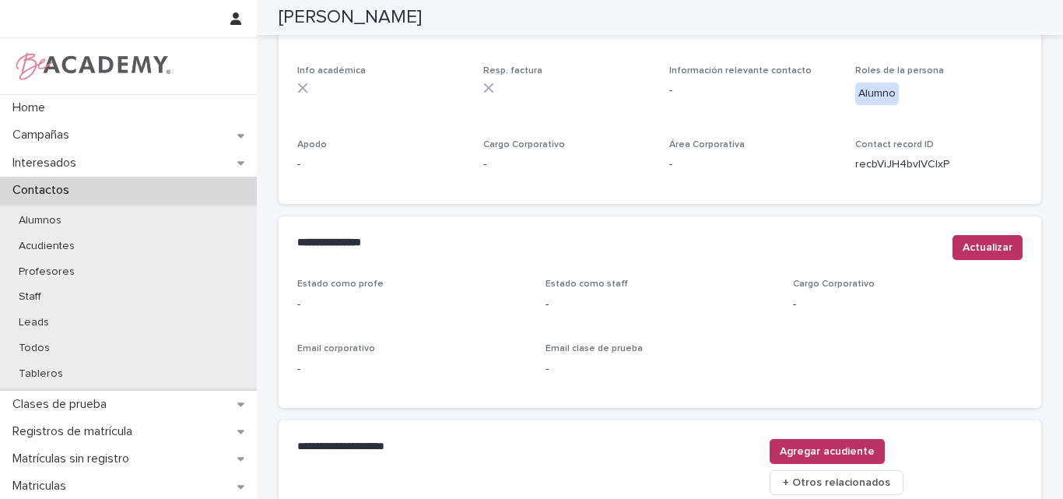
scroll to position [659, 0]
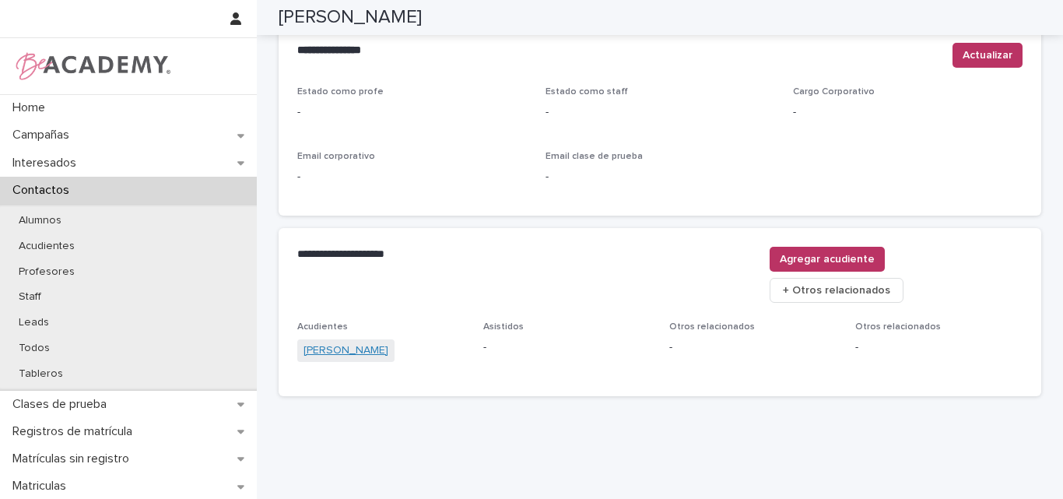
click at [363, 342] on link "[PERSON_NAME]" at bounding box center [346, 350] width 85 height 16
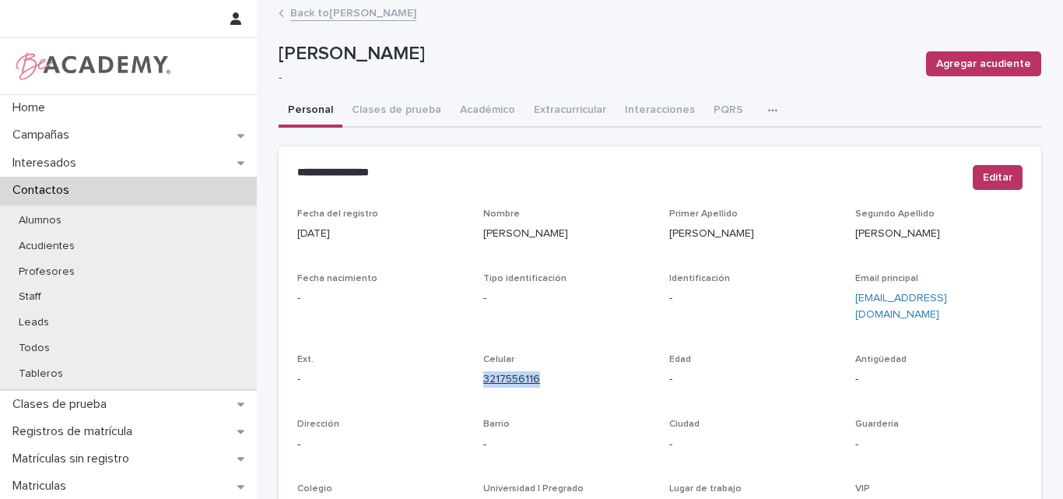
drag, startPoint x: 547, startPoint y: 369, endPoint x: 479, endPoint y: 368, distance: 68.5
click at [483, 371] on p "3217556116" at bounding box center [566, 379] width 167 height 16
copy link "3217556116"
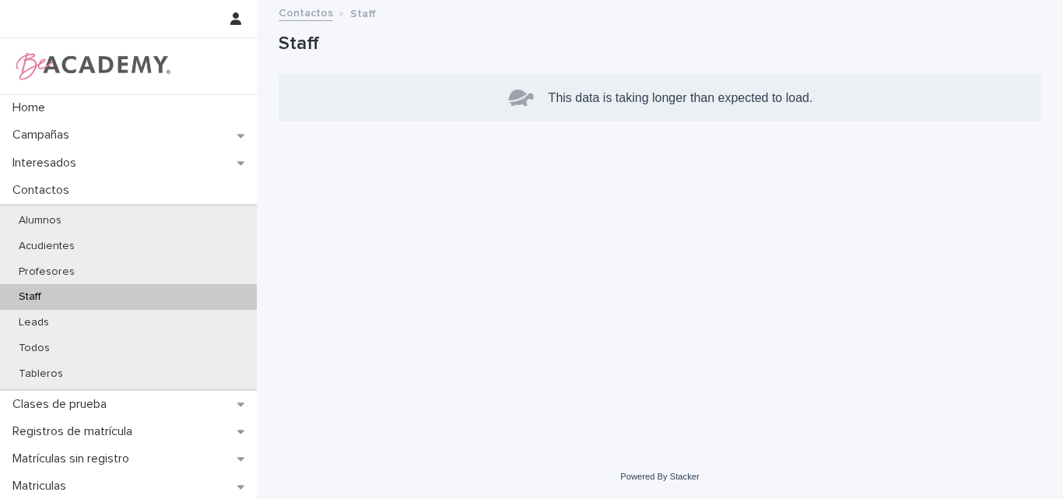
click at [47, 293] on p "Staff" at bounding box center [29, 296] width 47 height 13
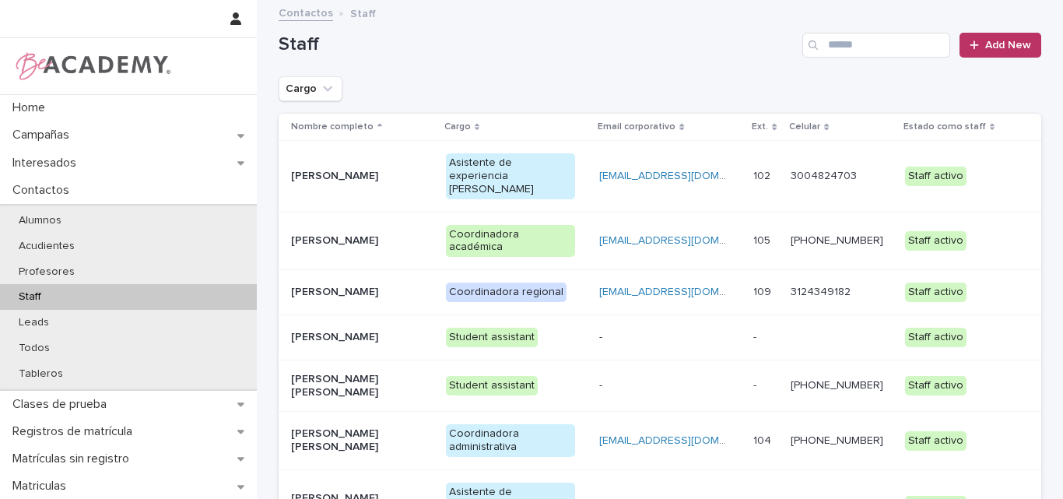
click at [340, 492] on p "[PERSON_NAME] [PERSON_NAME]" at bounding box center [356, 505] width 130 height 26
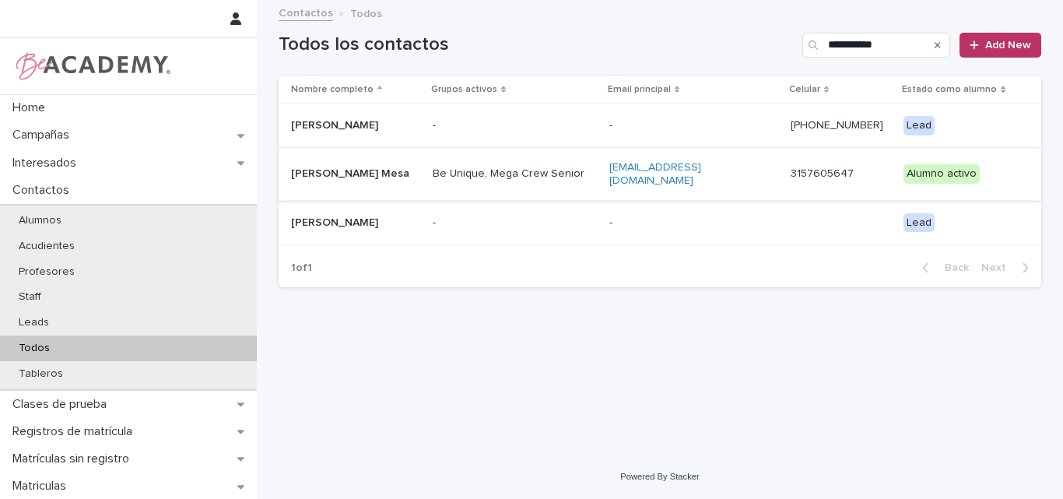
type input "**********"
click at [392, 183] on div "[PERSON_NAME] Mesa" at bounding box center [355, 174] width 129 height 26
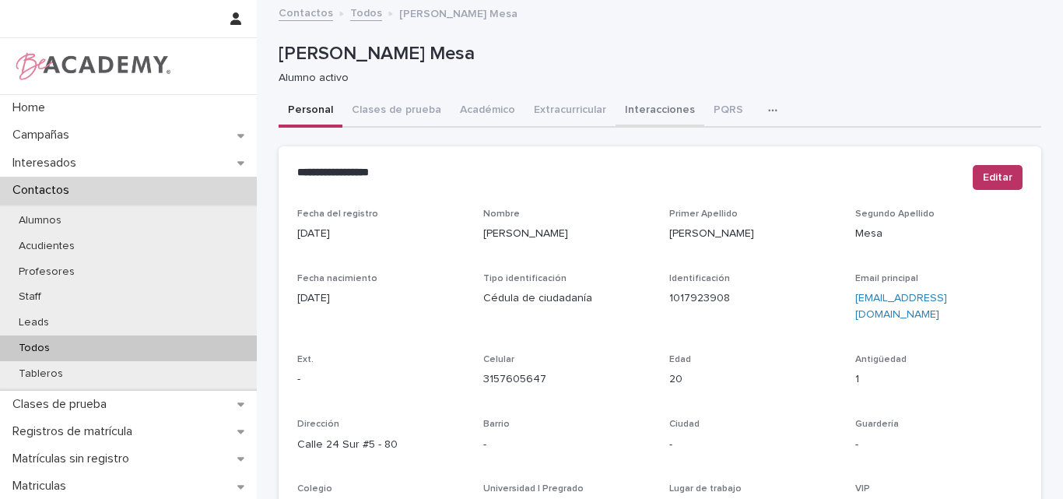
click at [654, 113] on button "Interacciones" at bounding box center [660, 111] width 89 height 33
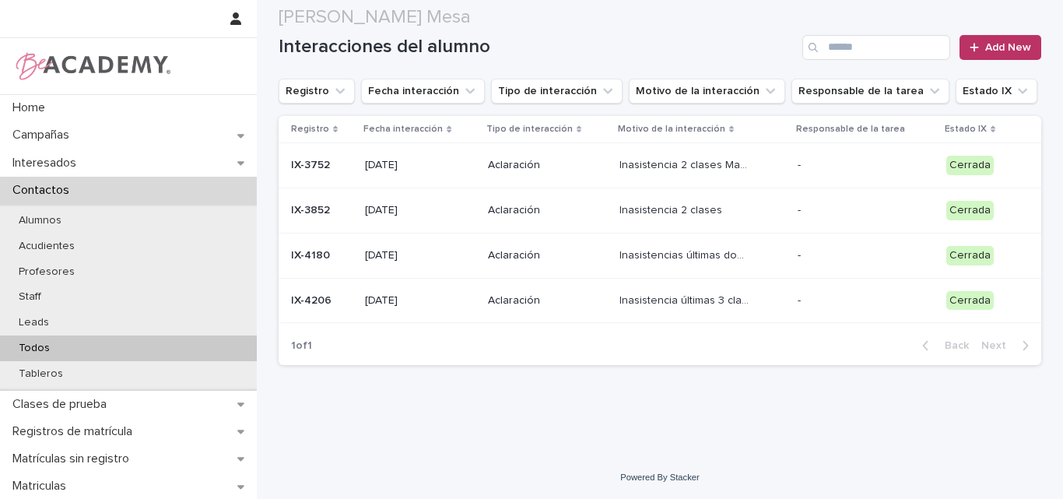
scroll to position [143, 0]
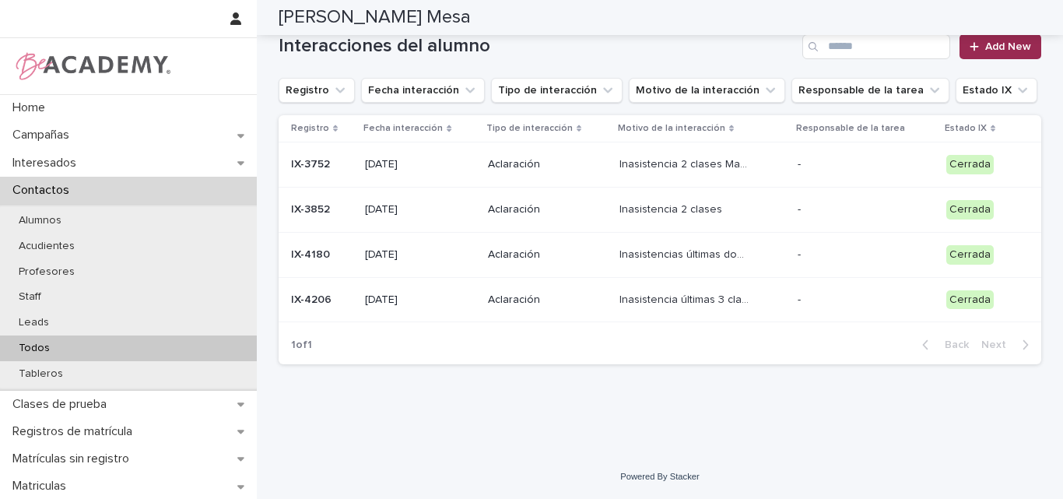
click at [1007, 51] on span "Add New" at bounding box center [1008, 46] width 46 height 11
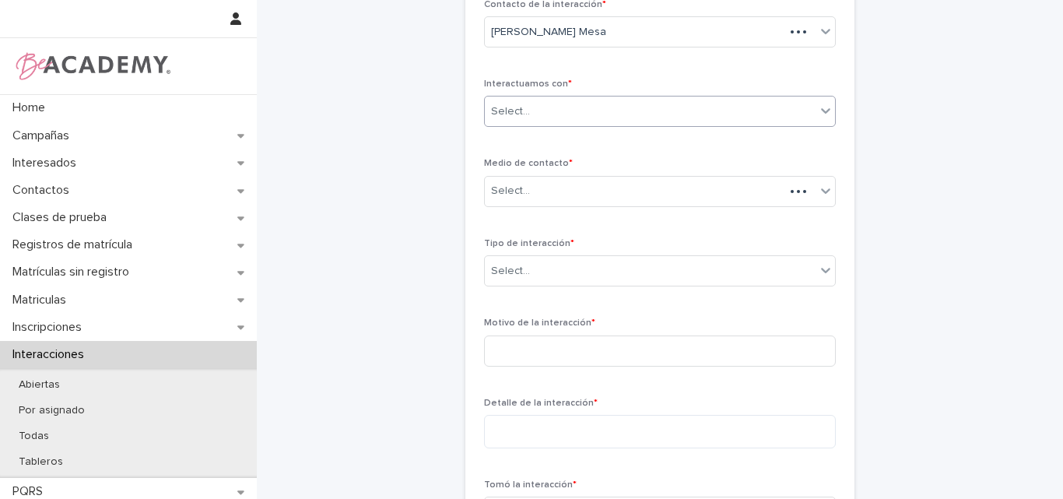
scroll to position [67, 0]
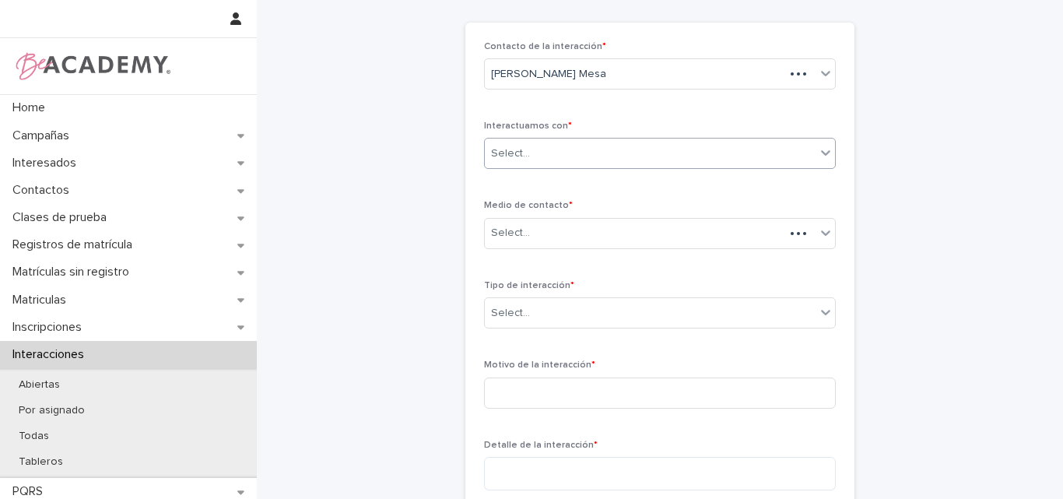
click at [569, 154] on div "Select..." at bounding box center [650, 154] width 331 height 26
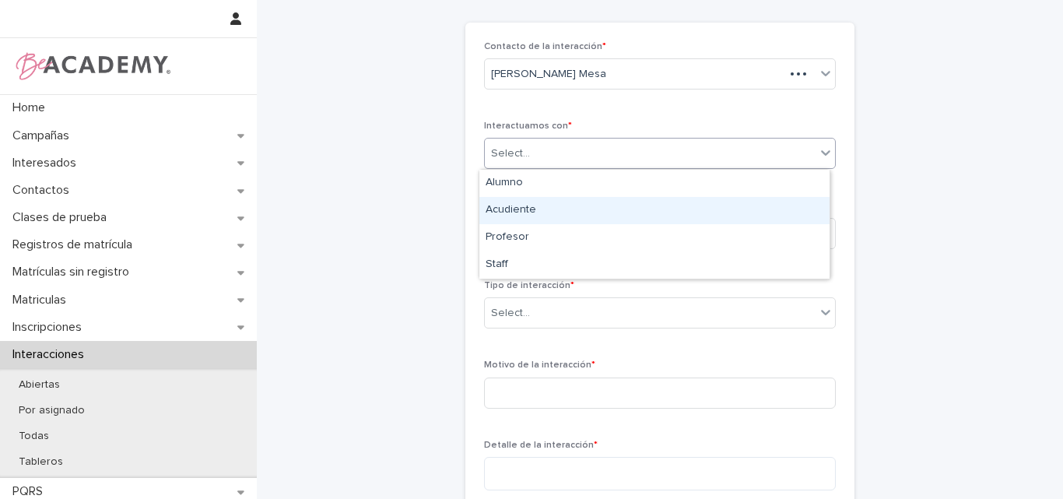
click at [533, 210] on div "Acudiente" at bounding box center [654, 210] width 350 height 27
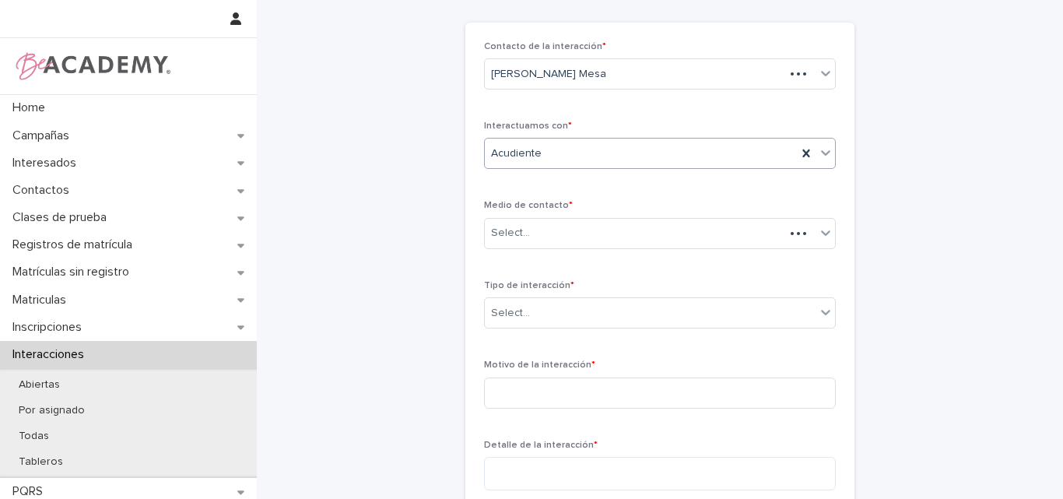
click at [559, 153] on div "Acudiente" at bounding box center [641, 154] width 312 height 26
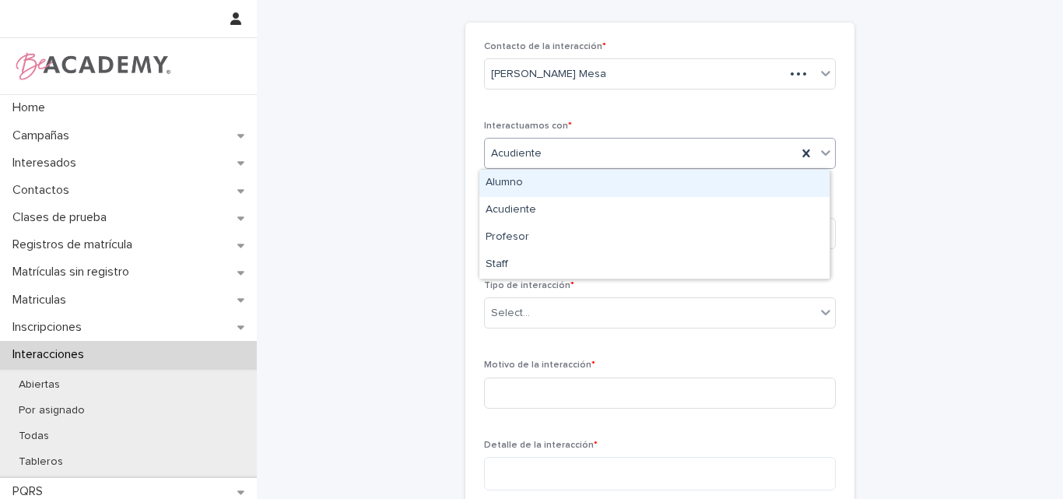
click at [539, 187] on div "Alumno" at bounding box center [654, 183] width 350 height 27
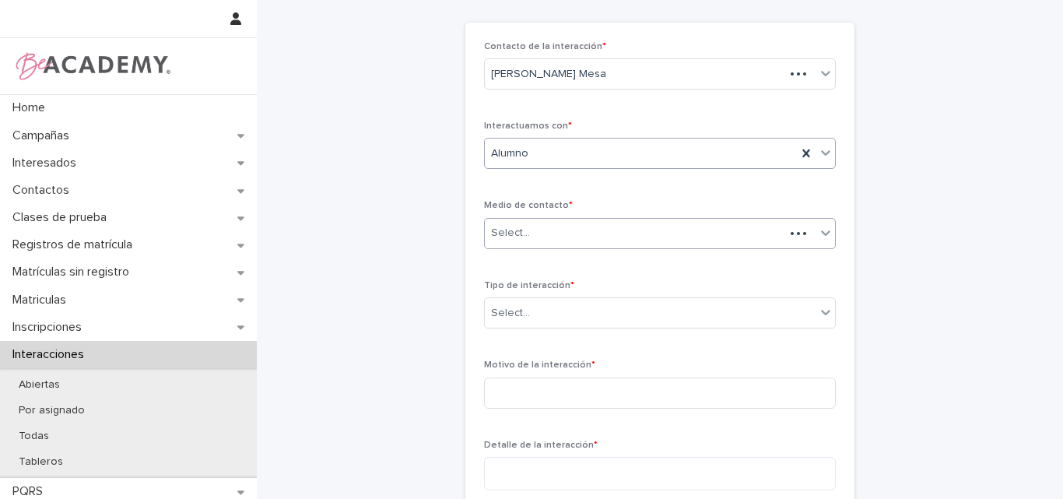
click at [544, 228] on div "Select..." at bounding box center [635, 233] width 300 height 26
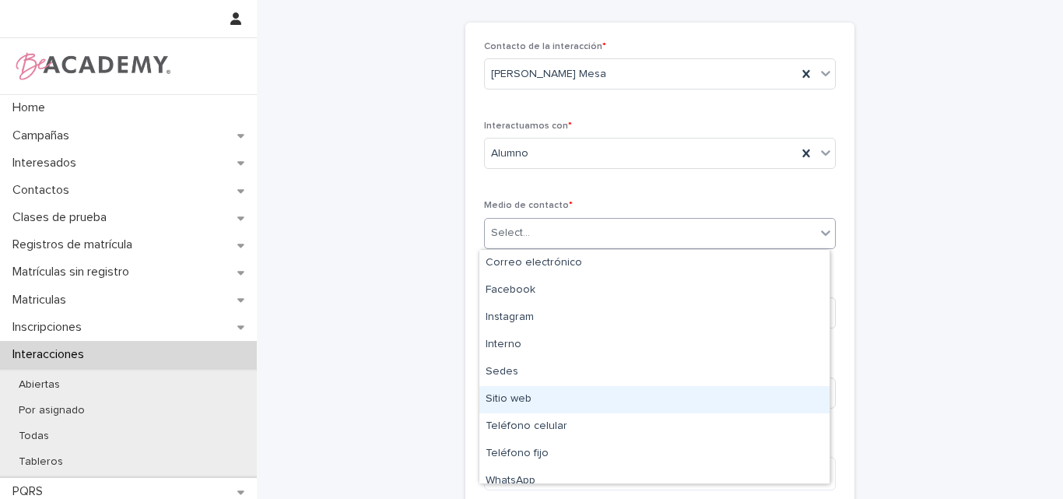
scroll to position [58, 0]
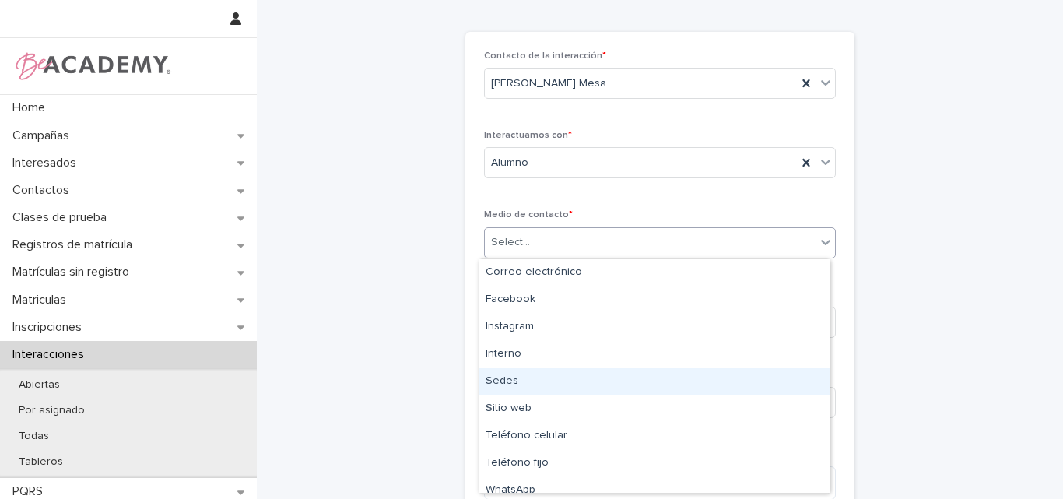
type input "*"
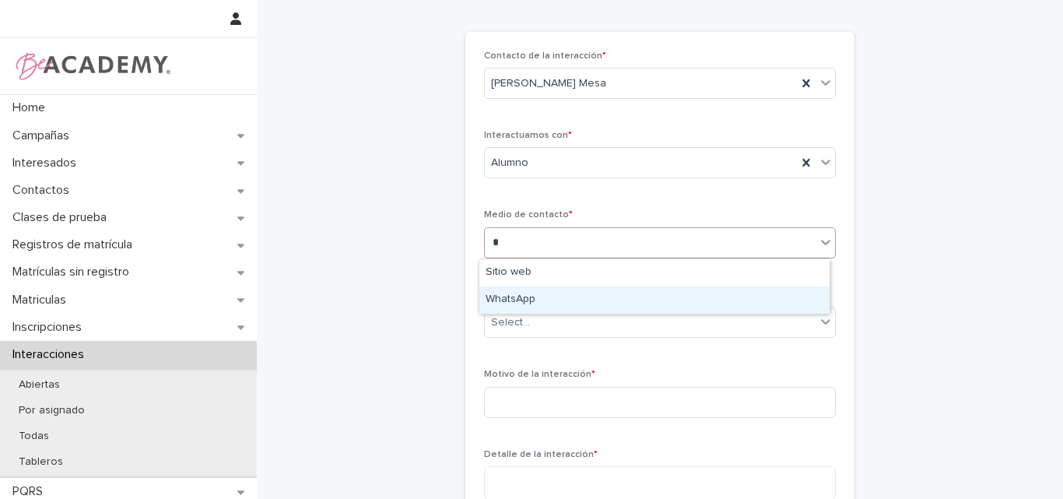
click at [554, 296] on div "WhatsApp" at bounding box center [654, 299] width 350 height 27
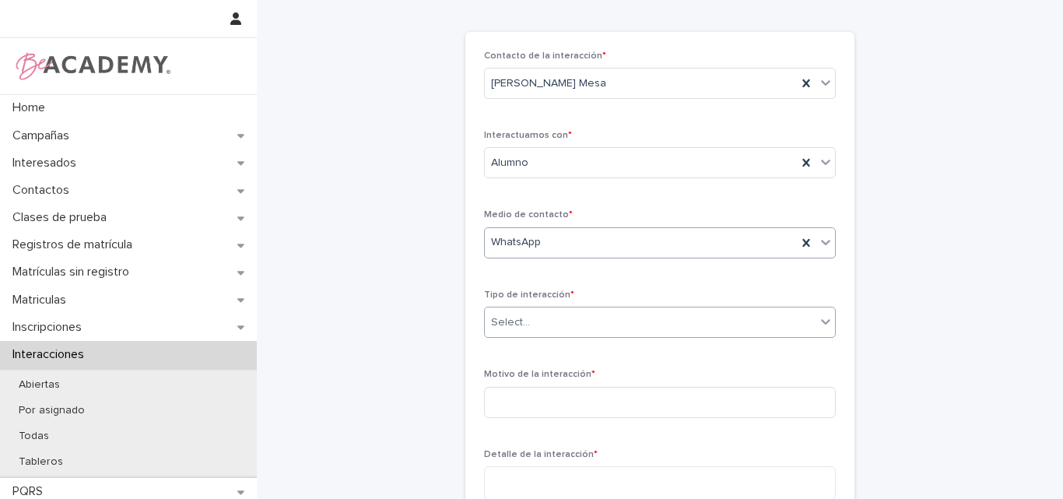
click at [559, 328] on div "Select..." at bounding box center [650, 323] width 331 height 26
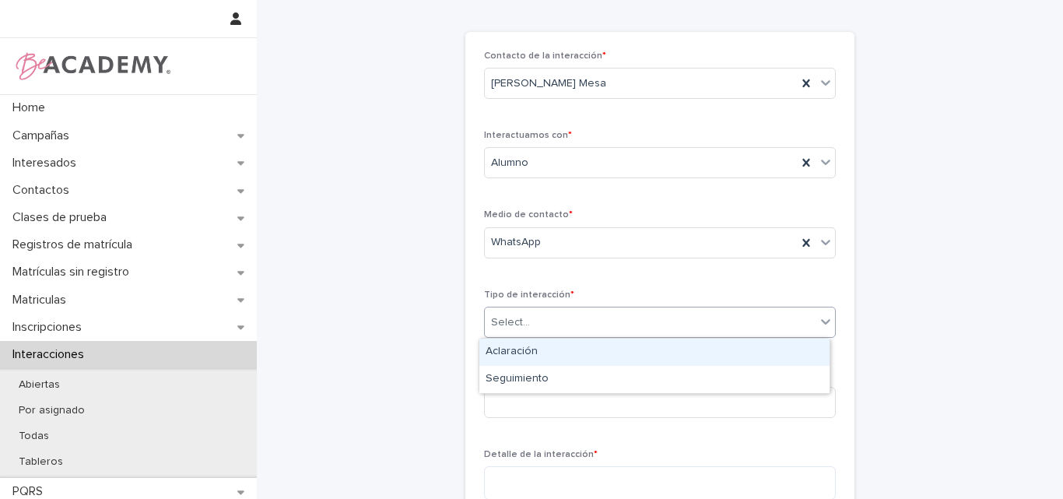
click at [580, 335] on div "Select..." at bounding box center [660, 322] width 352 height 31
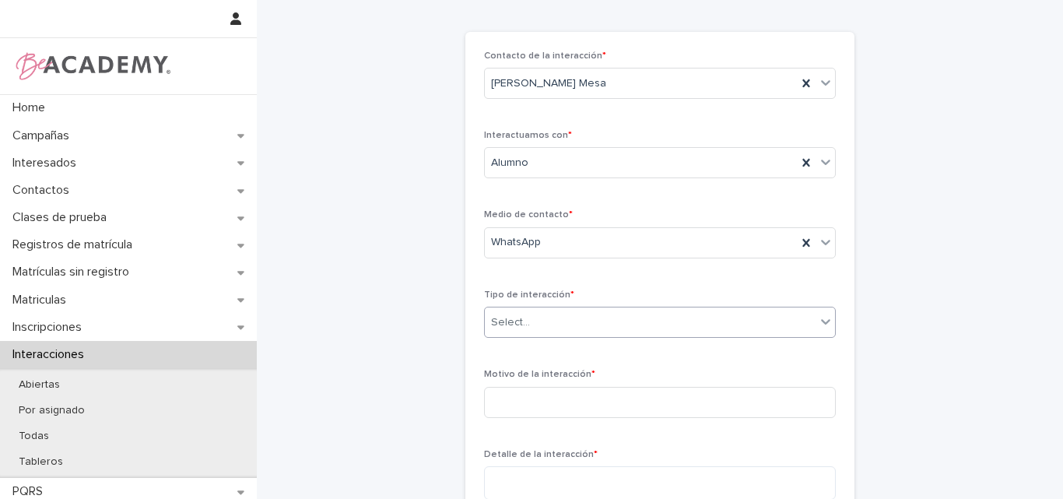
click at [584, 318] on div "Select..." at bounding box center [650, 323] width 331 height 26
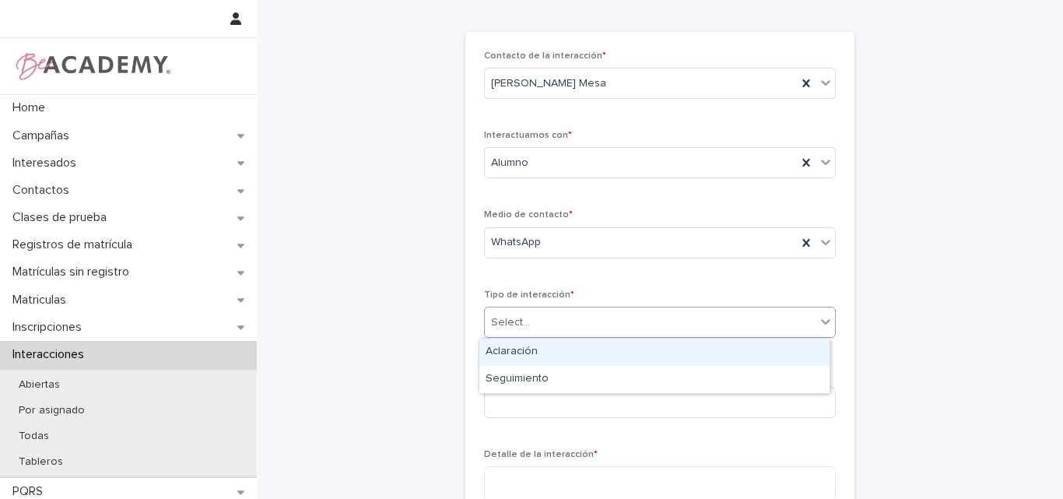
drag, startPoint x: 549, startPoint y: 367, endPoint x: 553, endPoint y: 356, distance: 12.6
click at [553, 356] on div "Aclaración" at bounding box center [654, 352] width 350 height 27
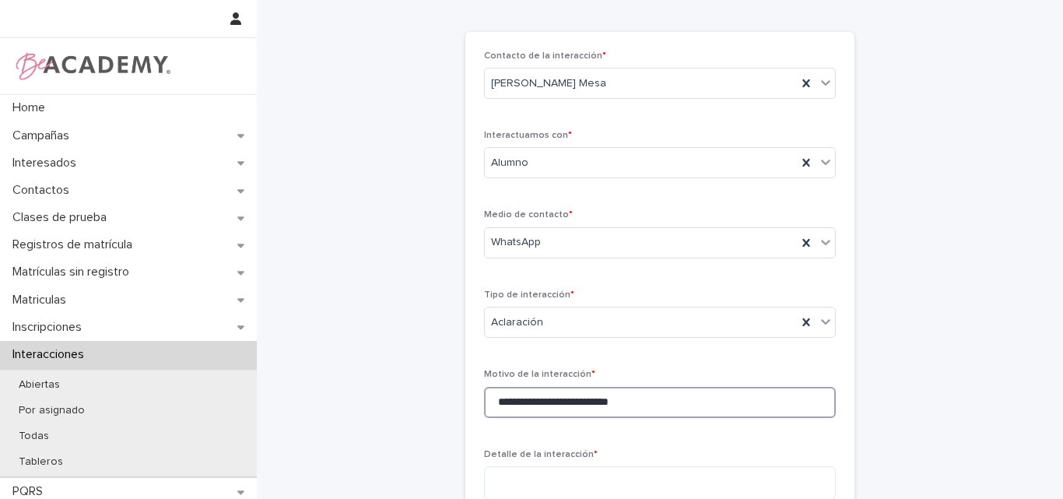
click at [552, 398] on input "**********" at bounding box center [660, 402] width 352 height 31
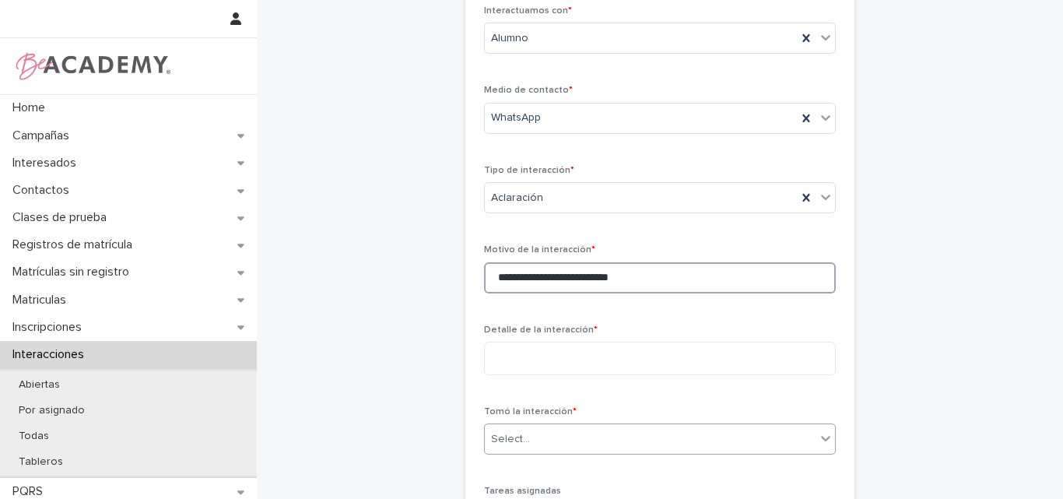
scroll to position [213, 0]
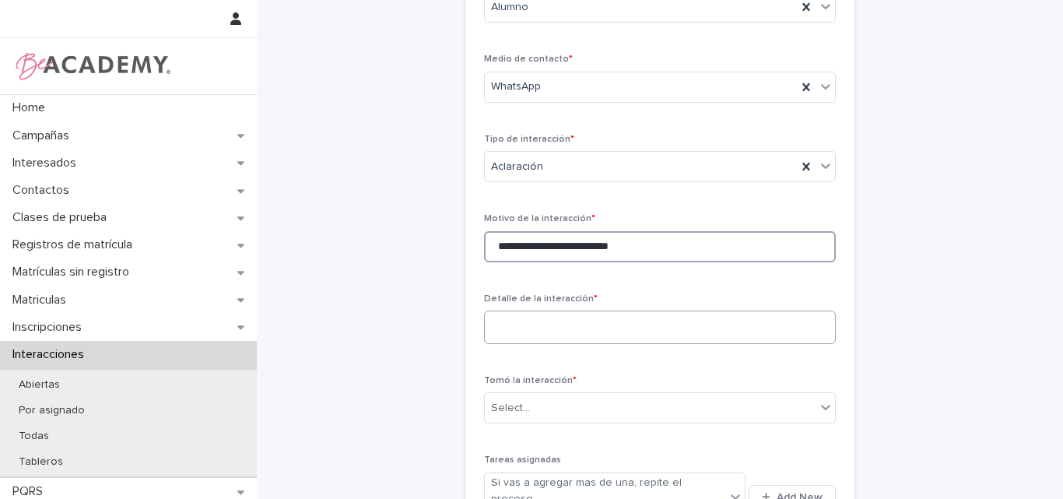
type input "**********"
click at [599, 336] on textarea at bounding box center [660, 327] width 352 height 33
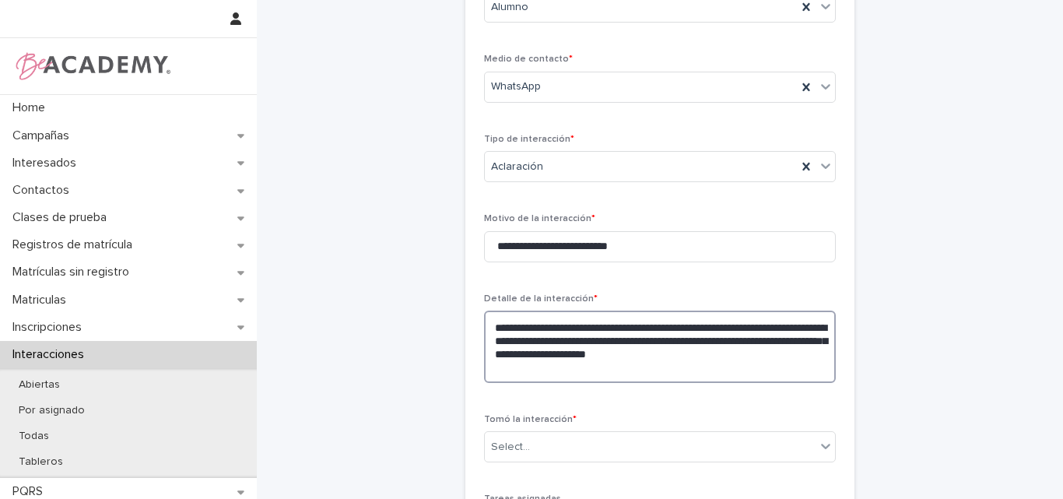
scroll to position [291, 0]
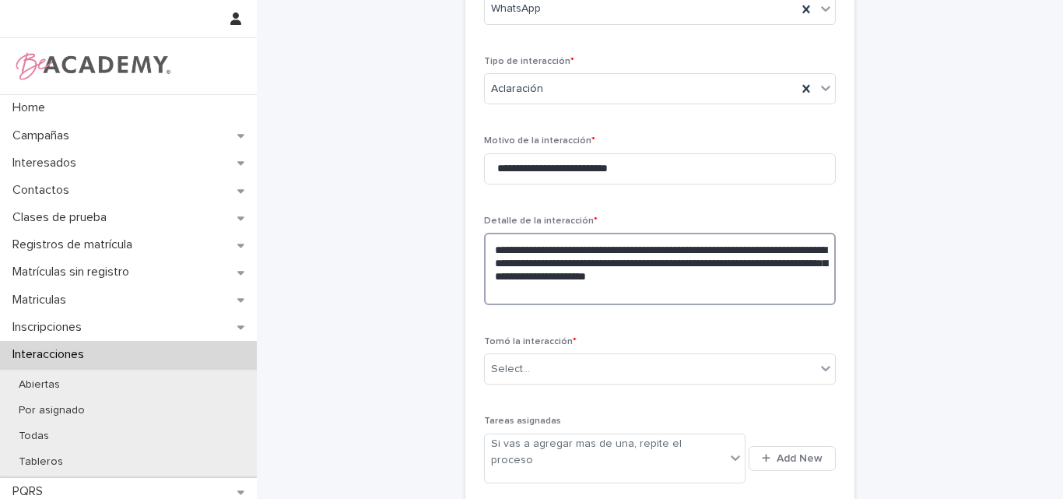
click at [718, 293] on textarea "**********" at bounding box center [660, 269] width 352 height 72
type textarea "**********"
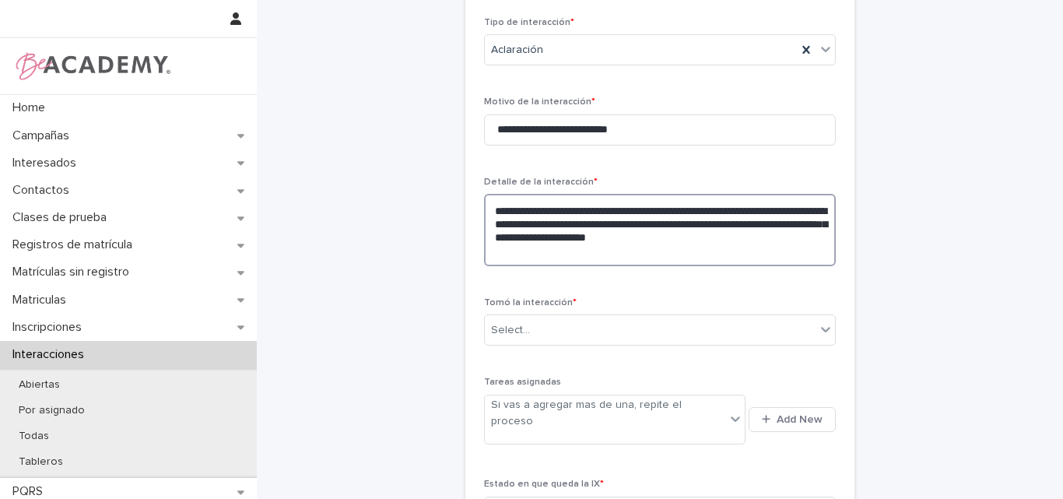
scroll to position [467, 0]
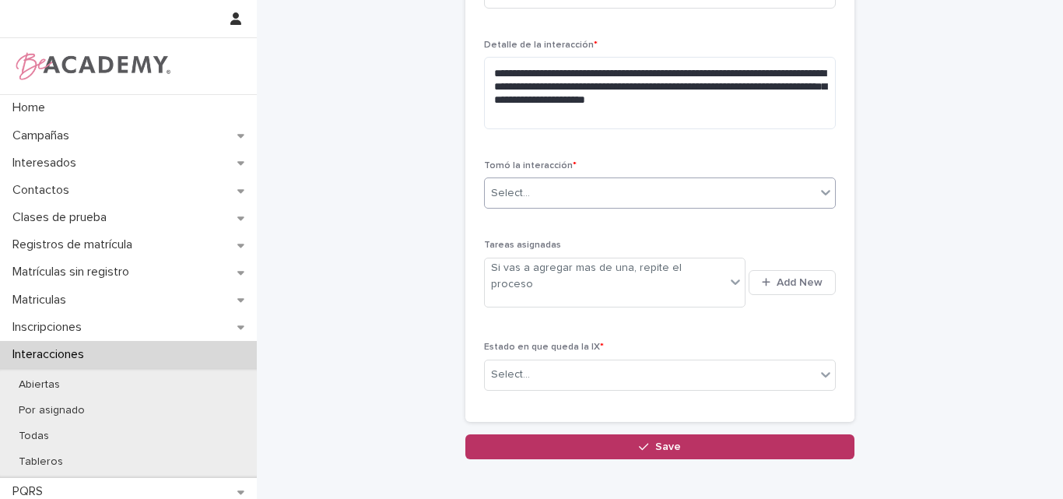
click at [503, 184] on div "Select..." at bounding box center [650, 194] width 331 height 26
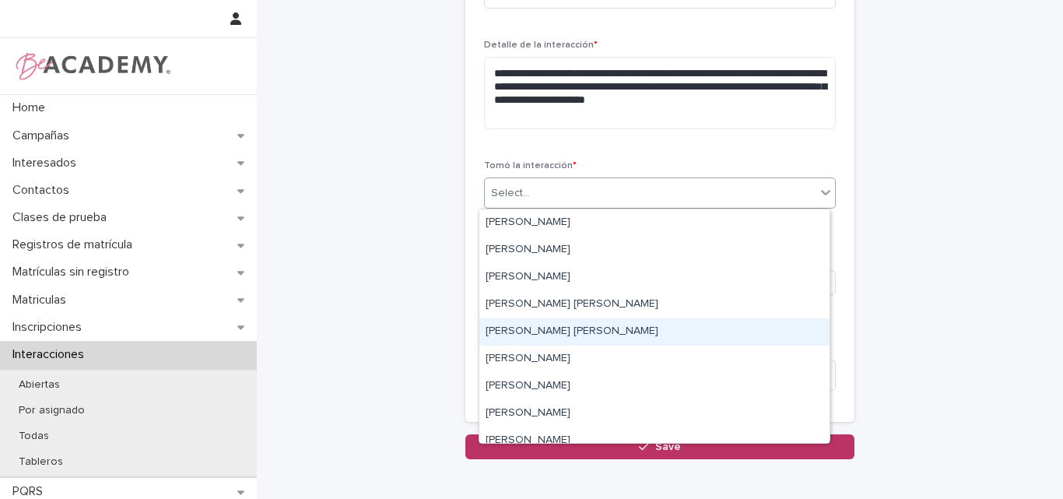
click at [575, 329] on div "Lina Rico Montoya" at bounding box center [654, 331] width 350 height 27
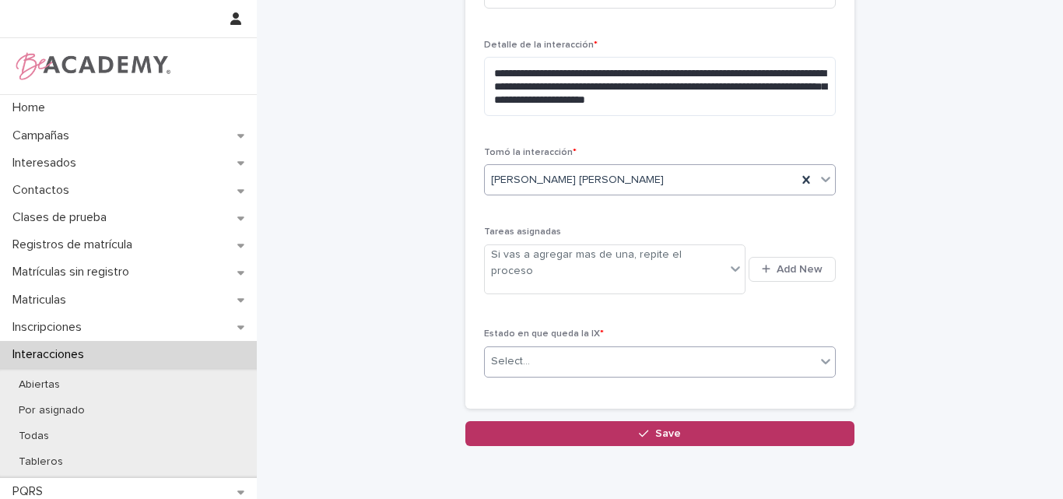
click at [608, 349] on div "Select..." at bounding box center [650, 362] width 331 height 26
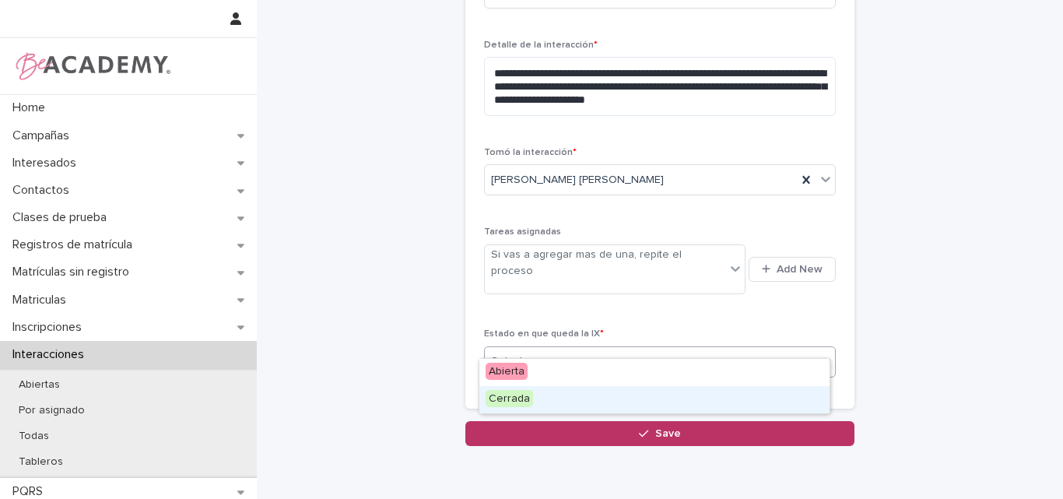
drag, startPoint x: 535, startPoint y: 402, endPoint x: 584, endPoint y: 388, distance: 50.5
click at [537, 402] on div "Cerrada" at bounding box center [654, 399] width 350 height 27
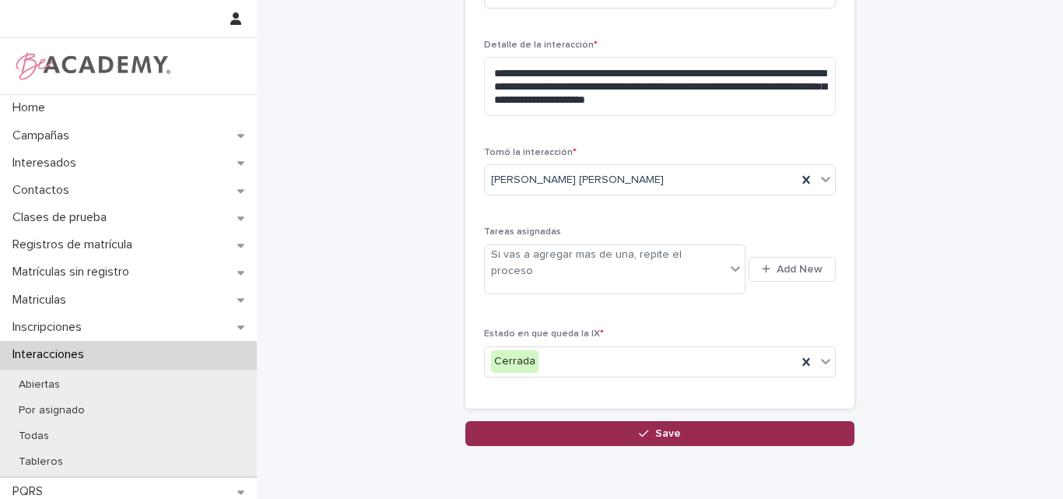
click at [644, 428] on icon "button" at bounding box center [643, 433] width 9 height 11
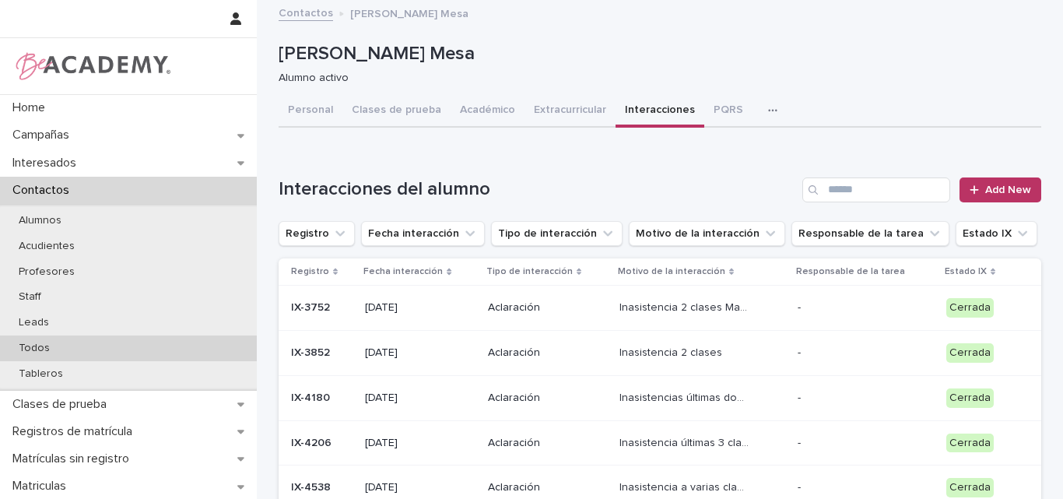
click at [47, 342] on p "Todos" at bounding box center [34, 348] width 56 height 13
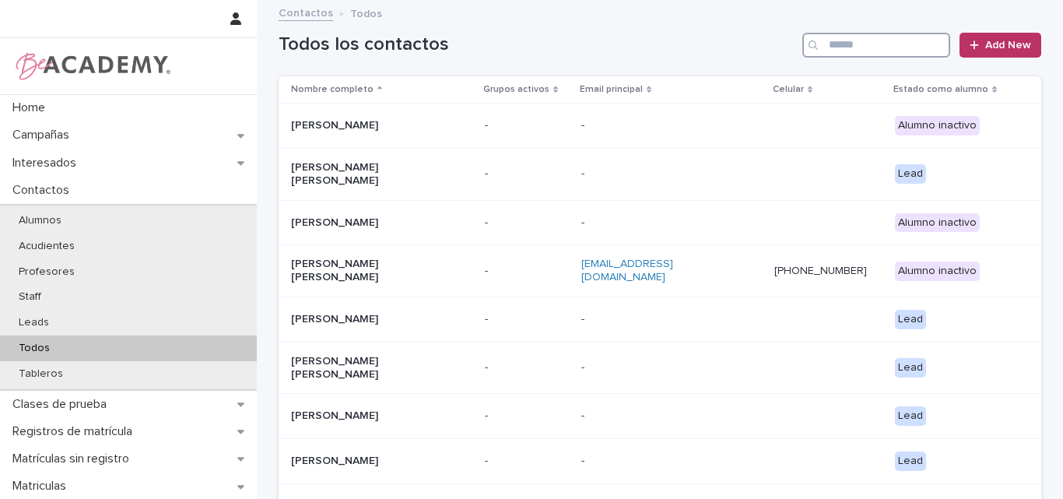
click at [874, 42] on input "Search" at bounding box center [876, 45] width 148 height 25
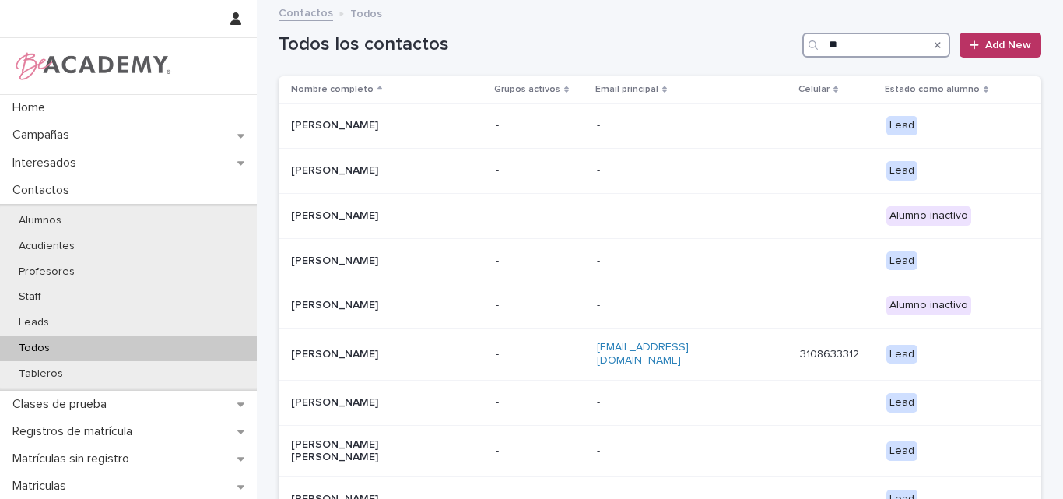
type input "*"
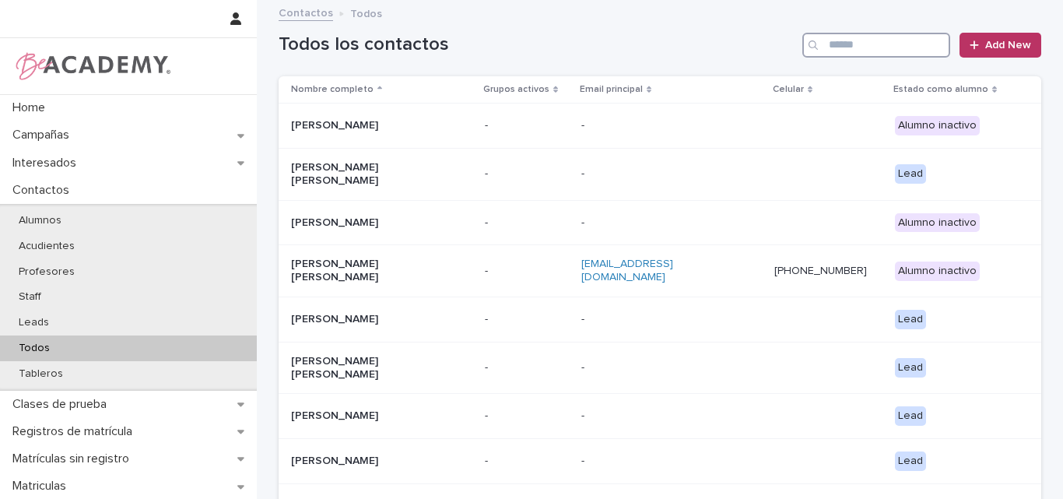
click at [874, 42] on input "Search" at bounding box center [876, 45] width 148 height 25
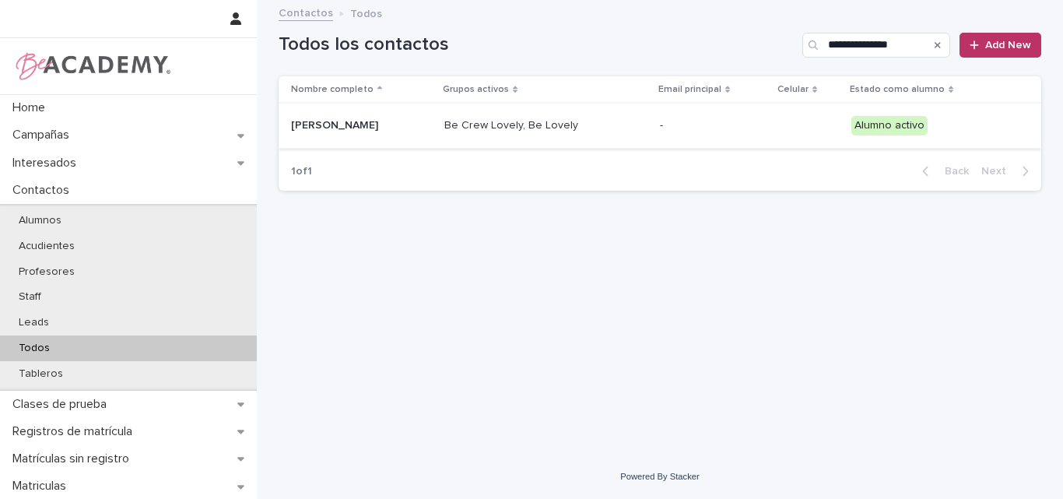
type input "**********"
click at [398, 123] on p "[PERSON_NAME]" at bounding box center [361, 125] width 141 height 13
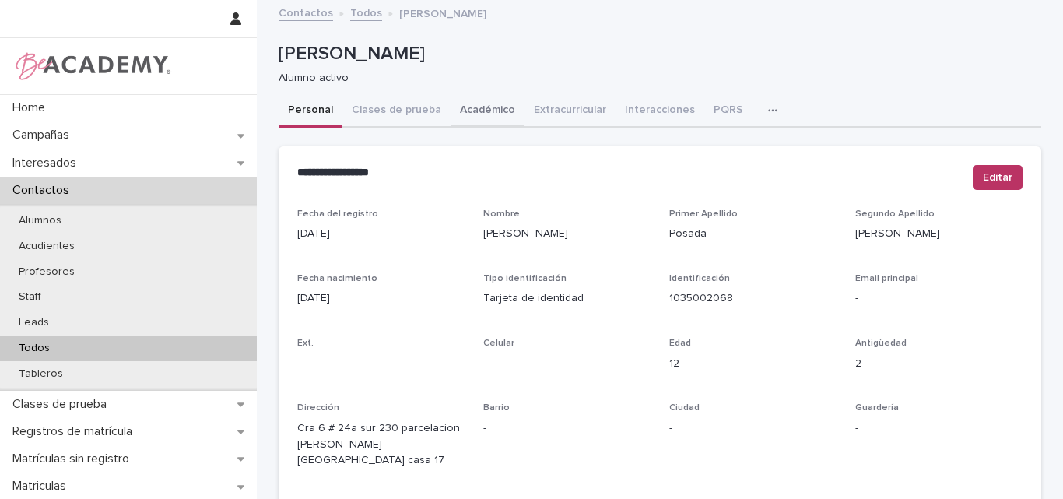
click at [483, 109] on button "Académico" at bounding box center [488, 111] width 74 height 33
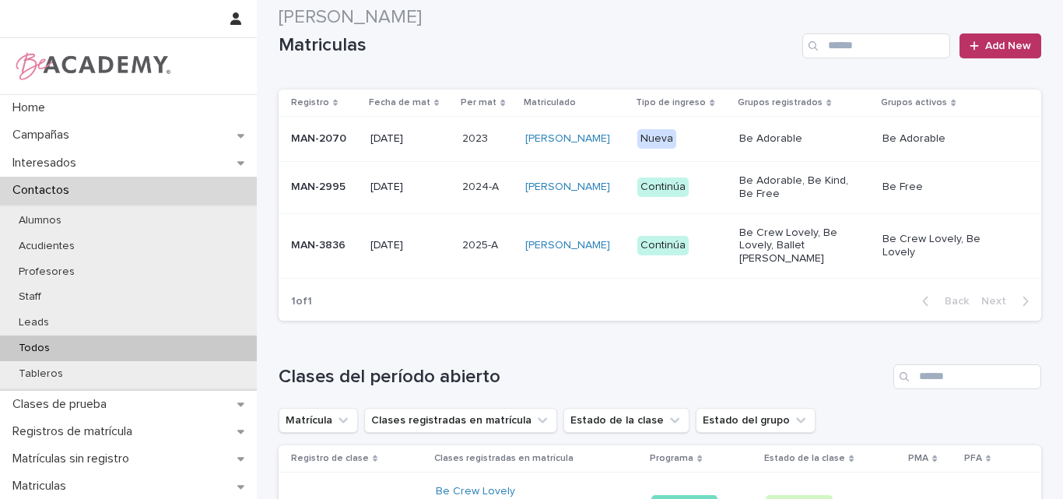
scroll to position [467, 0]
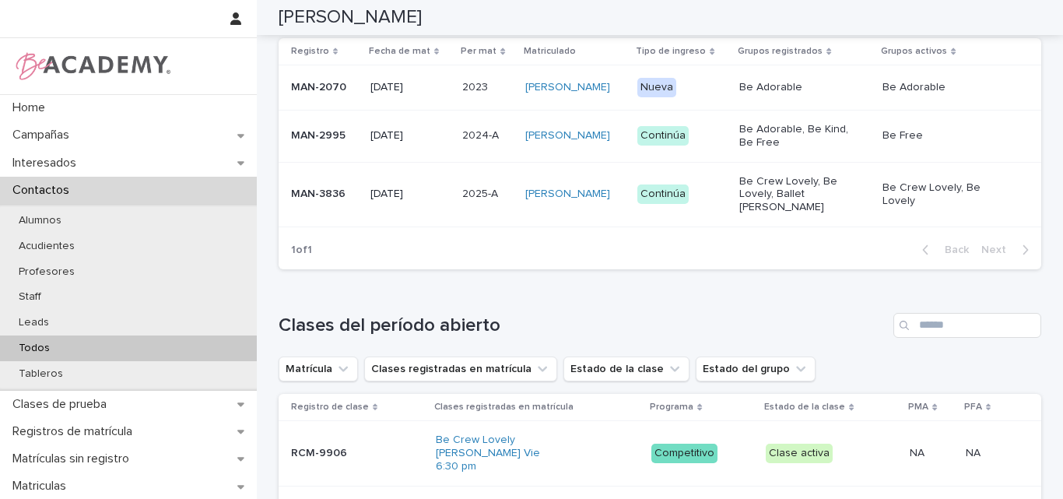
click at [305, 197] on div "MAN-3836" at bounding box center [324, 194] width 67 height 26
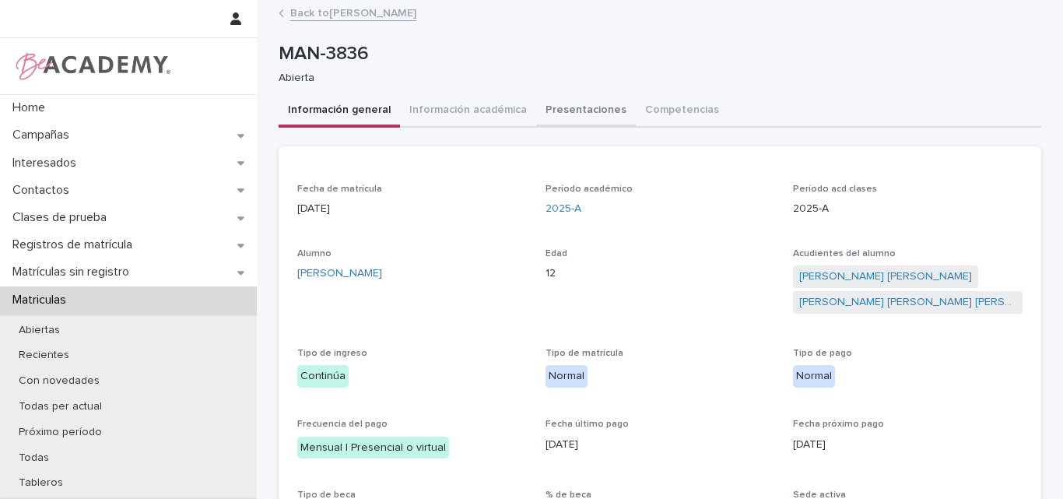
click at [562, 109] on button "Presentaciones" at bounding box center [586, 111] width 100 height 33
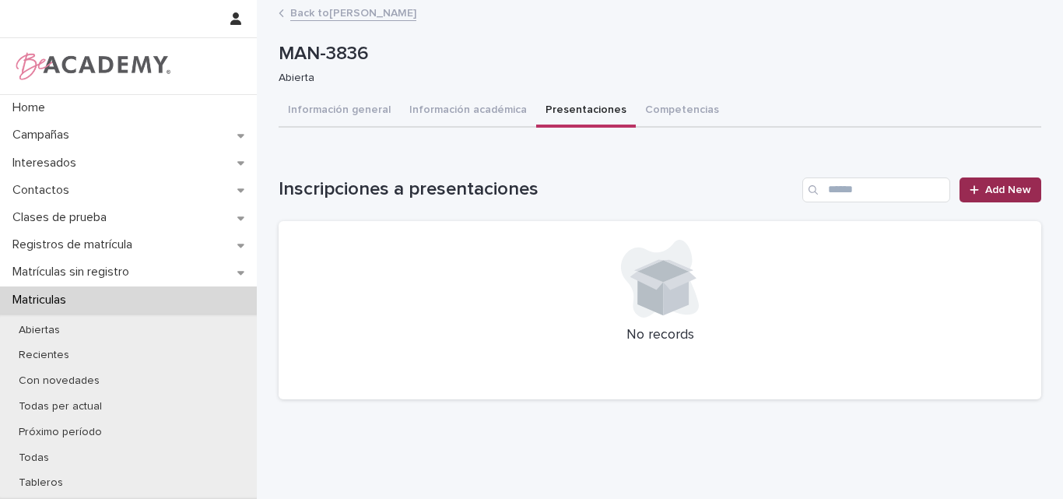
click at [987, 188] on span "Add New" at bounding box center [1008, 189] width 46 height 11
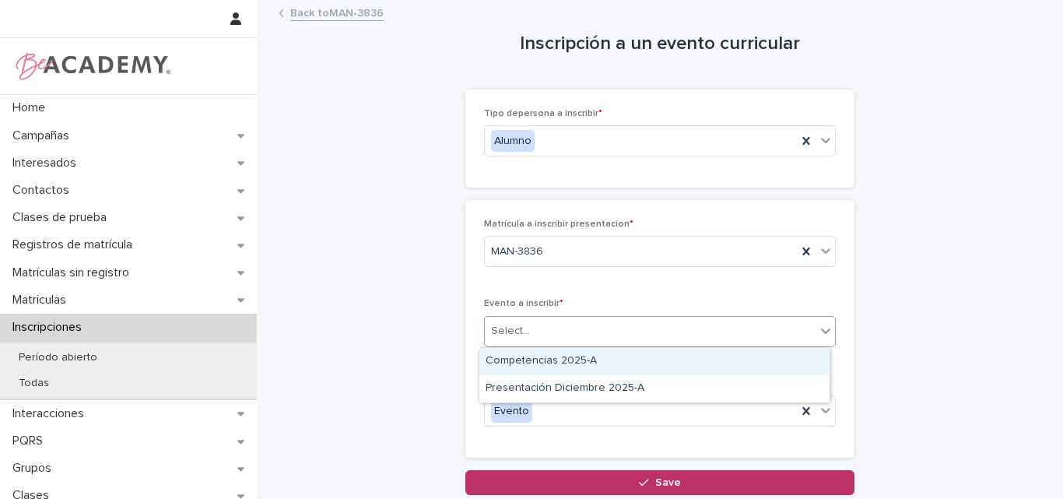
click at [581, 330] on div "Select..." at bounding box center [650, 331] width 331 height 26
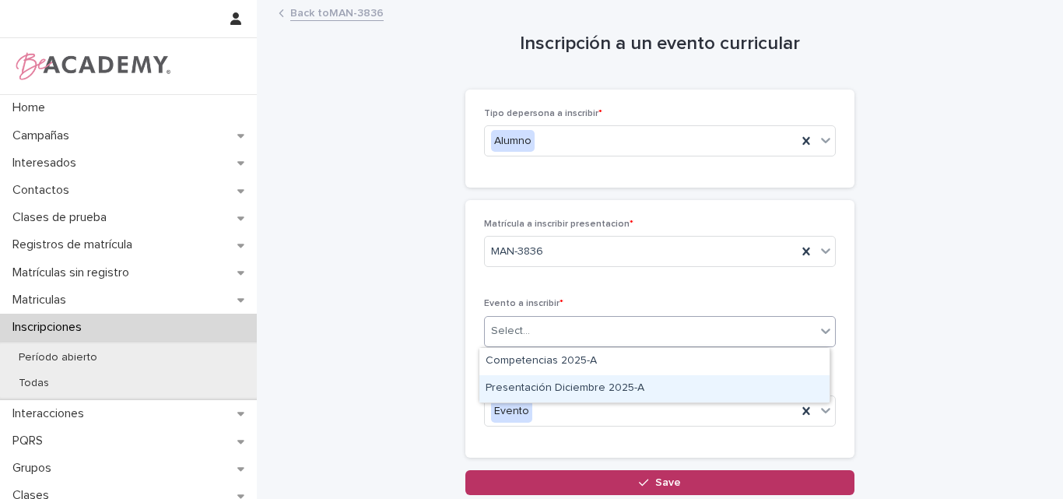
click at [573, 388] on div "Presentación Diciembre 2025-A" at bounding box center [654, 388] width 350 height 27
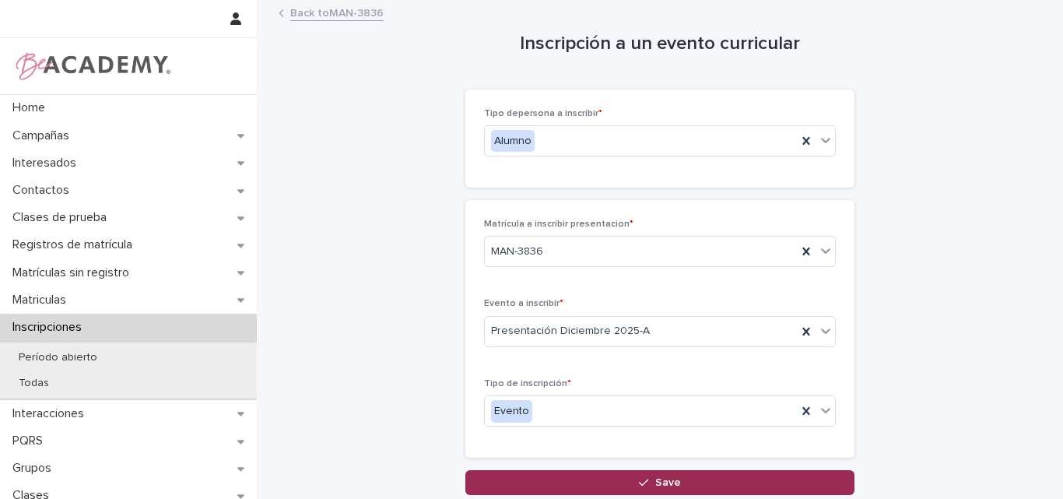
click at [662, 476] on button "Save" at bounding box center [659, 482] width 389 height 25
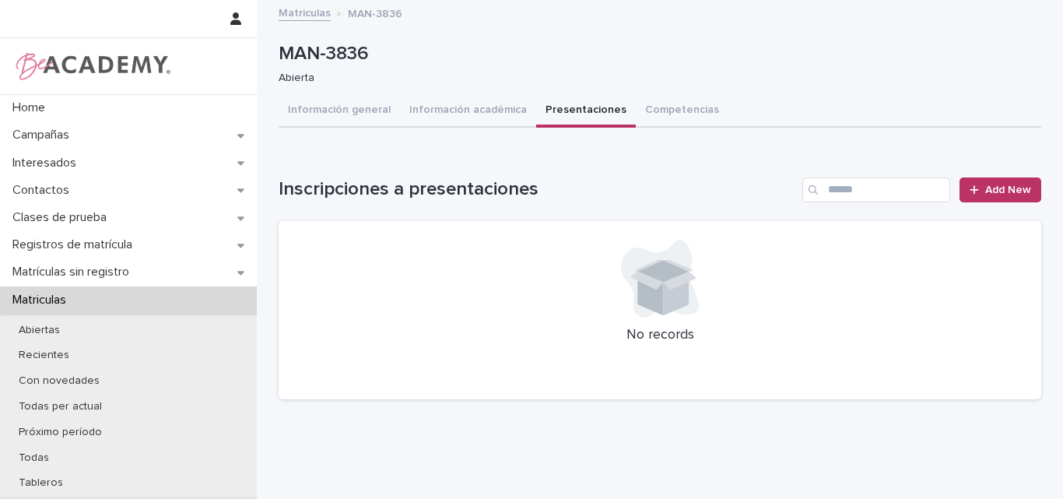
click at [560, 103] on button "Presentaciones" at bounding box center [586, 111] width 100 height 33
click at [317, 111] on button "Información general" at bounding box center [339, 111] width 121 height 33
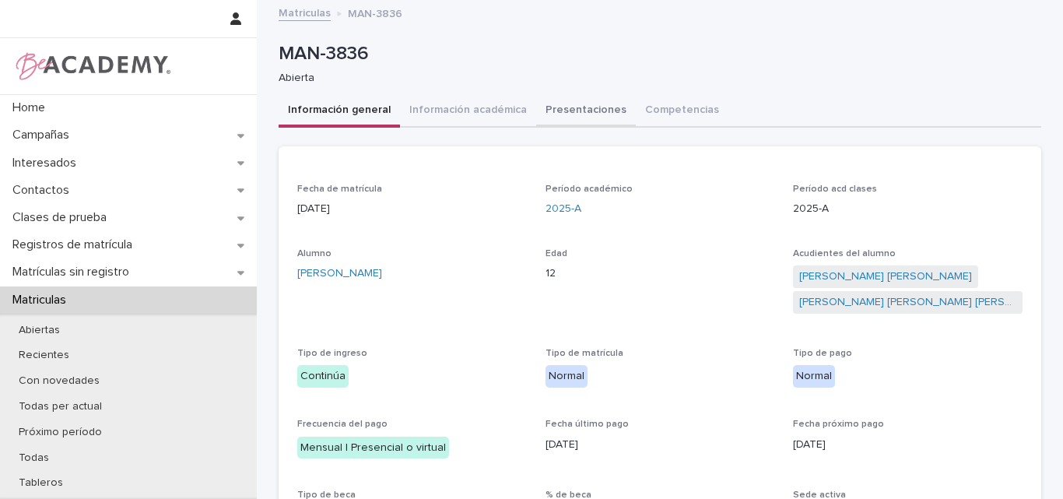
click at [573, 108] on button "Presentaciones" at bounding box center [586, 111] width 100 height 33
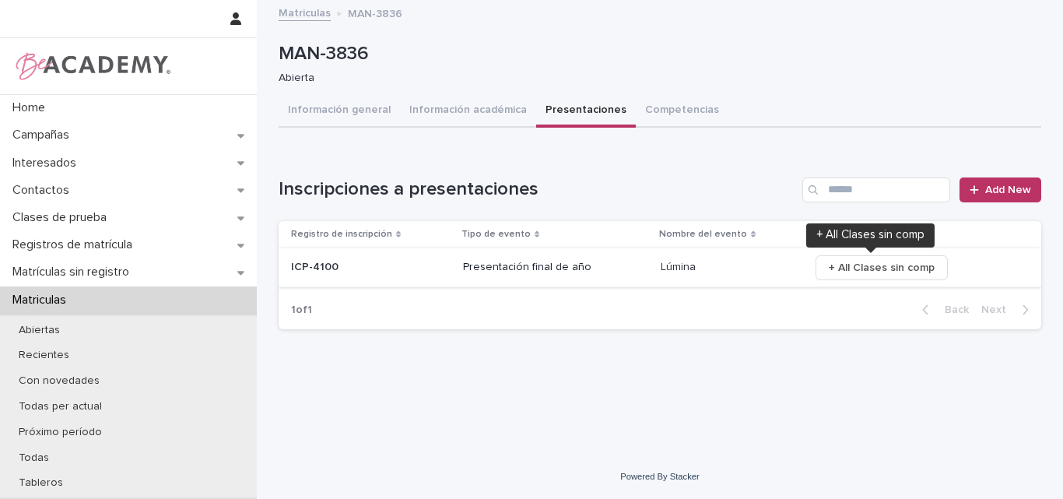
click at [870, 269] on span "+ All Clases sin comp" at bounding box center [882, 268] width 106 height 16
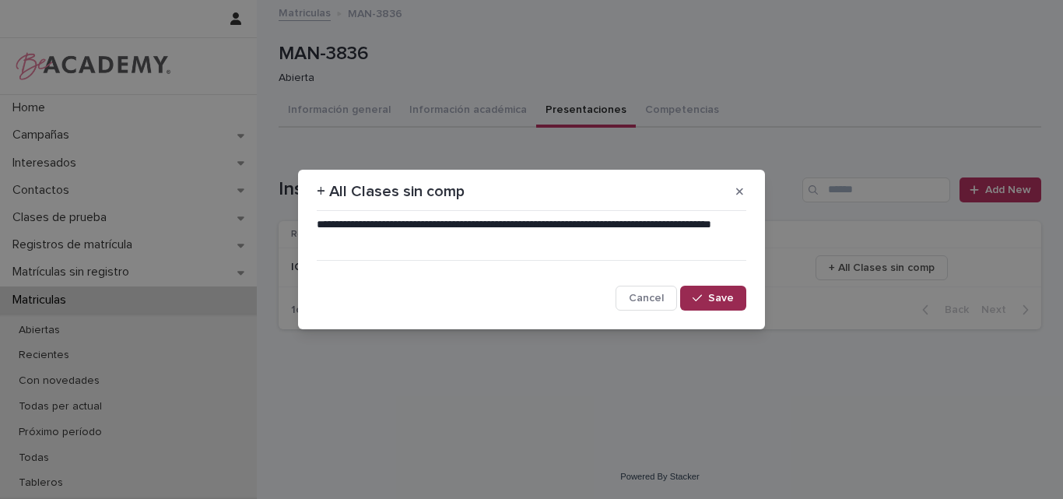
click at [706, 307] on button "Save" at bounding box center [713, 298] width 66 height 25
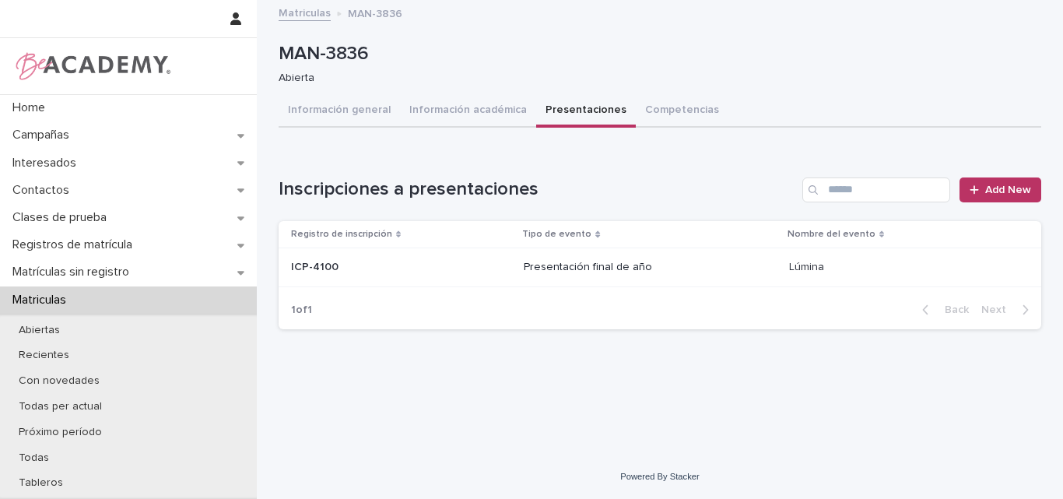
click at [360, 269] on p at bounding box center [401, 267] width 220 height 13
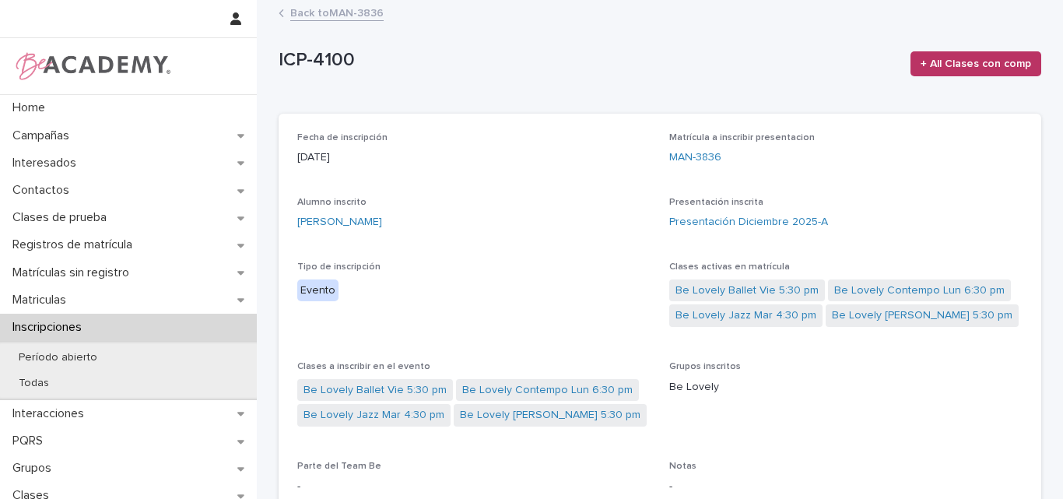
click at [360, 10] on link "Back to MAN-3836" at bounding box center [336, 12] width 93 height 18
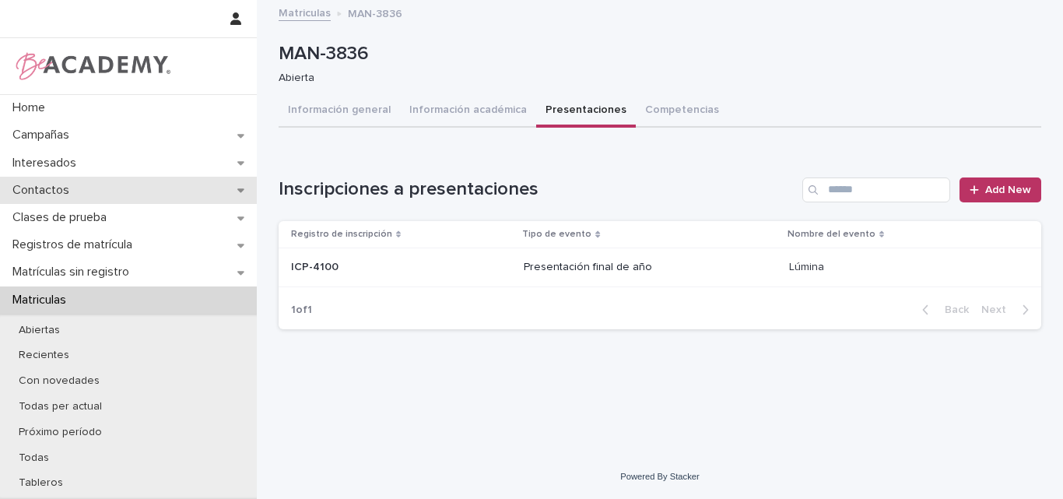
click at [62, 183] on p "Contactos" at bounding box center [43, 190] width 75 height 15
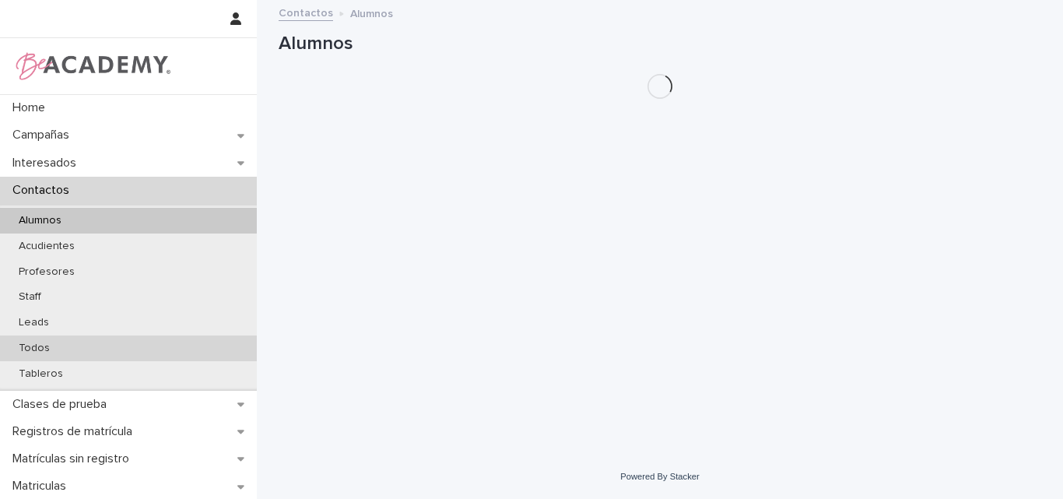
click at [65, 346] on div "Todos" at bounding box center [128, 348] width 257 height 26
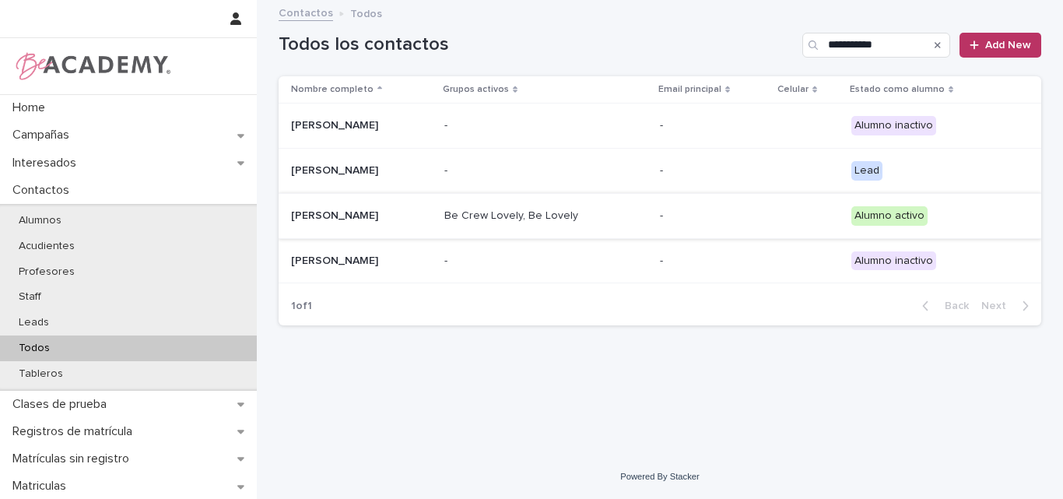
type input "**********"
click at [394, 215] on p "[PERSON_NAME]" at bounding box center [361, 215] width 141 height 13
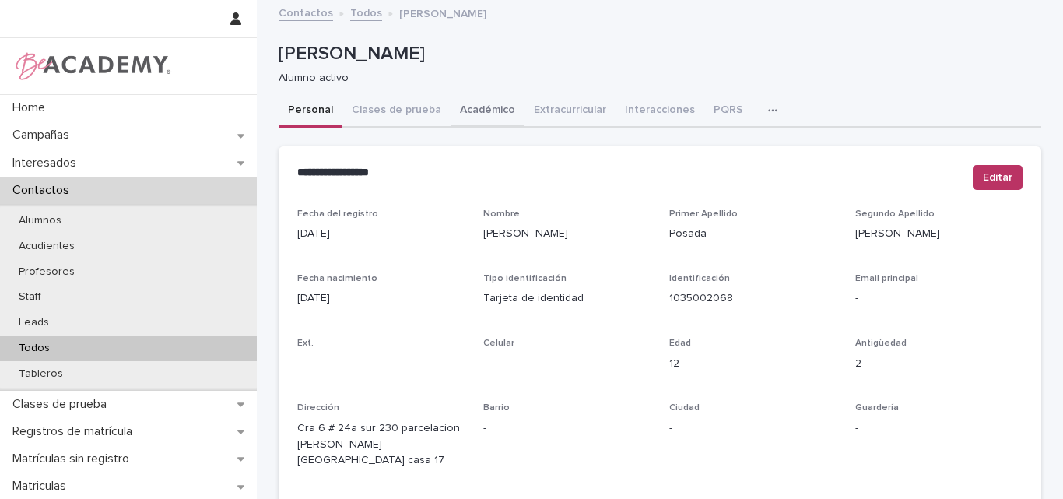
click at [489, 111] on button "Académico" at bounding box center [488, 111] width 74 height 33
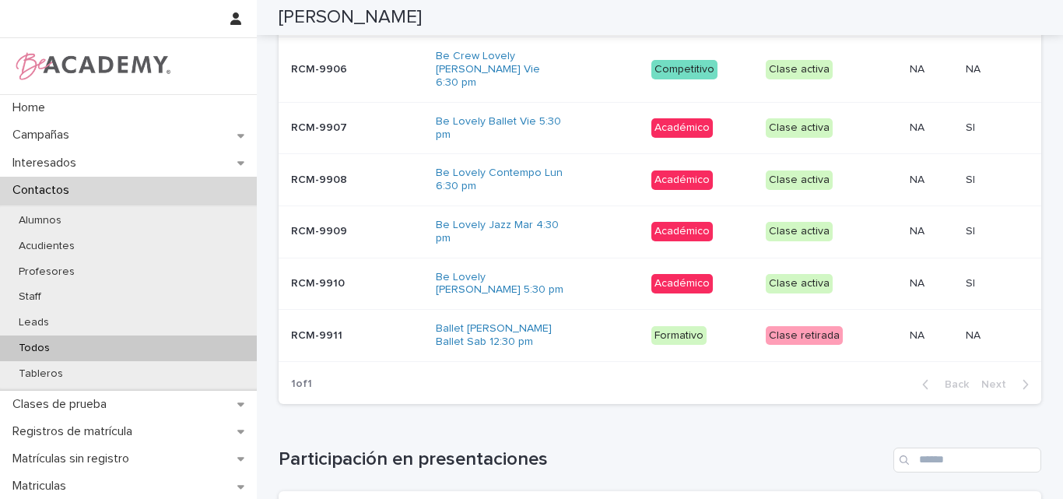
scroll to position [856, 0]
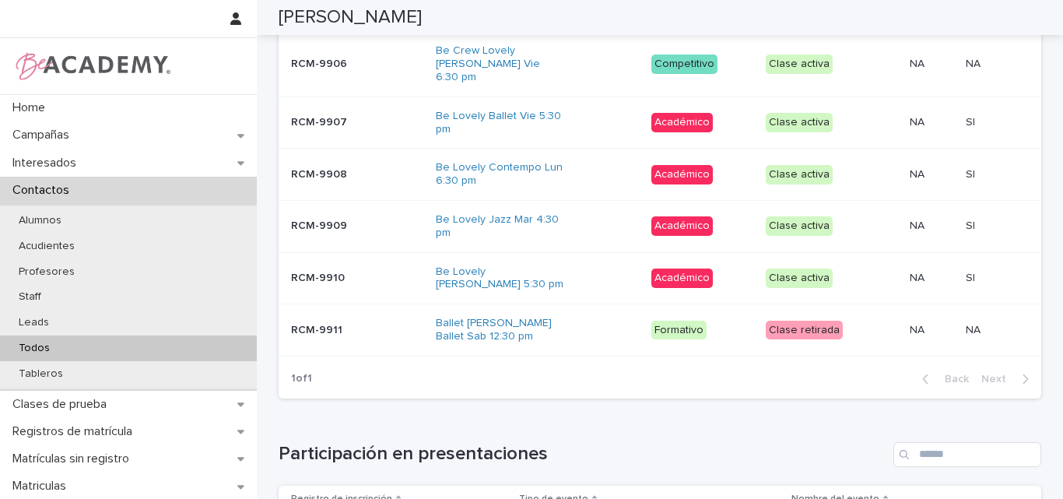
click at [51, 342] on p "Todos" at bounding box center [34, 348] width 56 height 13
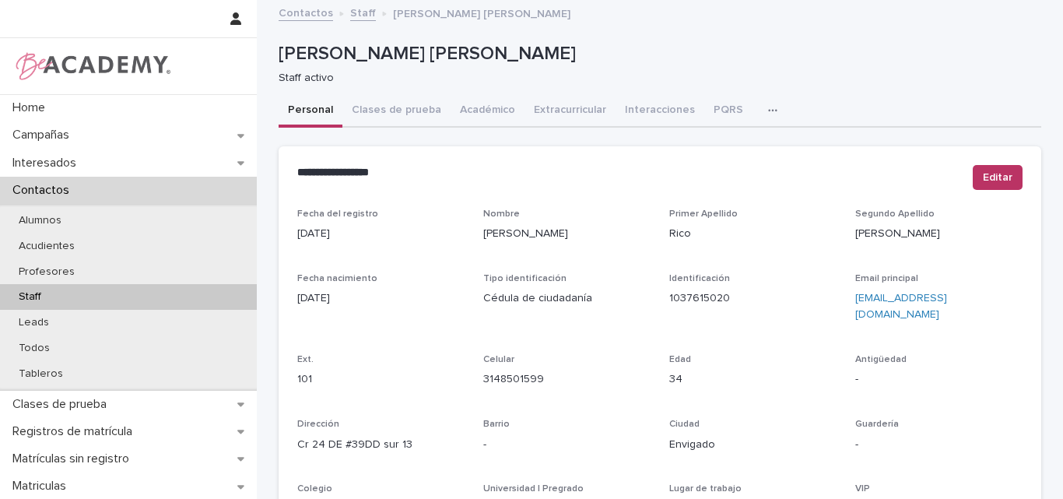
click at [768, 105] on icon "button" at bounding box center [772, 110] width 9 height 11
click at [703, 154] on button "Tareas" at bounding box center [718, 150] width 103 height 23
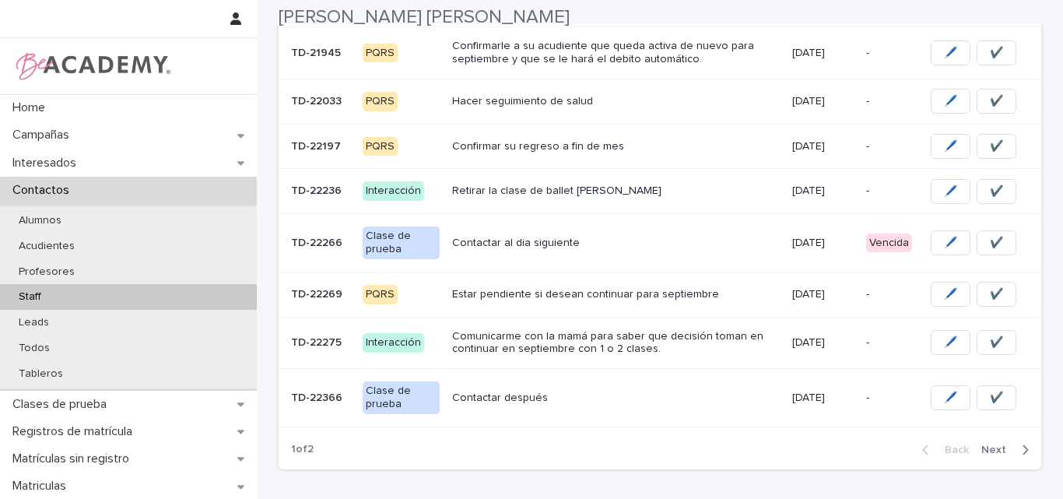
scroll to position [465, 0]
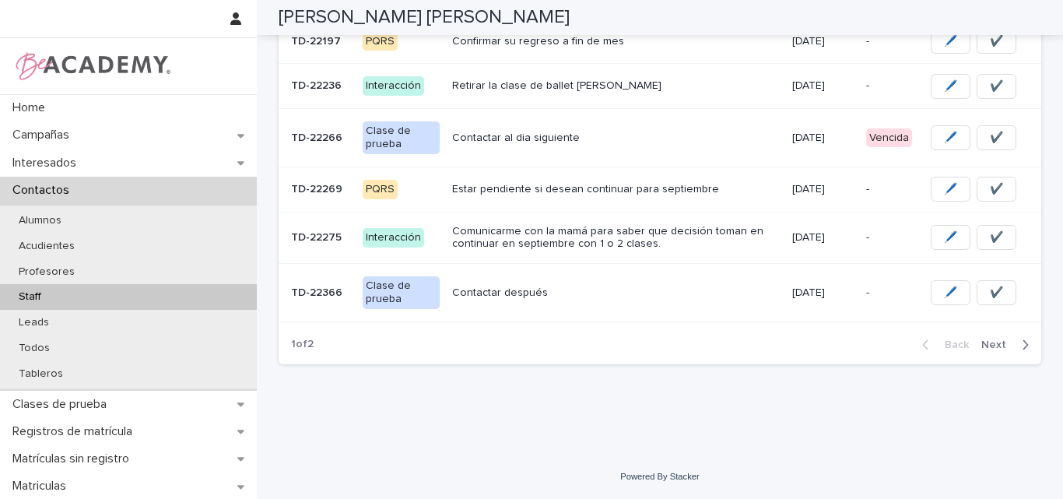
click at [990, 342] on span "Next" at bounding box center [998, 344] width 34 height 11
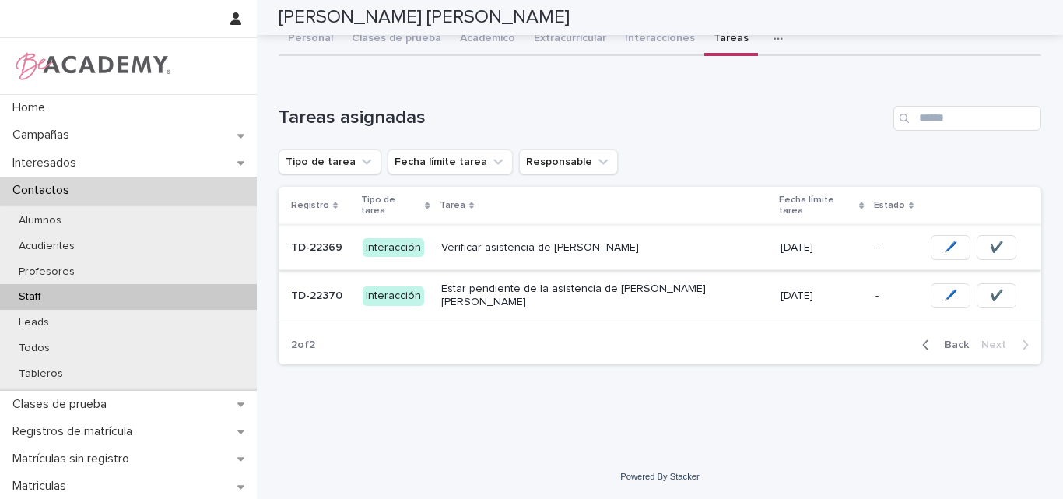
scroll to position [54, 0]
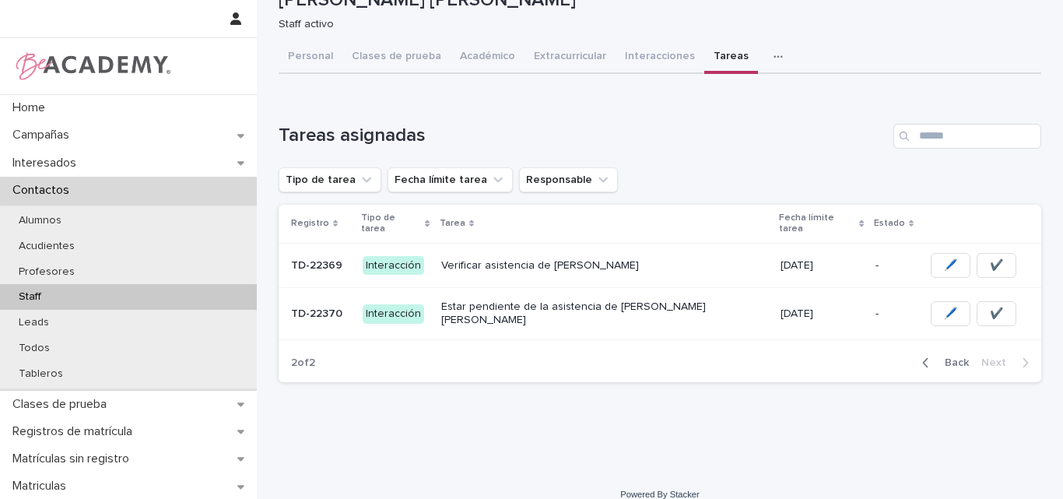
click at [949, 357] on span "Back" at bounding box center [952, 362] width 33 height 11
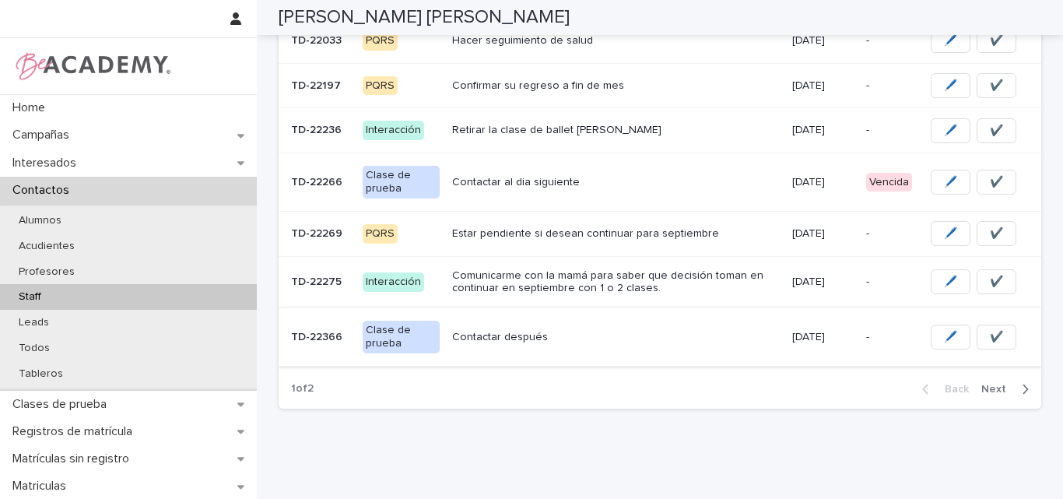
scroll to position [465, 0]
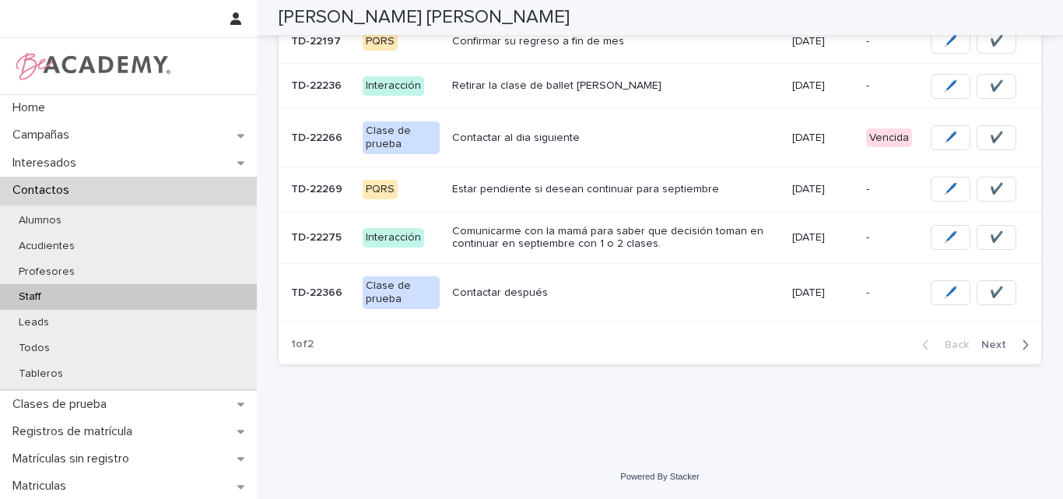
click at [548, 293] on p "Contactar después" at bounding box center [616, 292] width 328 height 13
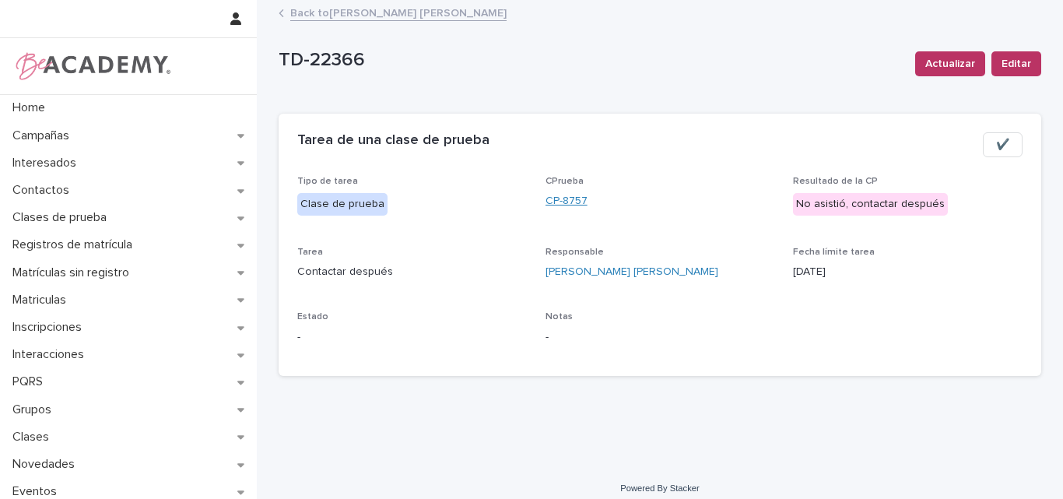
click at [561, 198] on link "CP-8757" at bounding box center [567, 201] width 42 height 16
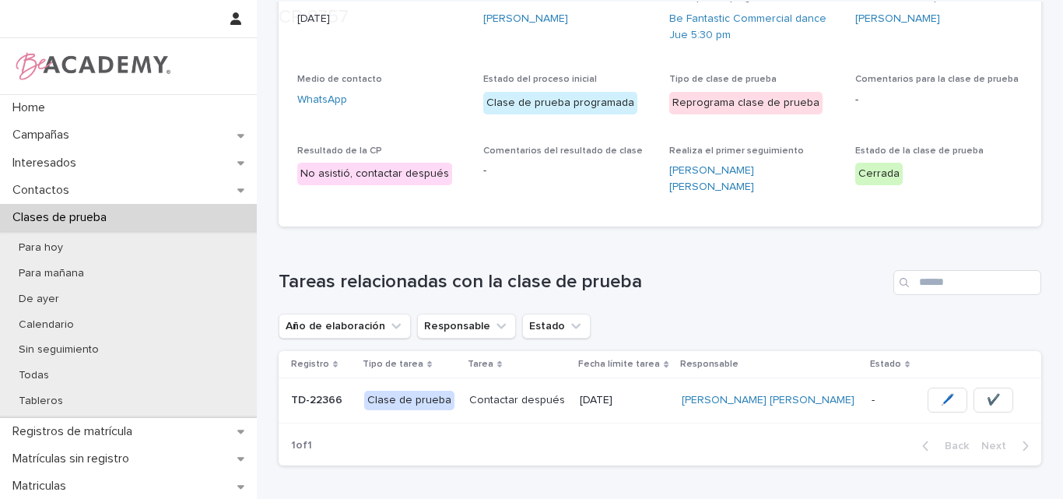
scroll to position [233, 0]
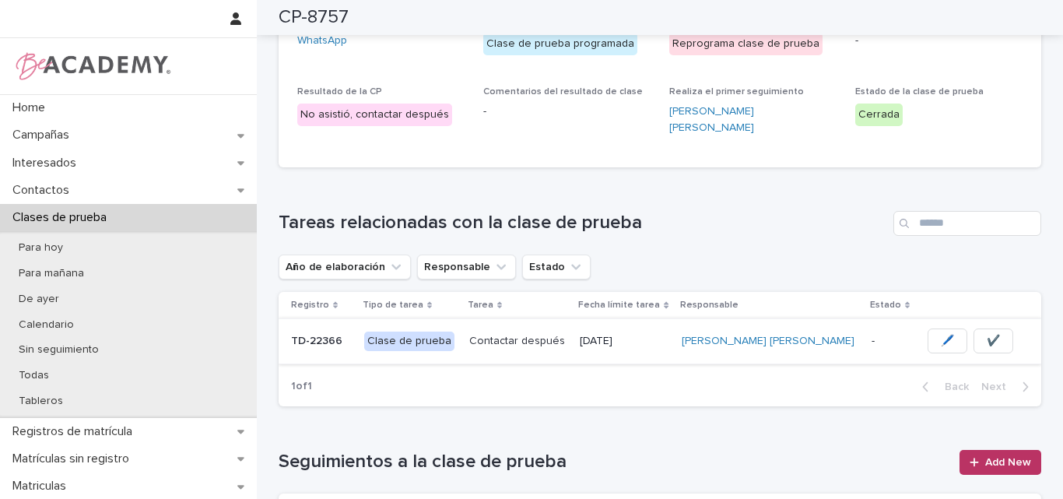
click at [987, 333] on span "✔️" at bounding box center [993, 341] width 13 height 16
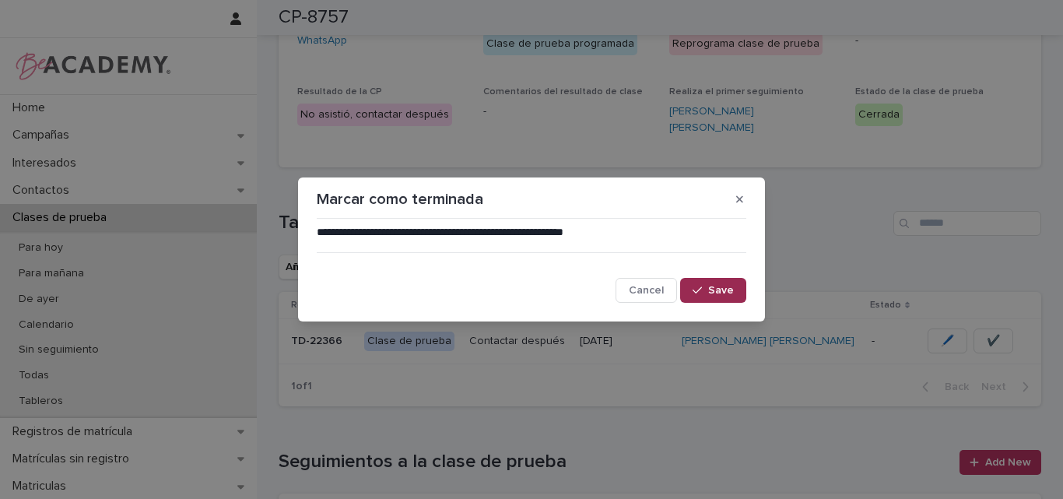
click at [711, 278] on button "Save" at bounding box center [713, 290] width 66 height 25
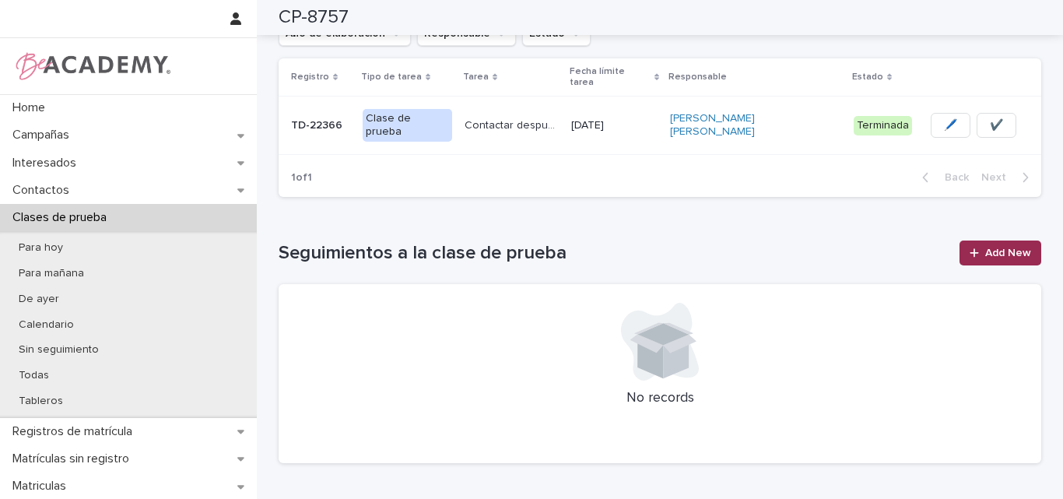
click at [988, 247] on span "Add New" at bounding box center [1008, 252] width 46 height 11
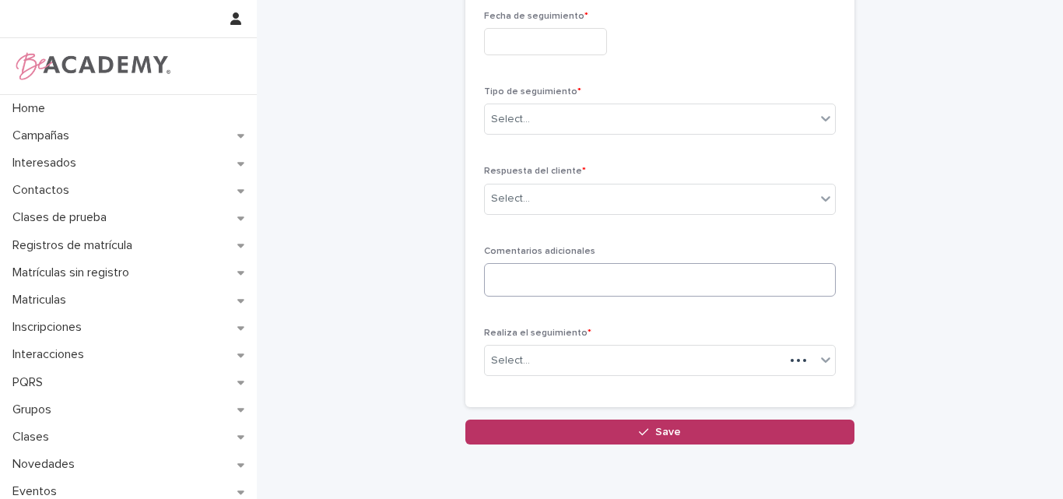
scroll to position [87, 0]
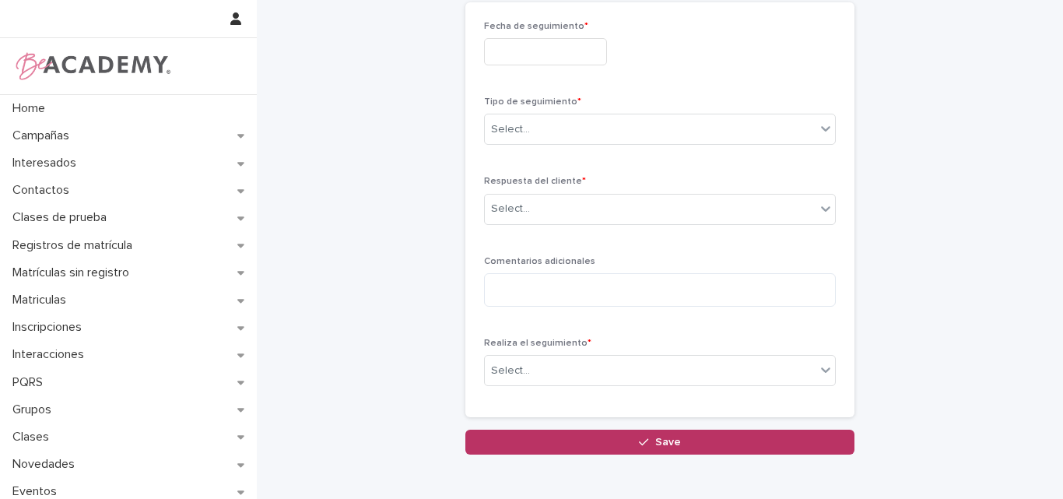
click at [560, 61] on input "text" at bounding box center [545, 51] width 123 height 27
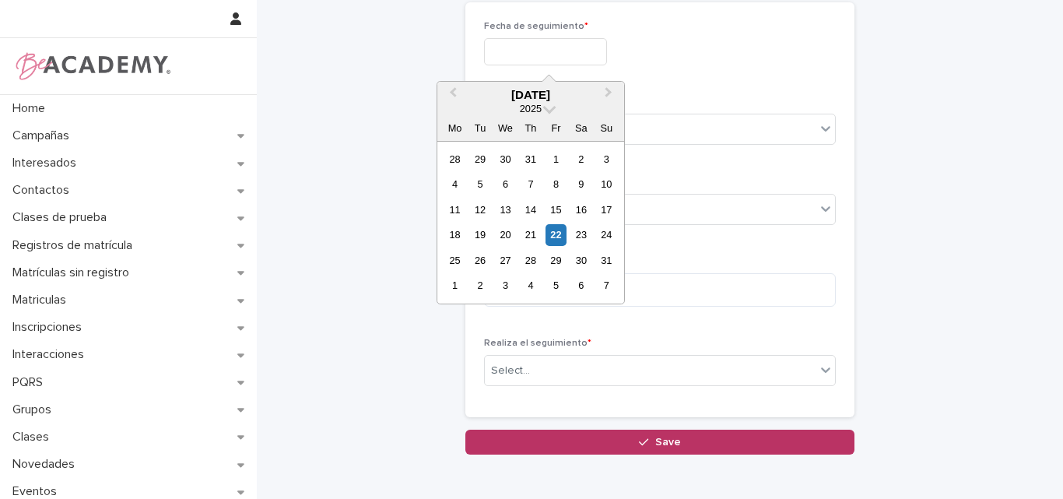
type input "**********"
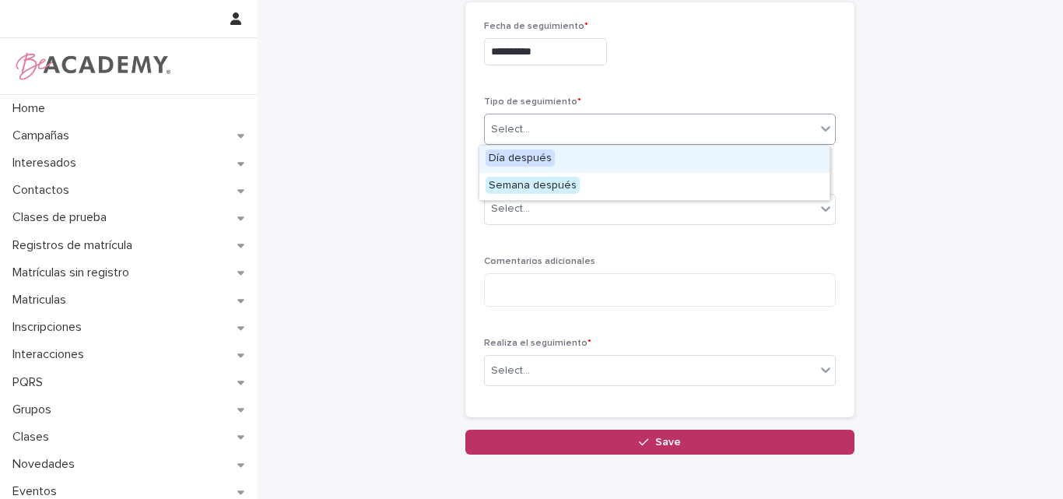
click at [556, 121] on div "Select..." at bounding box center [650, 130] width 331 height 26
click at [533, 158] on span "Día después" at bounding box center [520, 157] width 69 height 17
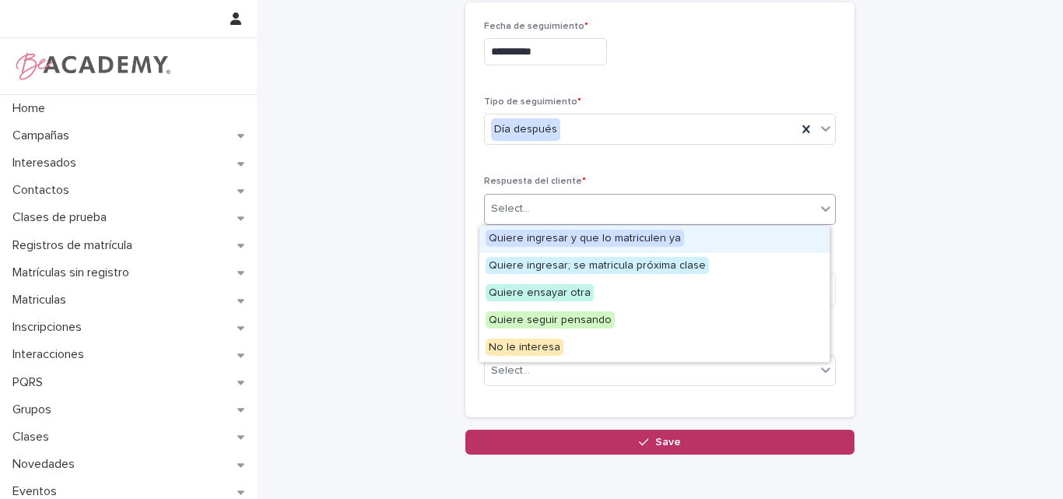
click at [563, 210] on div "Select..." at bounding box center [650, 209] width 331 height 26
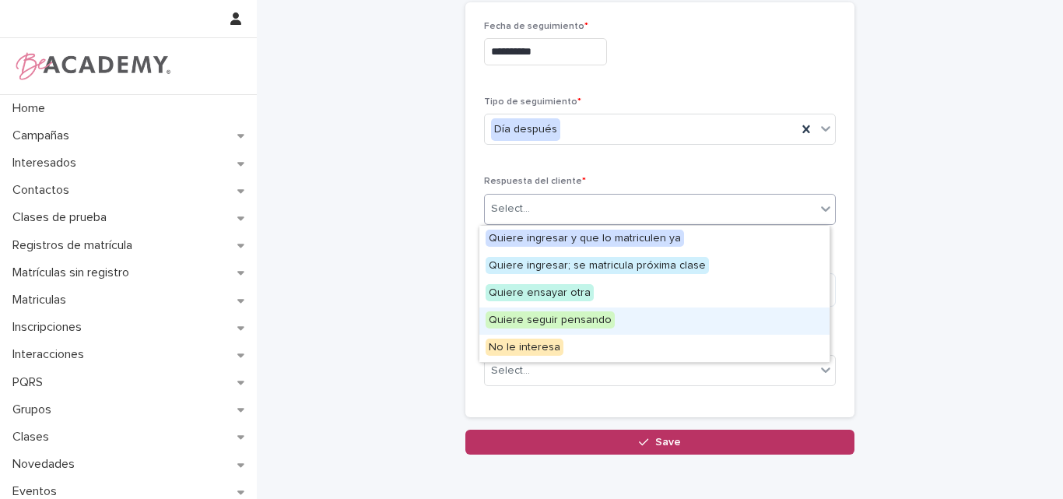
click at [563, 321] on span "Quiere seguir pensando" at bounding box center [550, 319] width 129 height 17
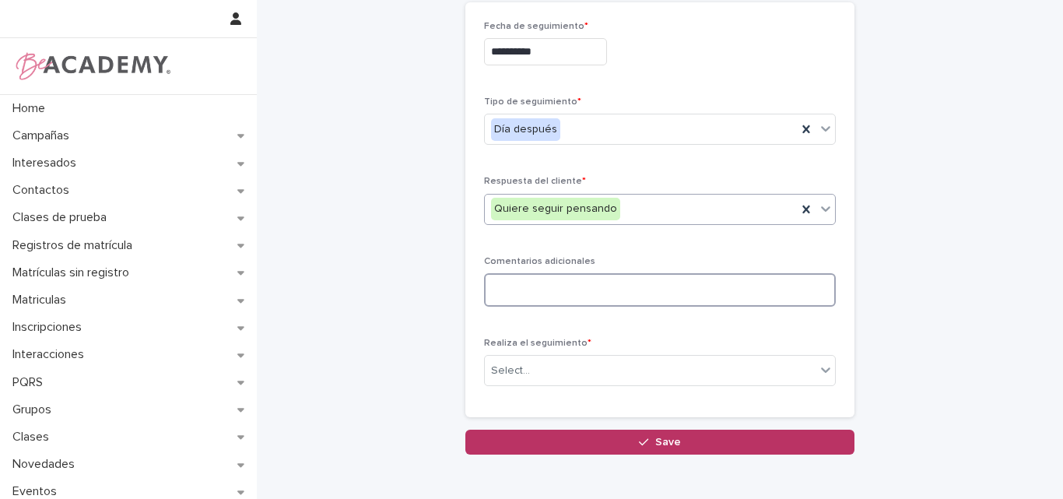
click at [549, 286] on textarea at bounding box center [660, 289] width 352 height 33
type textarea "**********"
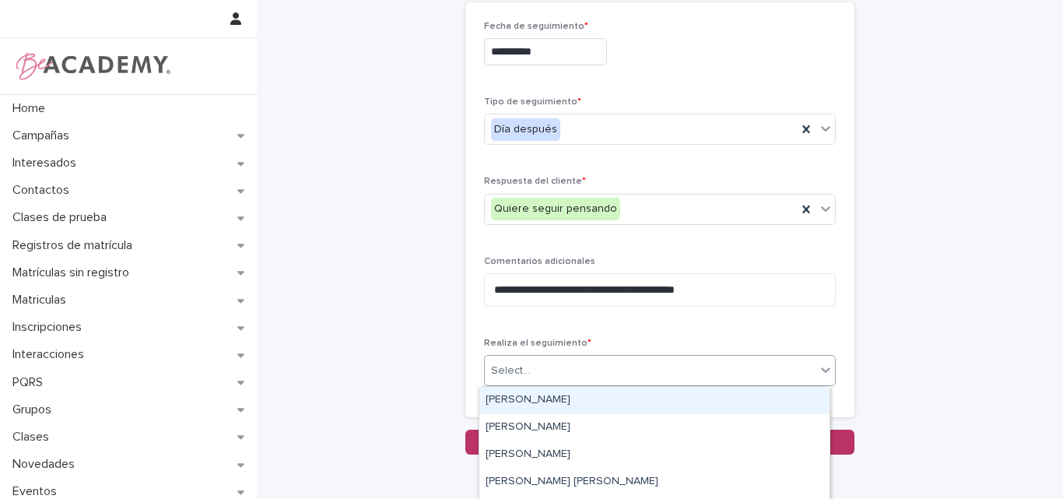
click at [533, 365] on div "Select..." at bounding box center [650, 371] width 331 height 26
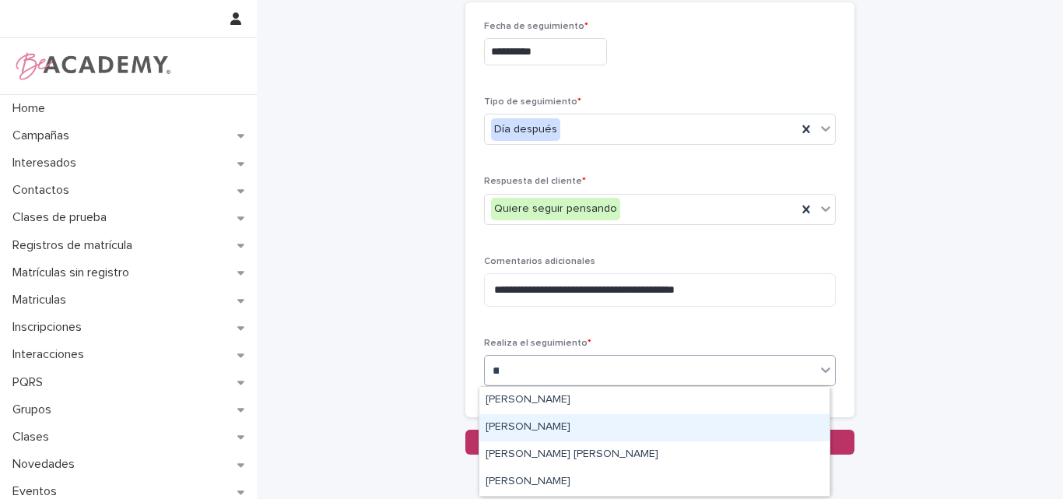
type input "****"
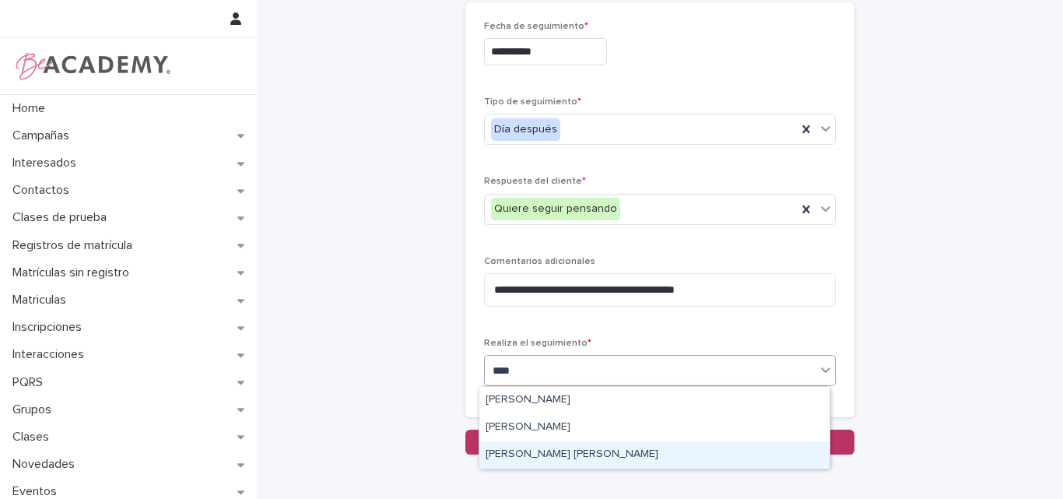
click at [616, 460] on div "Lina Rico Montoya" at bounding box center [654, 454] width 350 height 27
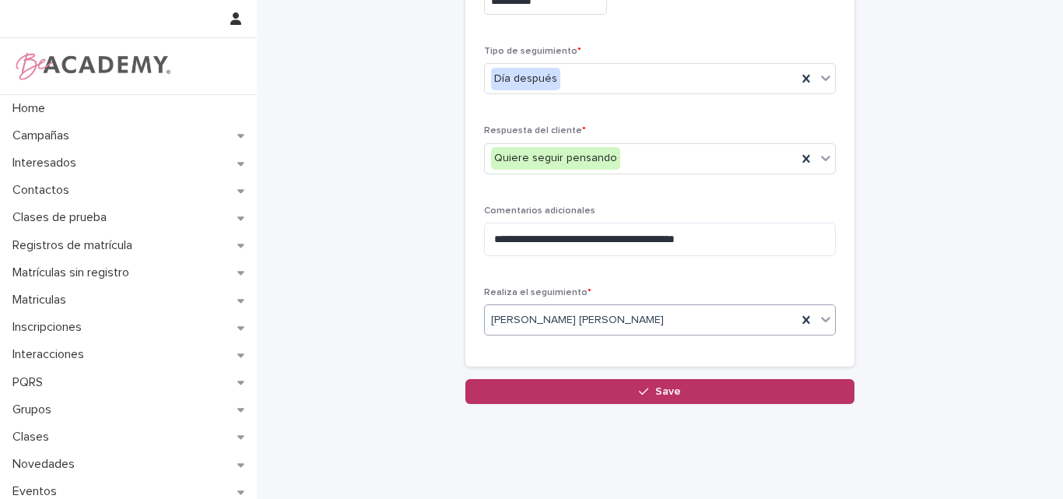
scroll to position [165, 0]
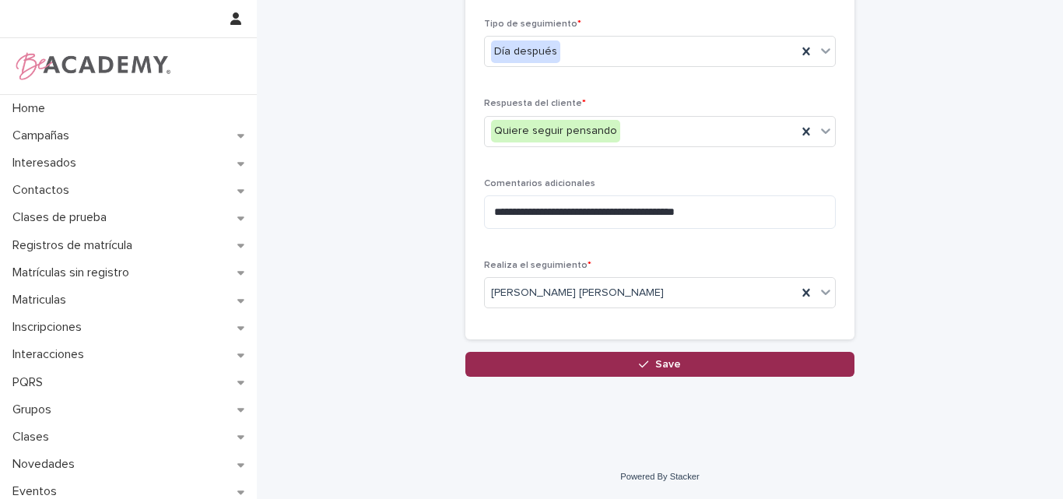
click at [644, 360] on div "button" at bounding box center [647, 364] width 16 height 11
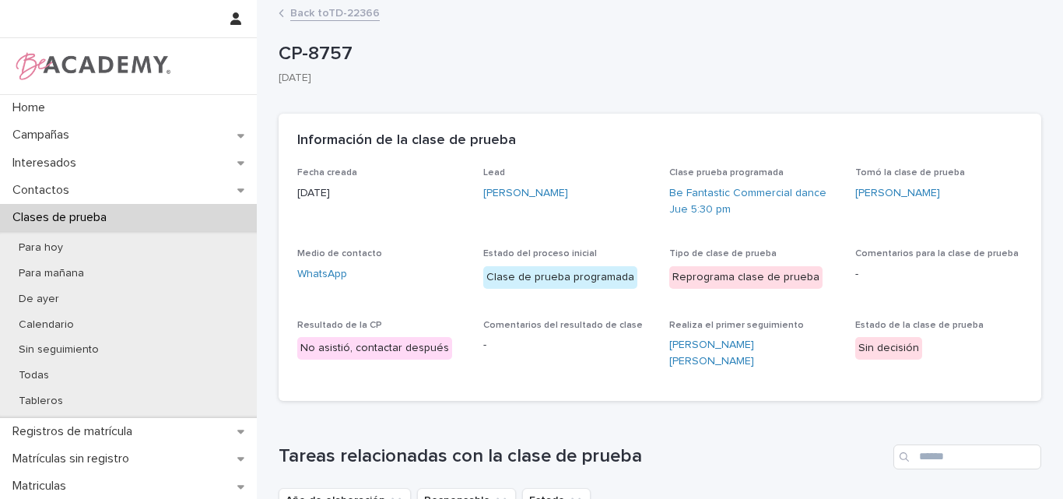
click at [334, 9] on link "Back to TD-22366" at bounding box center [335, 12] width 90 height 18
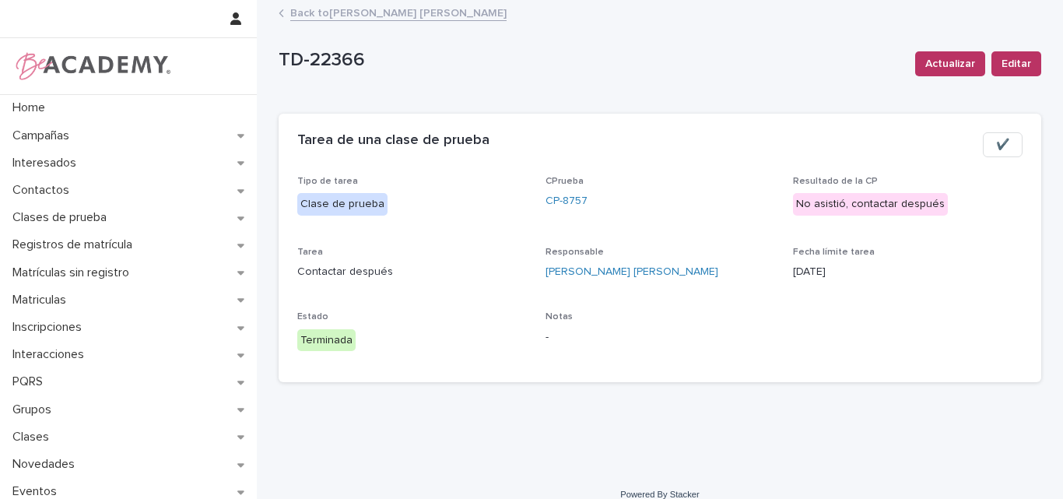
click at [358, 10] on link "Back to Lina Rico Montoya" at bounding box center [398, 12] width 216 height 18
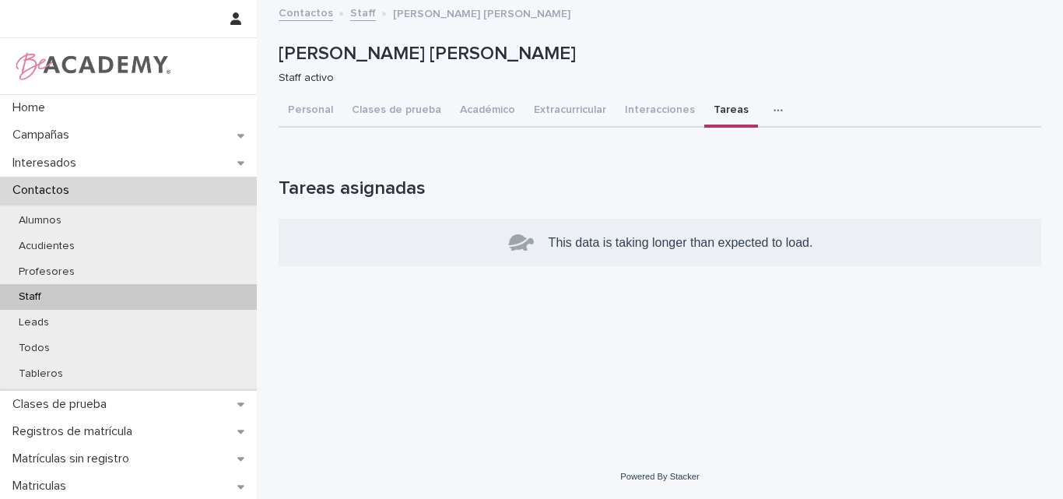
click at [715, 105] on button "Tareas" at bounding box center [731, 111] width 54 height 33
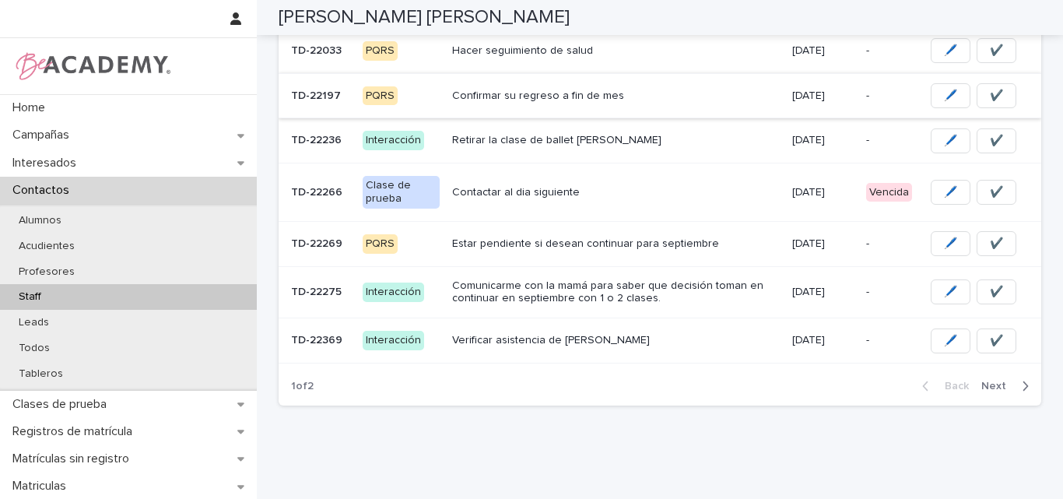
scroll to position [451, 0]
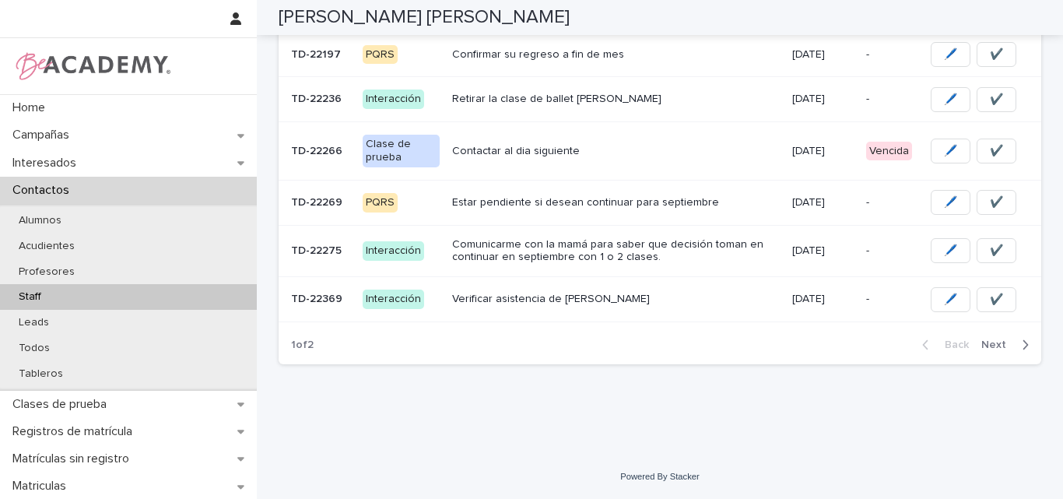
click at [567, 149] on p "Contactar al dia siguiente" at bounding box center [616, 151] width 328 height 13
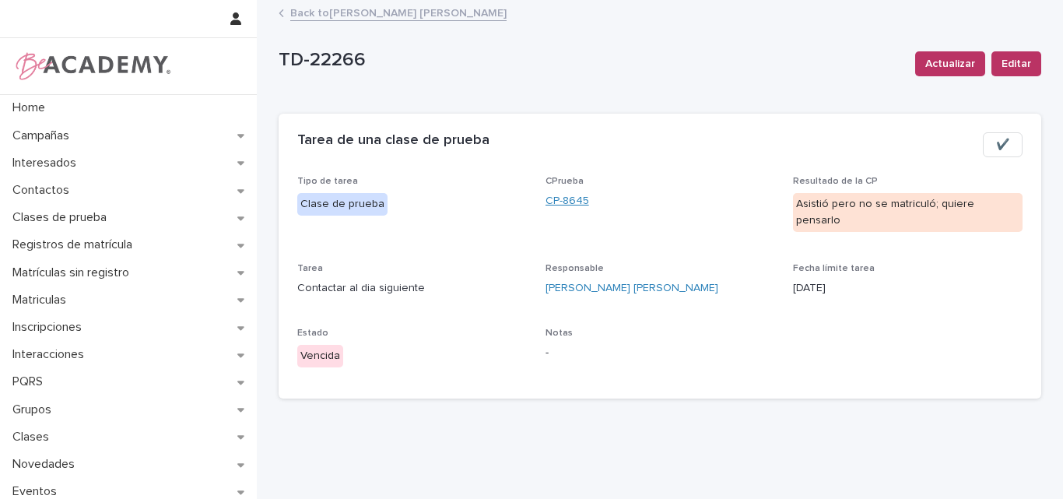
click at [574, 199] on link "CP-8645" at bounding box center [568, 201] width 44 height 16
click at [353, 9] on link "Back to Lina Rico Montoya" at bounding box center [398, 12] width 216 height 18
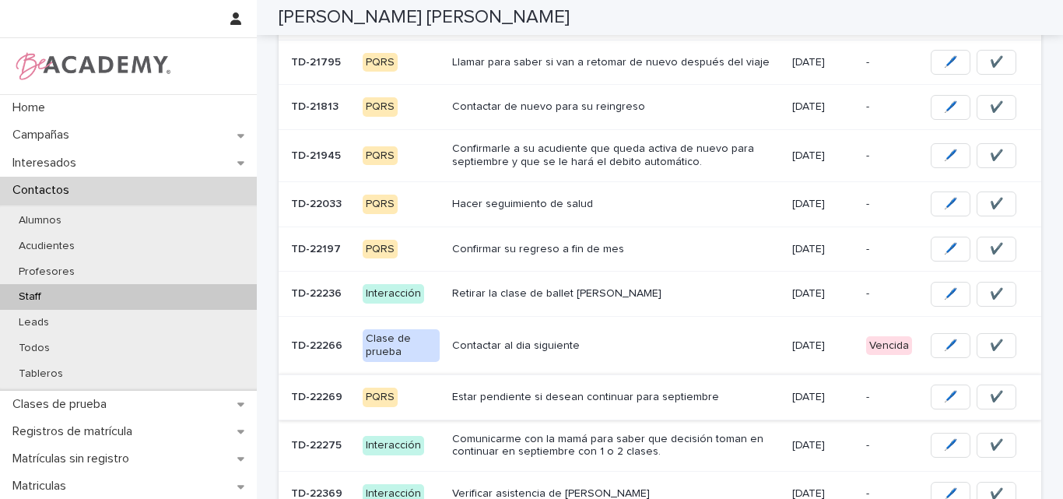
scroll to position [311, 0]
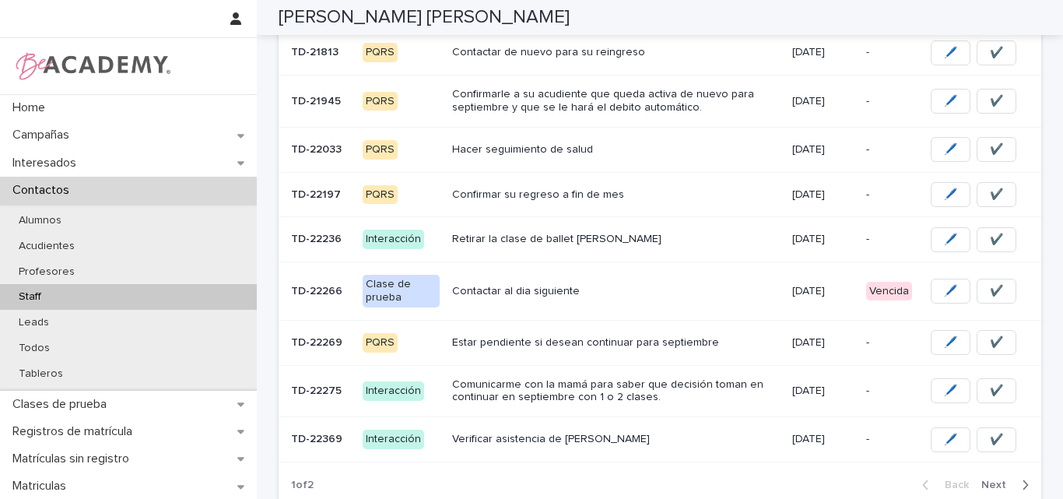
click at [573, 242] on p "Retirar la clase de ballet rosa" at bounding box center [616, 239] width 328 height 13
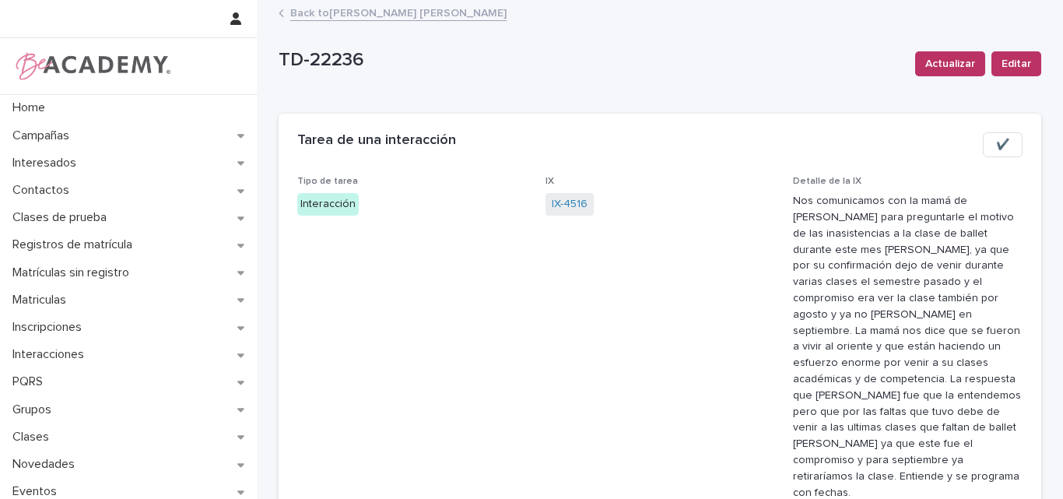
click at [394, 16] on link "Back to Lina Rico Montoya" at bounding box center [398, 12] width 216 height 18
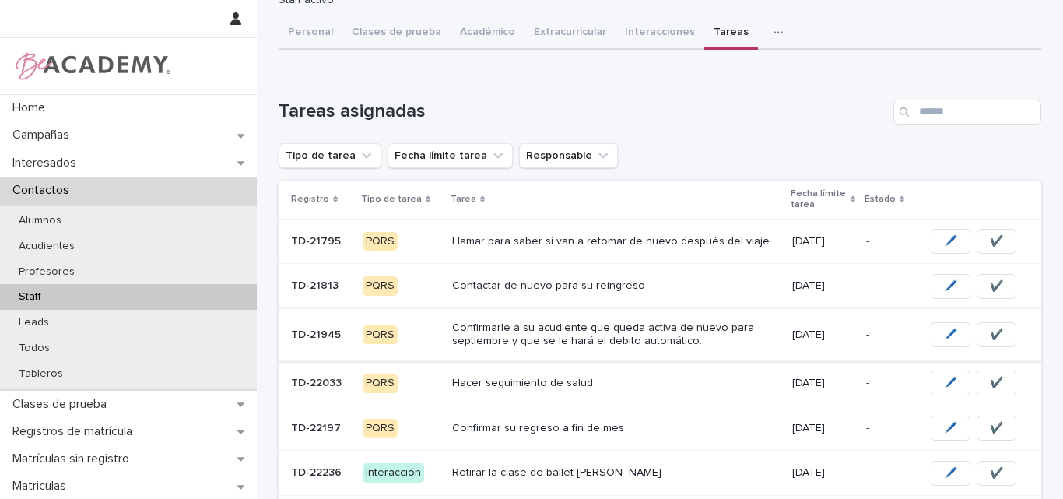
scroll to position [156, 0]
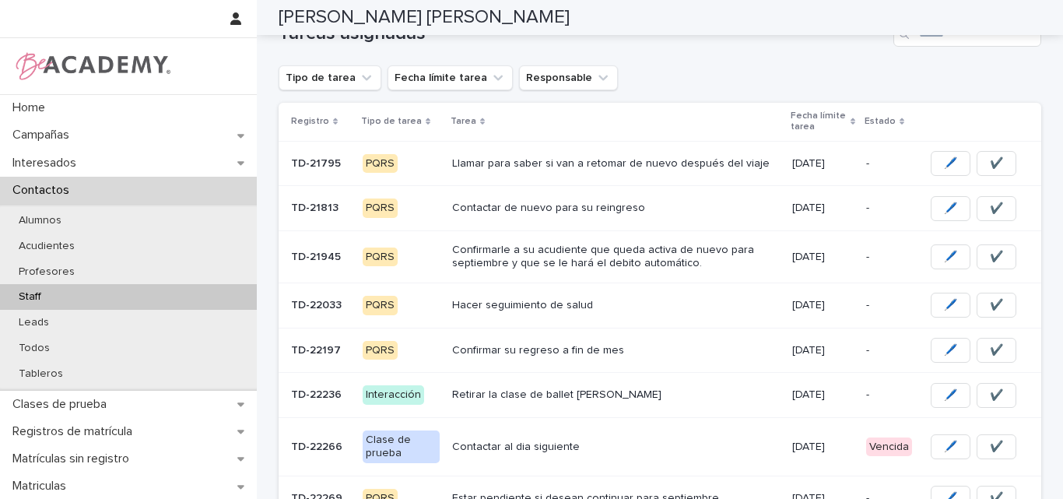
click at [542, 162] on p "Llamar para saber si van a retomar de nuevo después del viaje" at bounding box center [616, 163] width 328 height 13
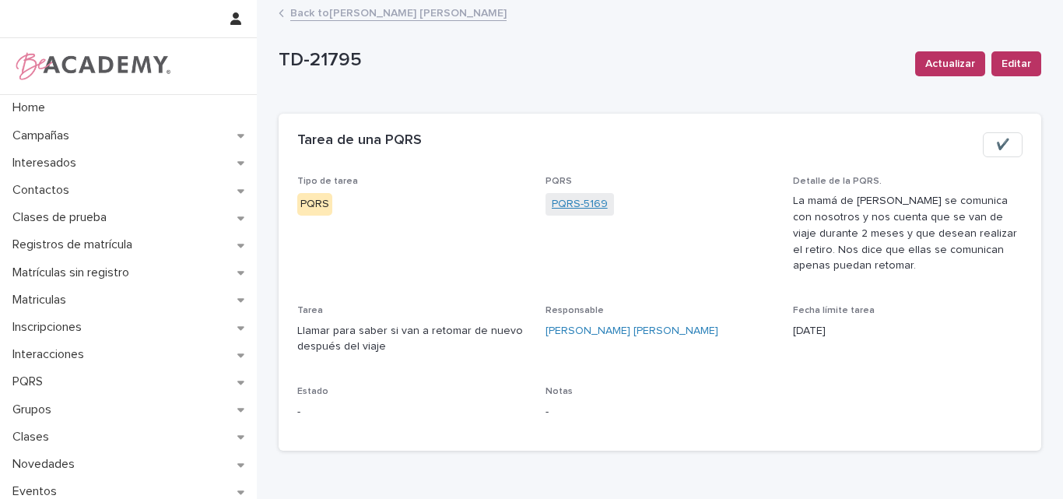
click at [570, 206] on link "PQRS-5169" at bounding box center [580, 204] width 56 height 16
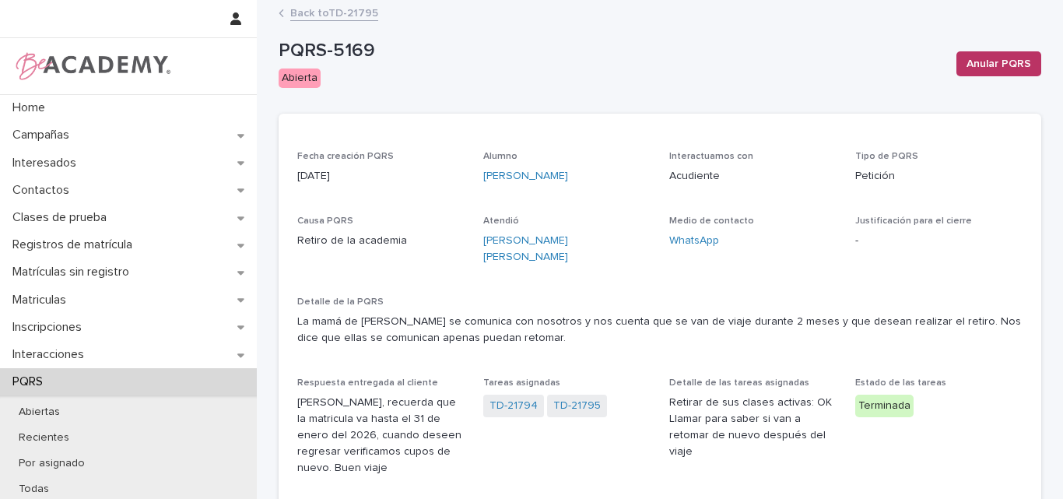
click at [346, 12] on link "Back to TD-21795" at bounding box center [334, 12] width 88 height 18
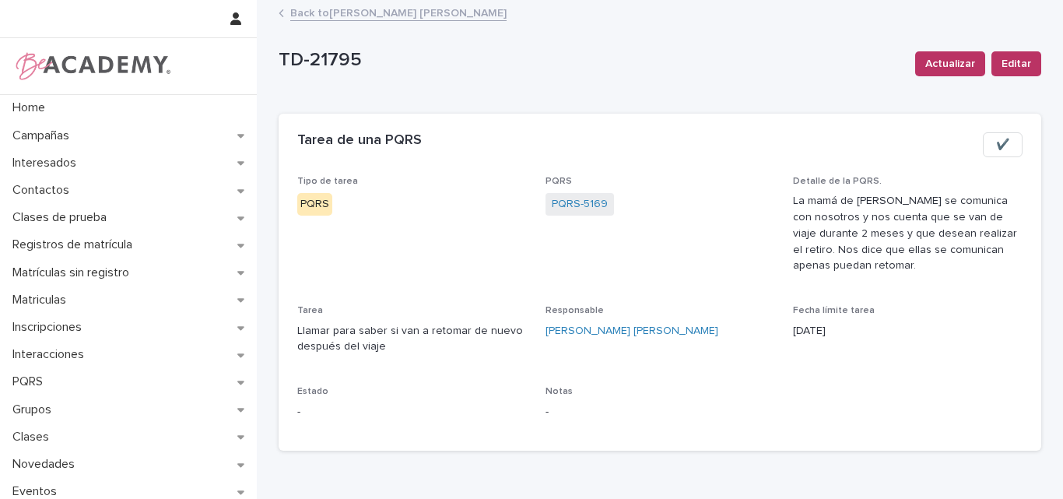
click at [336, 12] on link "Back to Lina Rico Montoya" at bounding box center [398, 12] width 216 height 18
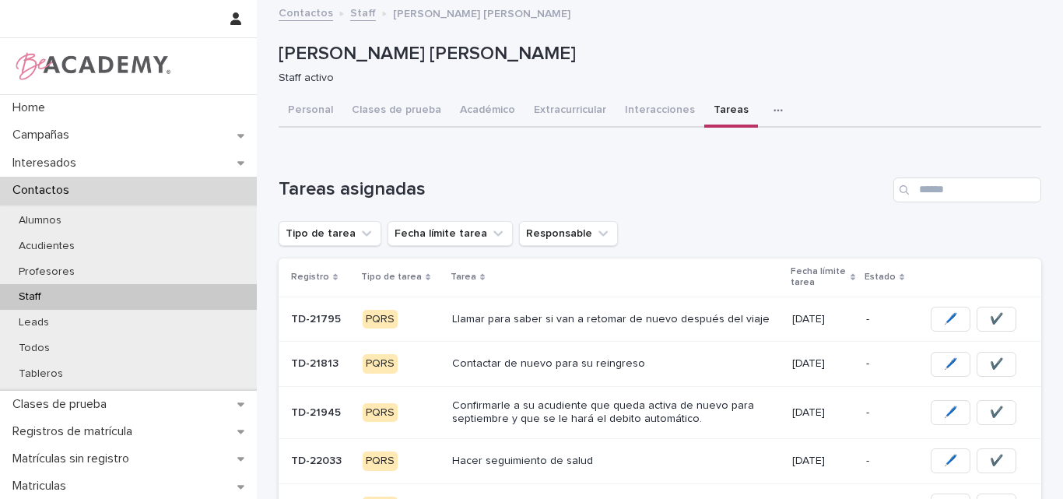
click at [560, 367] on p "Contactar de nuevo para su reingreso" at bounding box center [616, 363] width 328 height 13
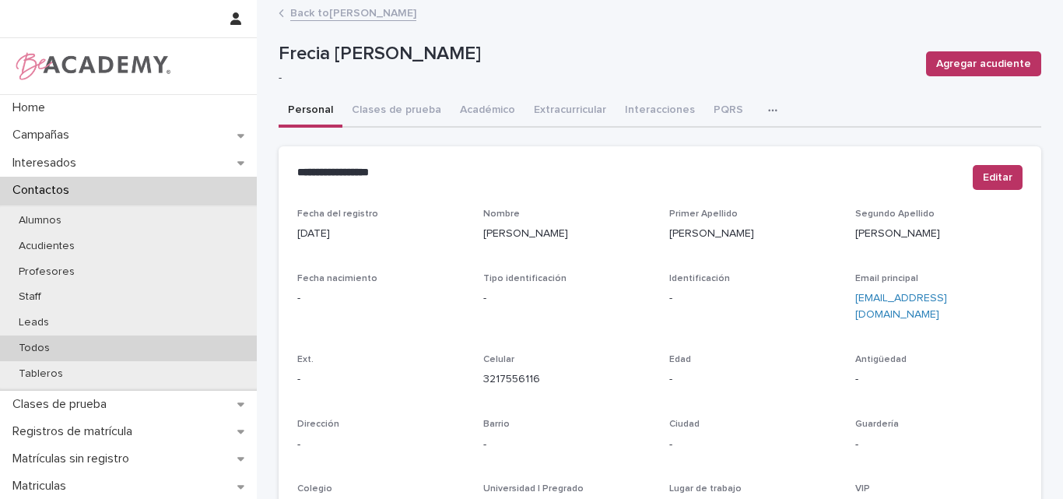
click at [65, 345] on div "Todos" at bounding box center [128, 348] width 257 height 26
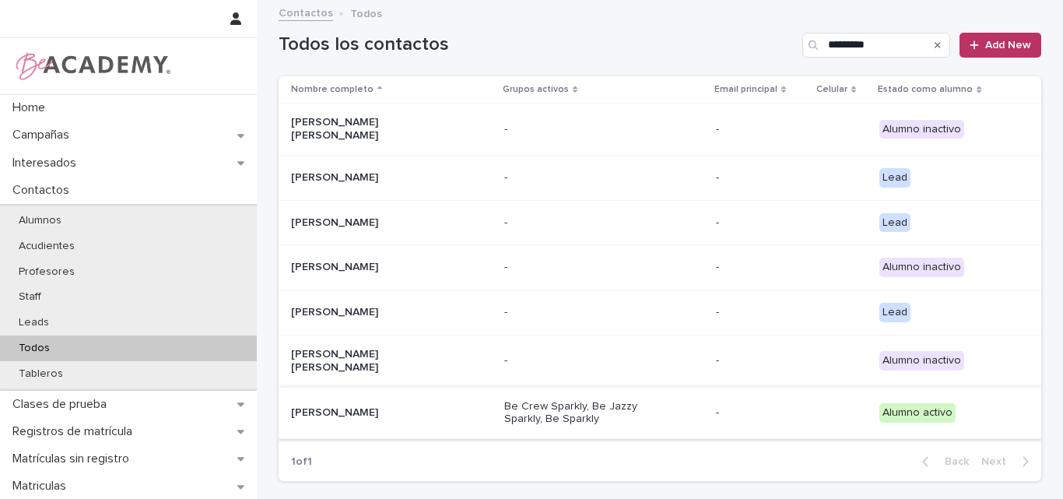
type input "*********"
click at [376, 411] on div "Emilia Gonzalez Mesa" at bounding box center [391, 413] width 201 height 26
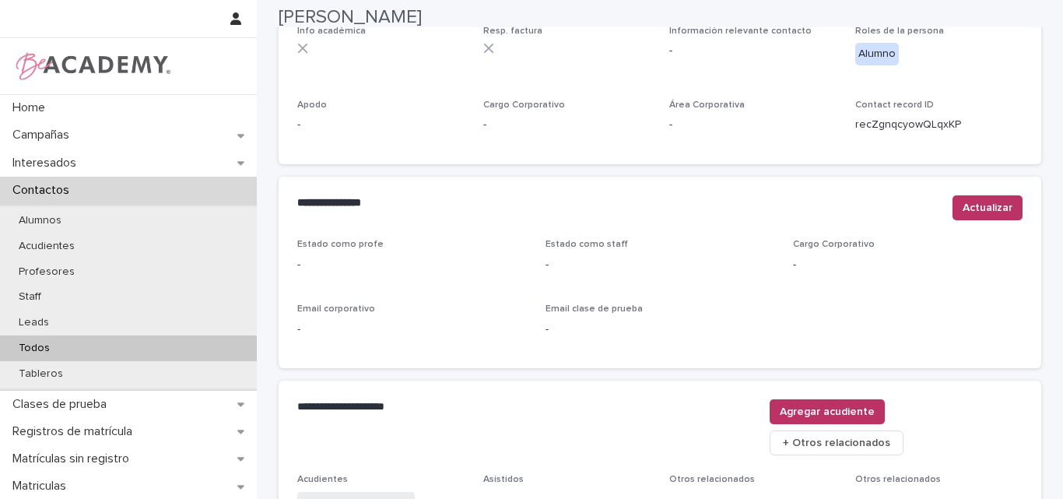
scroll to position [659, 0]
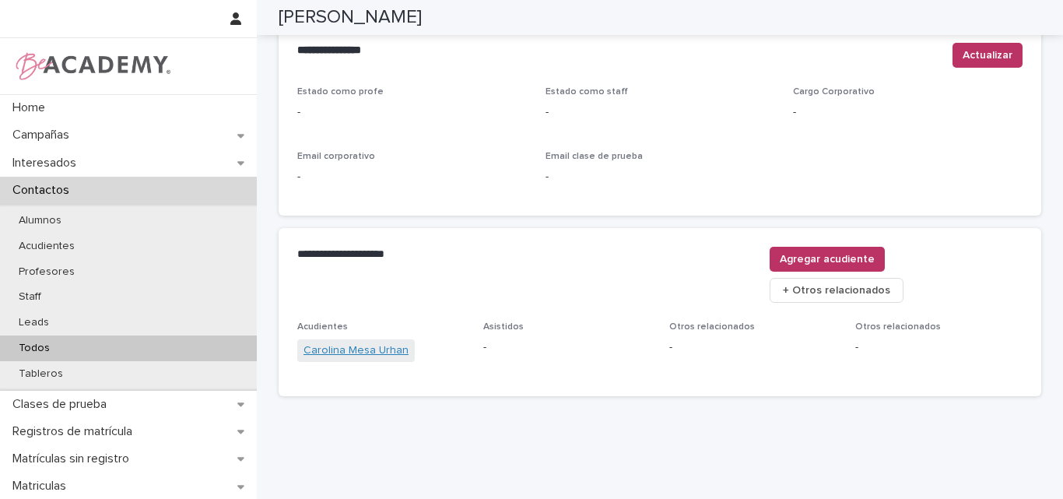
click at [353, 342] on link "Carolina Mesa Urhan" at bounding box center [356, 350] width 105 height 16
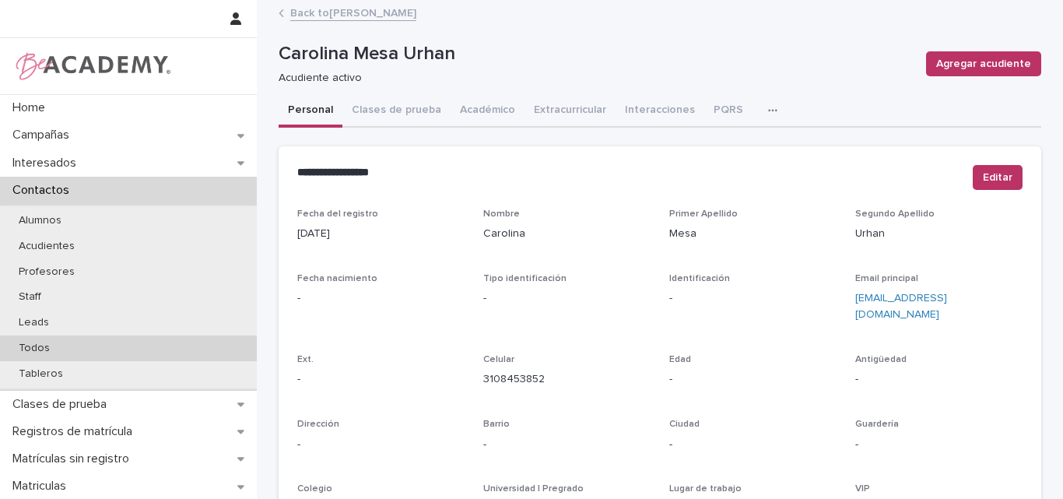
click at [45, 342] on p "Todos" at bounding box center [34, 348] width 56 height 13
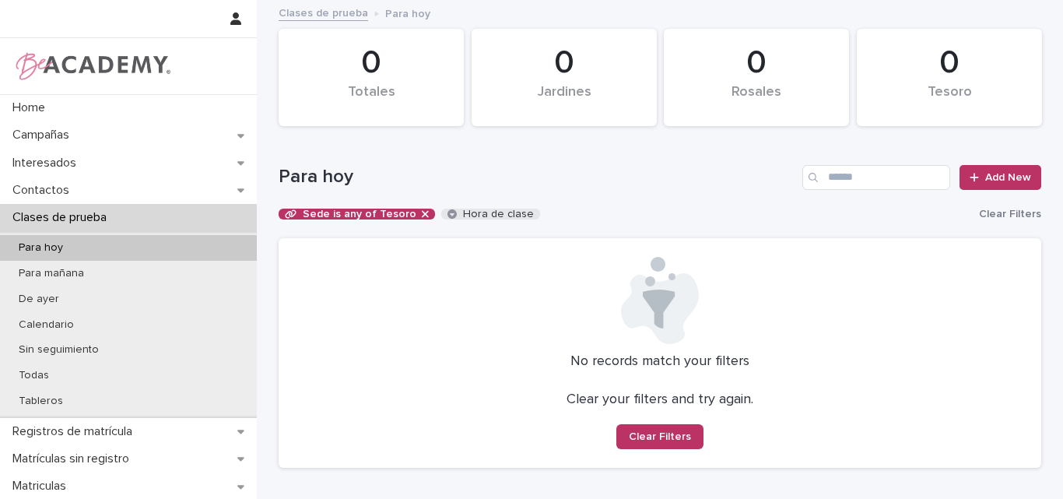
click at [679, 163] on div "Para hoy Add New" at bounding box center [660, 171] width 763 height 75
